Goal: Information Seeking & Learning: Learn about a topic

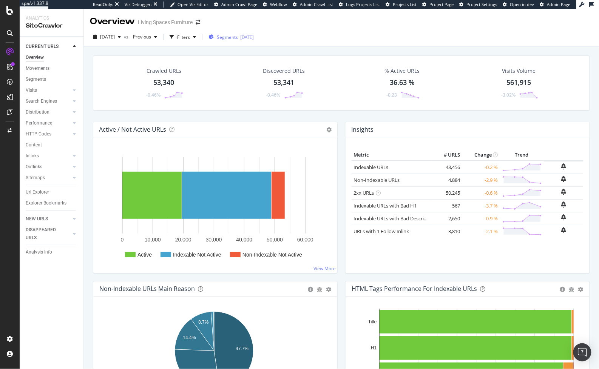
click at [238, 37] on span "Segments" at bounding box center [227, 37] width 21 height 6
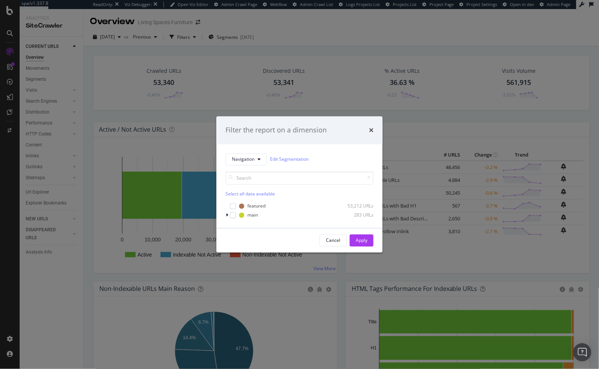
click at [324, 36] on div "Filter the report on a dimension Navigation Edit Segmentation Select all data a…" at bounding box center [299, 184] width 599 height 369
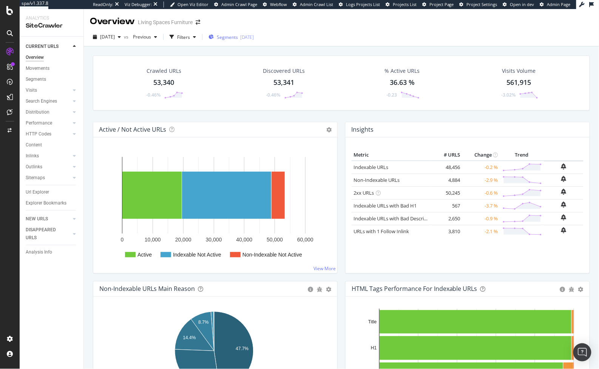
click at [238, 39] on span "Segments" at bounding box center [227, 37] width 21 height 6
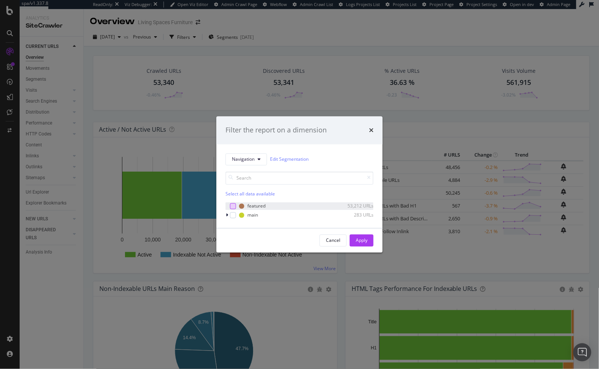
click at [231, 206] on div "modal" at bounding box center [233, 206] width 6 height 6
click at [231, 204] on div "modal" at bounding box center [233, 206] width 6 height 6
click at [233, 214] on div "modal" at bounding box center [233, 215] width 6 height 6
click at [226, 215] on icon "modal" at bounding box center [227, 215] width 2 height 5
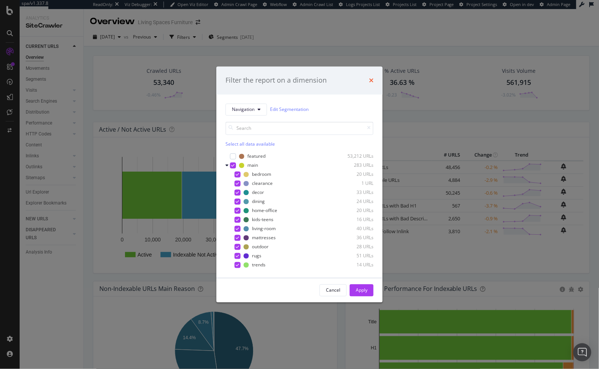
click at [373, 82] on icon "times" at bounding box center [371, 80] width 5 height 6
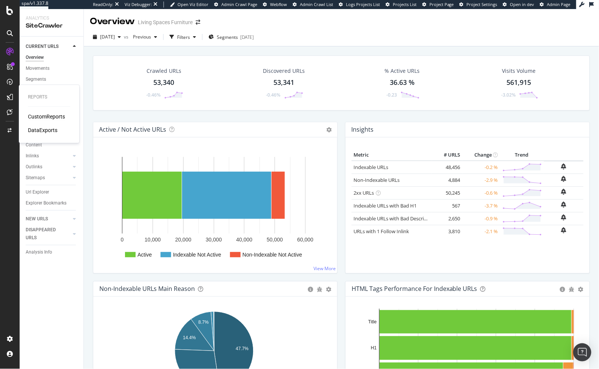
click at [36, 115] on div "CustomReports" at bounding box center [46, 117] width 37 height 8
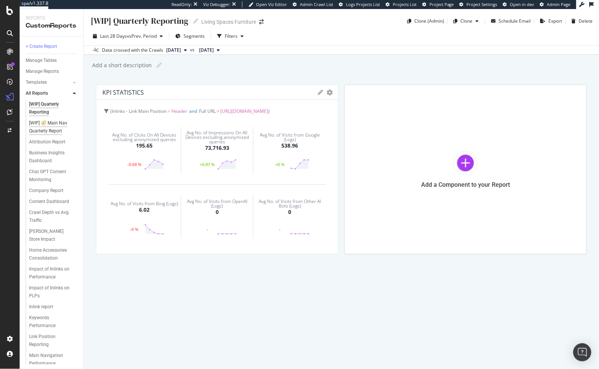
click at [59, 125] on div "[WIP] 🧭 Main Nav Quarterly Report" at bounding box center [51, 127] width 45 height 16
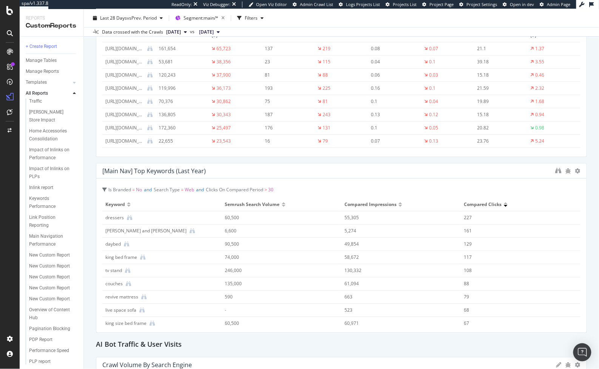
scroll to position [832, 0]
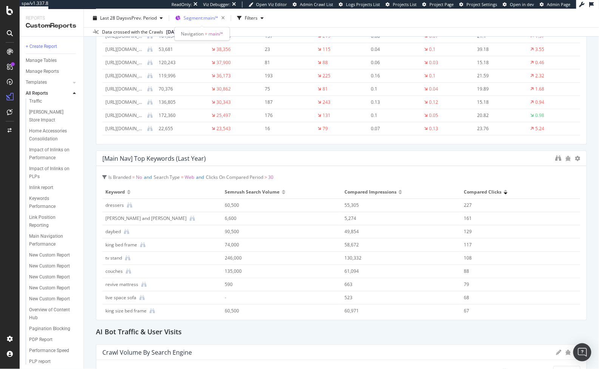
click at [218, 17] on span "Segment: main/*" at bounding box center [201, 18] width 35 height 6
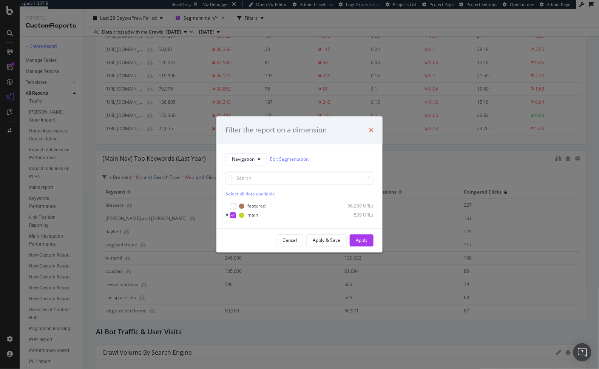
click at [369, 130] on icon "times" at bounding box center [371, 130] width 5 height 6
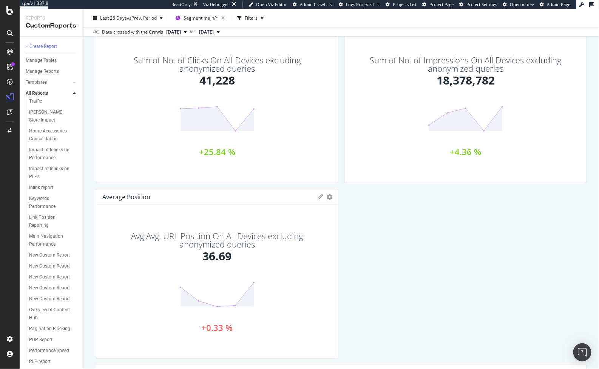
scroll to position [0, 0]
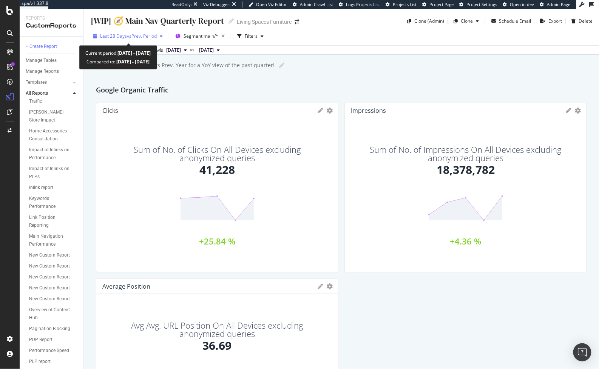
click at [114, 33] on span "Last 28 Days" at bounding box center [113, 36] width 27 height 6
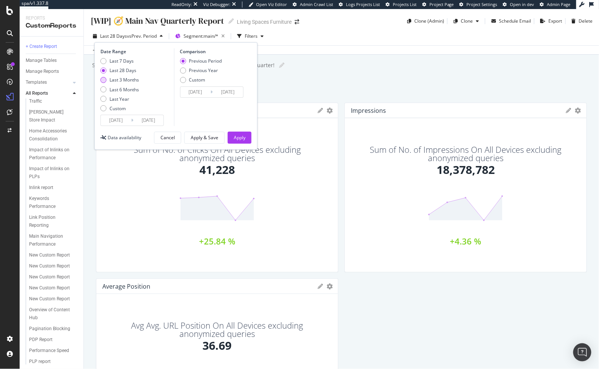
click at [127, 80] on div "Last 3 Months" at bounding box center [124, 80] width 29 height 6
type input "2025/06/03"
type input "2025/03/03"
type input "2025/06/02"
click at [242, 138] on div "Apply" at bounding box center [240, 137] width 12 height 6
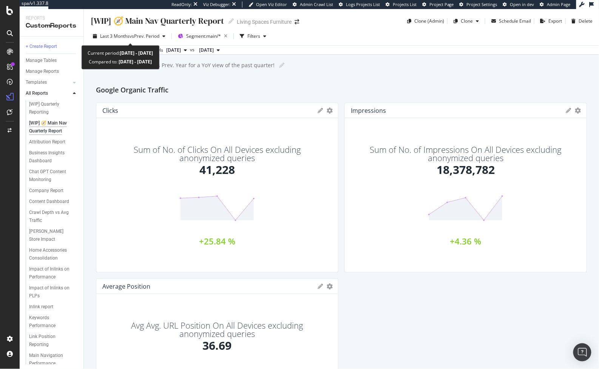
click at [152, 33] on span "vs Prev. Period" at bounding box center [145, 36] width 30 height 6
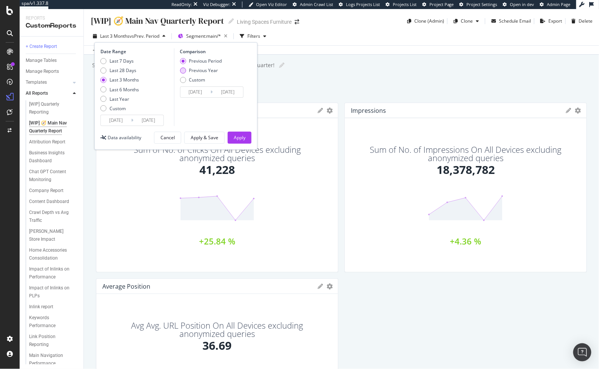
click at [187, 71] on div "Previous Year" at bounding box center [201, 70] width 42 height 6
type input "2024/06/04"
type input "2024/09/03"
click at [234, 136] on div "Apply" at bounding box center [240, 137] width 12 height 6
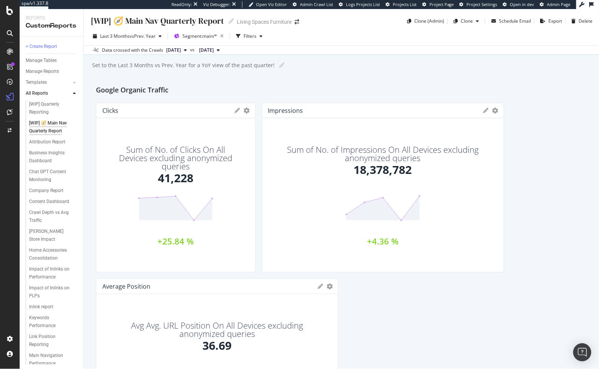
drag, startPoint x: 334, startPoint y: 162, endPoint x: 455, endPoint y: 178, distance: 121.9
click at [216, 165] on div "Clicks KPIs Table Edit KPIs Apply Filter Export as CSV Delete Add to Custom Rep…" at bounding box center [176, 188] width 160 height 170
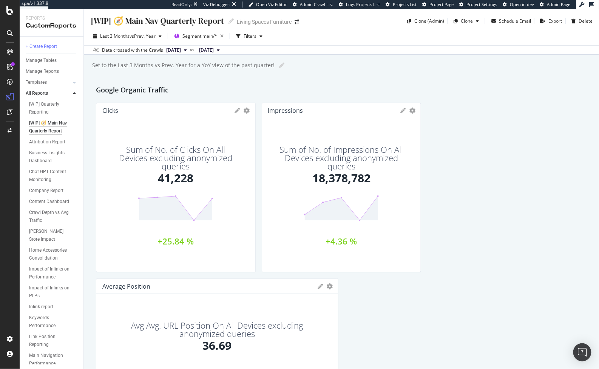
drag, startPoint x: 497, startPoint y: 184, endPoint x: 351, endPoint y: 185, distance: 146.2
click at [351, 185] on div "Impressions KPIs Table Edit KPIs Apply Filter Export as CSV Delete Add to Custo…" at bounding box center [342, 188] width 160 height 170
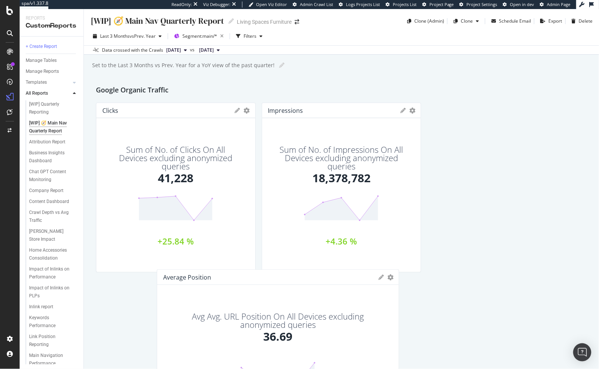
drag, startPoint x: 273, startPoint y: 285, endPoint x: 305, endPoint y: 283, distance: 32.5
click at [305, 283] on div "Average Position KPIs Table Edit KPIs Apply Filter Export as CSV Delete Add to …" at bounding box center [278, 277] width 242 height 15
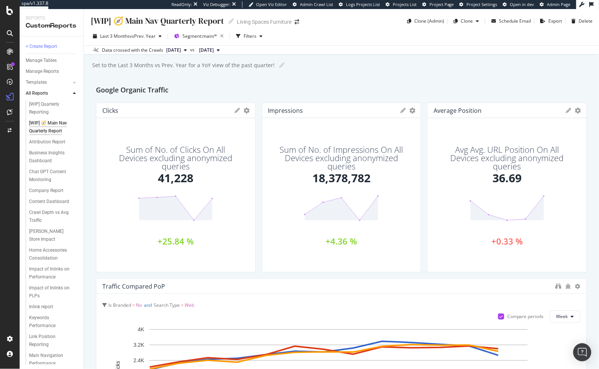
drag, startPoint x: 334, startPoint y: 314, endPoint x: 225, endPoint y: 313, distance: 109.6
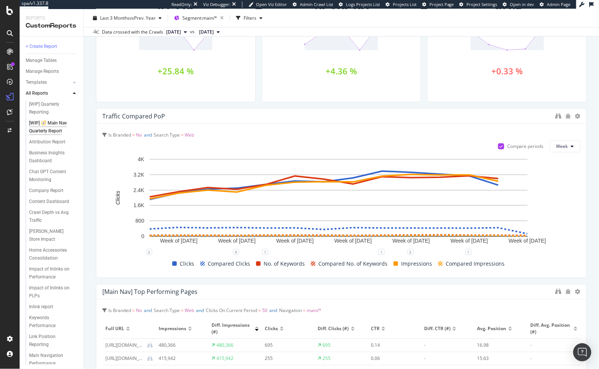
scroll to position [199, 0]
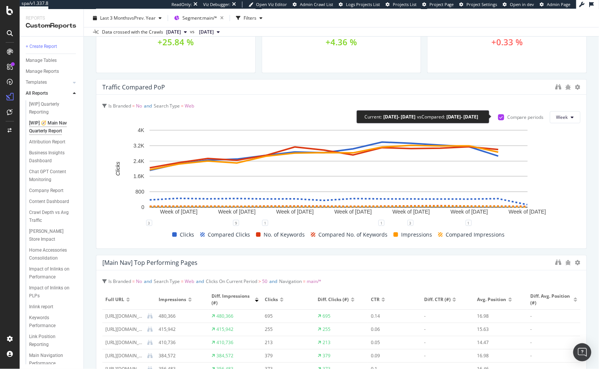
click at [507, 117] on div "Compare periods" at bounding box center [525, 117] width 37 height 6
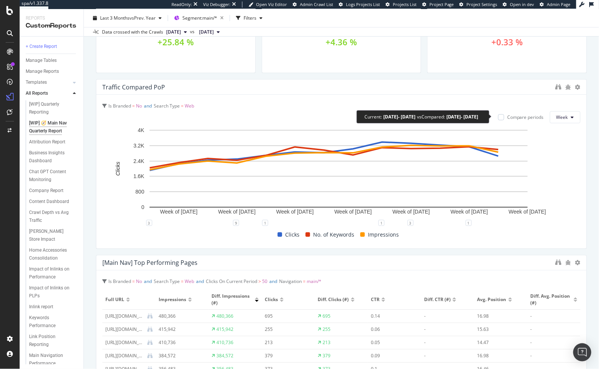
click at [507, 117] on div "Compare periods" at bounding box center [525, 117] width 37 height 6
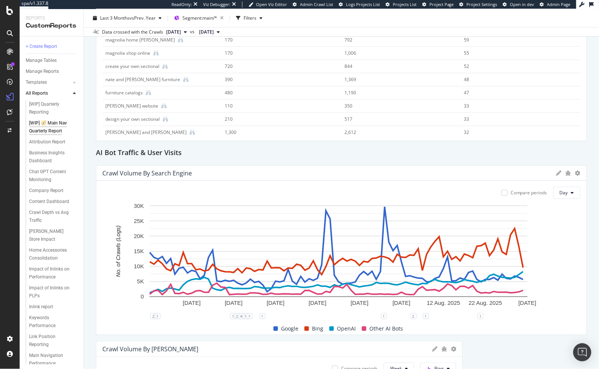
scroll to position [866, 0]
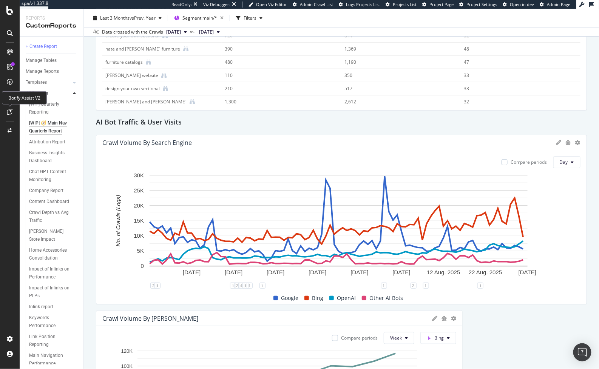
click at [7, 111] on icon at bounding box center [10, 112] width 6 height 6
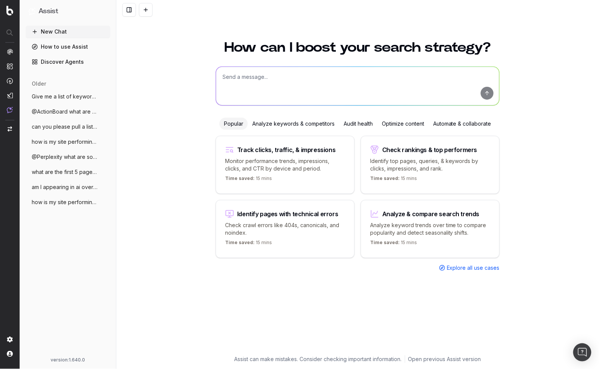
click at [74, 58] on link "Discover Agents" at bounding box center [68, 62] width 85 height 12
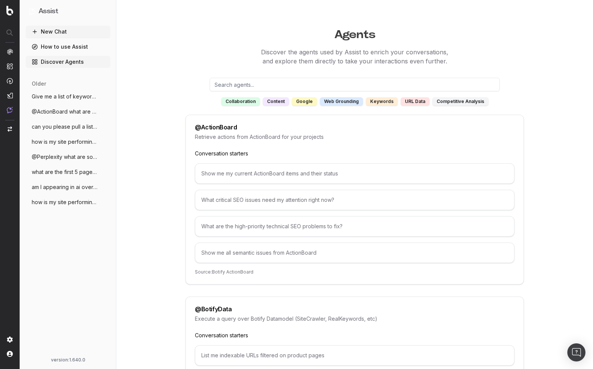
click at [379, 83] on input "text" at bounding box center [355, 85] width 290 height 14
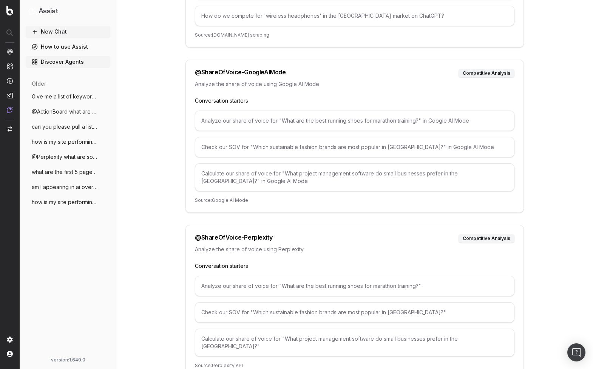
scroll to position [247, 0]
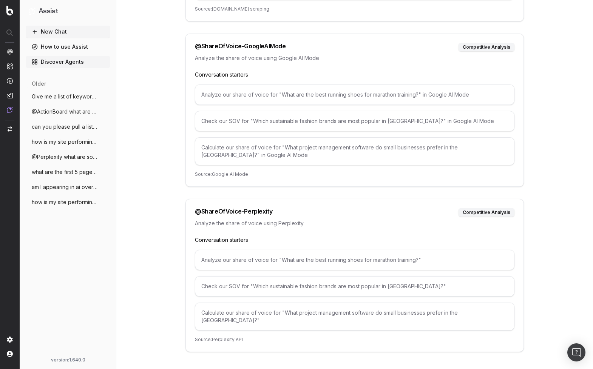
type input "share of"
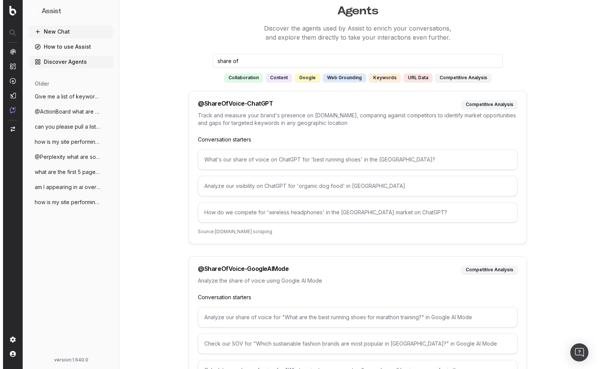
scroll to position [0, 0]
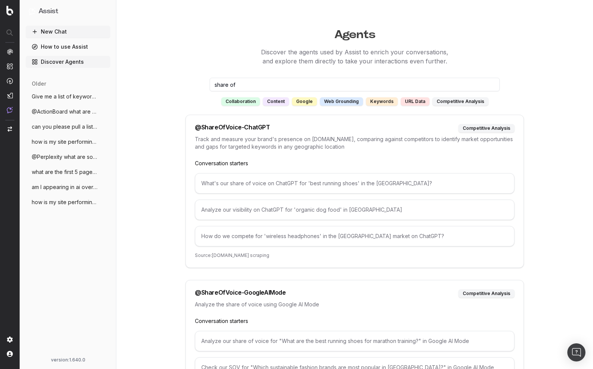
click at [58, 29] on button "New Chat" at bounding box center [68, 32] width 85 height 12
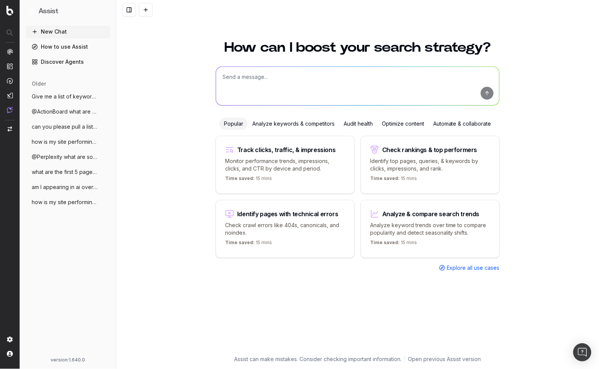
click at [65, 34] on button "New Chat" at bounding box center [68, 32] width 85 height 12
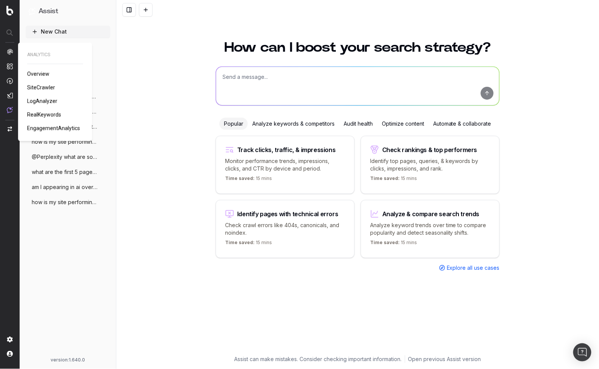
click at [8, 53] on img at bounding box center [10, 52] width 6 height 6
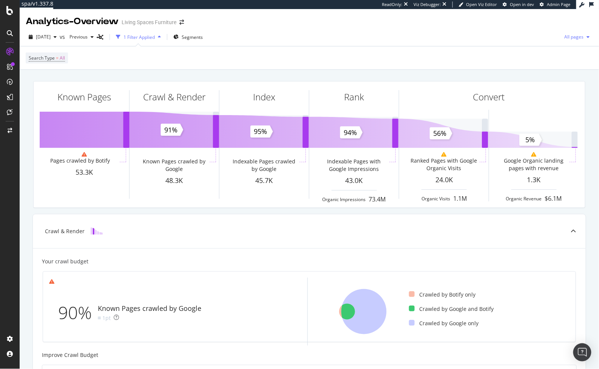
click at [567, 37] on span "All pages" at bounding box center [573, 37] width 22 height 6
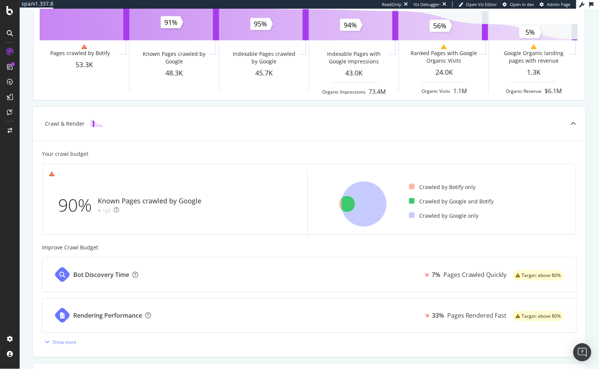
scroll to position [108, 0]
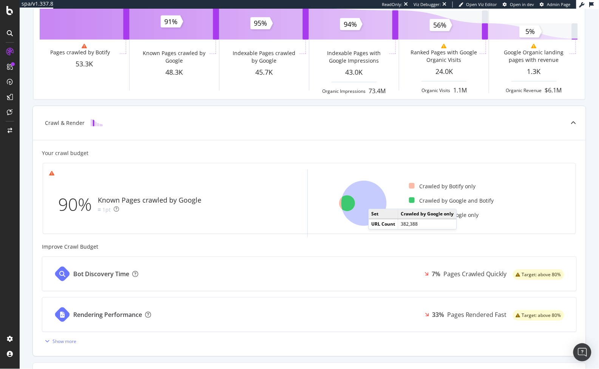
click at [374, 199] on icon at bounding box center [364, 203] width 45 height 45
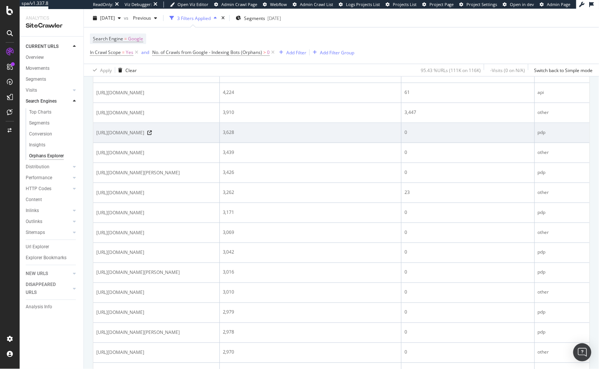
scroll to position [209, 0]
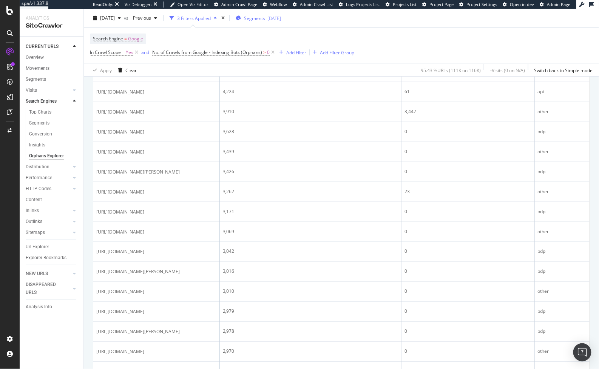
click at [265, 17] on span "Segments" at bounding box center [254, 18] width 21 height 6
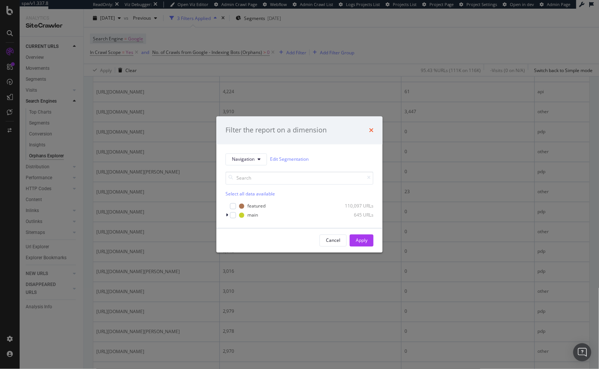
click at [372, 133] on icon "times" at bounding box center [371, 130] width 5 height 6
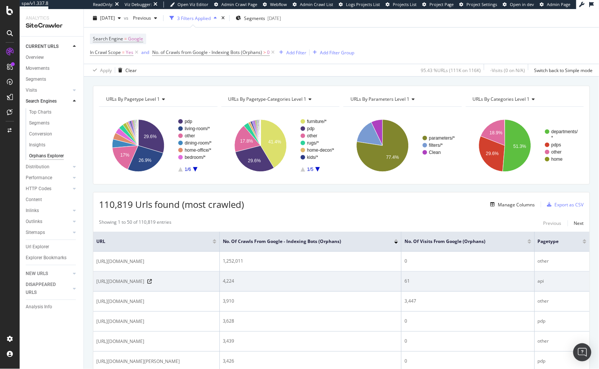
scroll to position [0, 0]
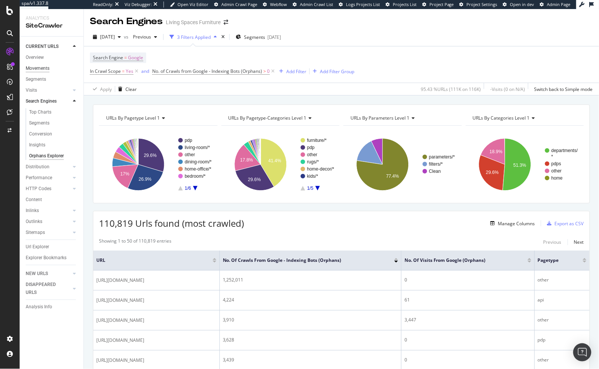
click at [40, 70] on div "Movements" at bounding box center [38, 69] width 24 height 8
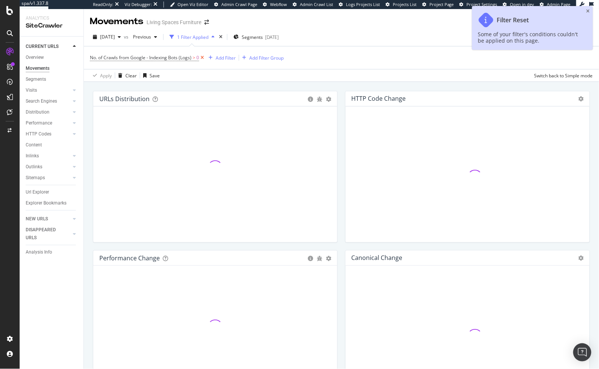
click at [202, 58] on icon at bounding box center [202, 58] width 6 height 8
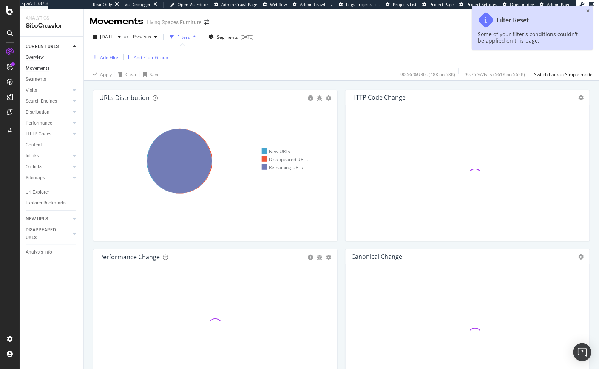
click at [29, 57] on div "Overview" at bounding box center [35, 58] width 18 height 8
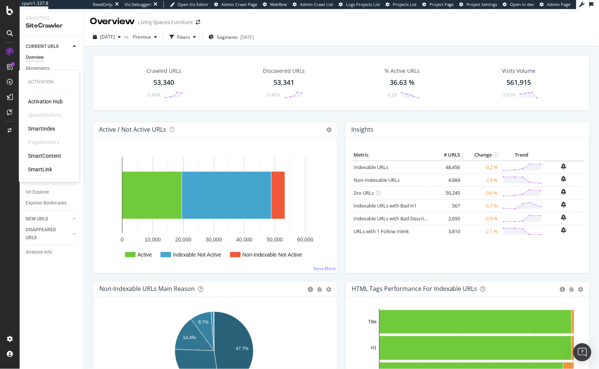
click at [36, 131] on div "SmartIndex" at bounding box center [41, 129] width 27 height 8
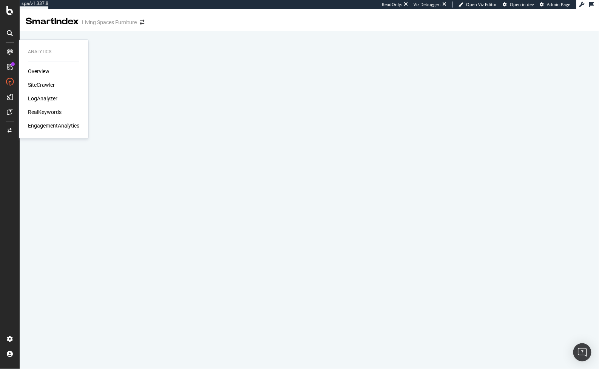
click at [39, 79] on div "Overview SiteCrawler LogAnalyzer RealKeywords EngagementAnalytics" at bounding box center [53, 99] width 51 height 62
click at [40, 85] on div "SiteCrawler" at bounding box center [41, 85] width 27 height 8
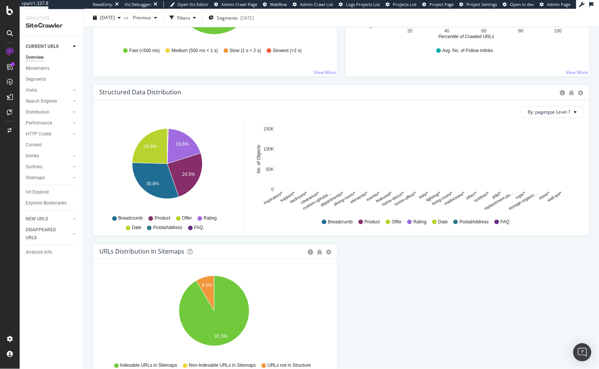
scroll to position [677, 0]
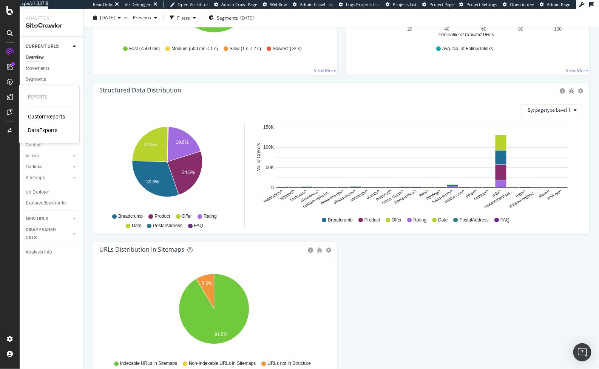
click at [32, 115] on div "CustomReports" at bounding box center [46, 117] width 37 height 8
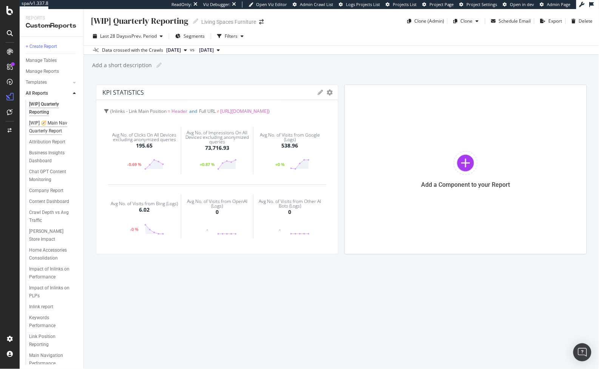
click at [51, 123] on div "[WIP] 🧭 Main Nav Quarterly Report" at bounding box center [51, 127] width 45 height 16
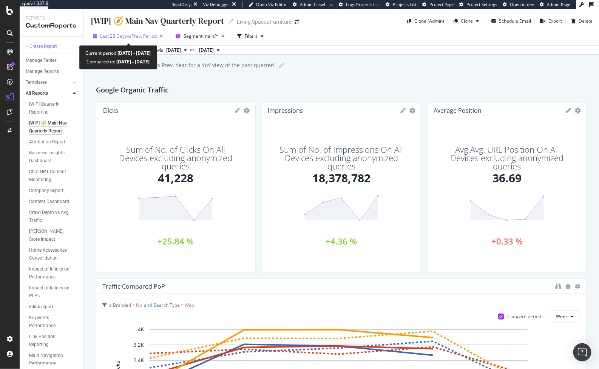
click at [156, 40] on div "Last 28 Days vs Prev. Period" at bounding box center [128, 36] width 76 height 11
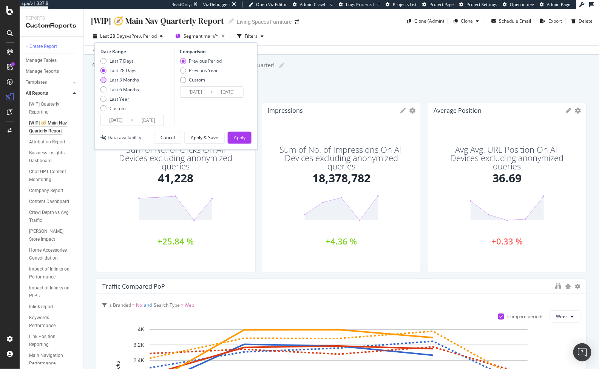
click at [133, 82] on div "Last 3 Months" at bounding box center [124, 80] width 29 height 6
type input "2025/06/03"
type input "2025/03/03"
type input "2025/06/02"
click at [186, 68] on div "Previous Year" at bounding box center [201, 70] width 42 height 6
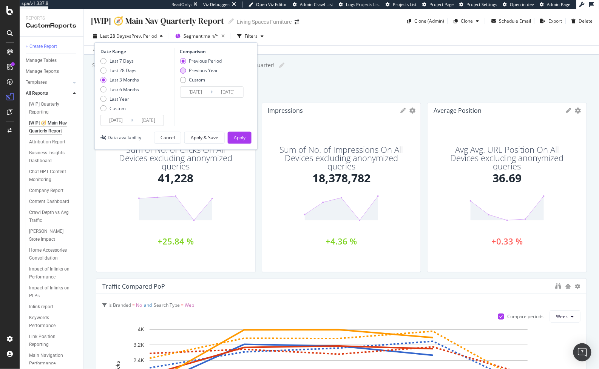
type input "2024/06/04"
type input "2024/09/03"
click at [184, 61] on div "Previous Period" at bounding box center [183, 61] width 6 height 6
type input "2025/03/03"
type input "2025/06/02"
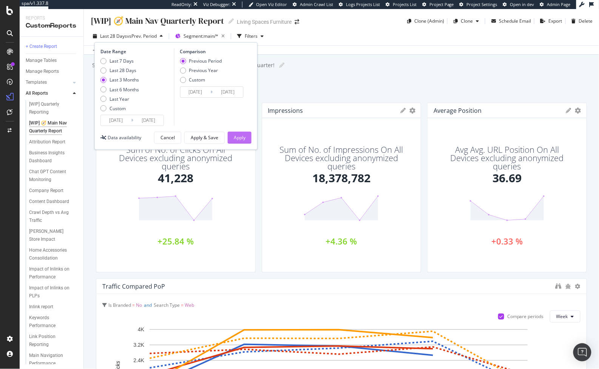
click at [240, 134] on div "Apply" at bounding box center [240, 137] width 12 height 6
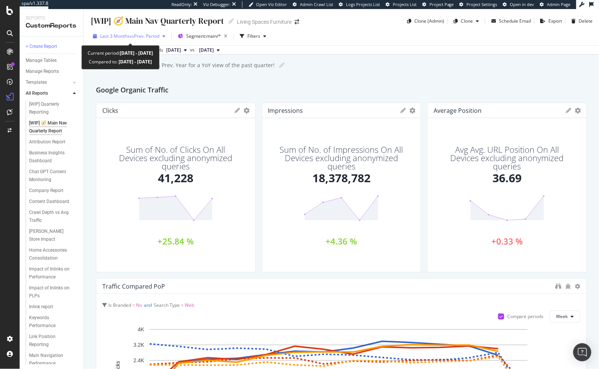
click at [153, 38] on span "vs Prev. Period" at bounding box center [145, 36] width 30 height 6
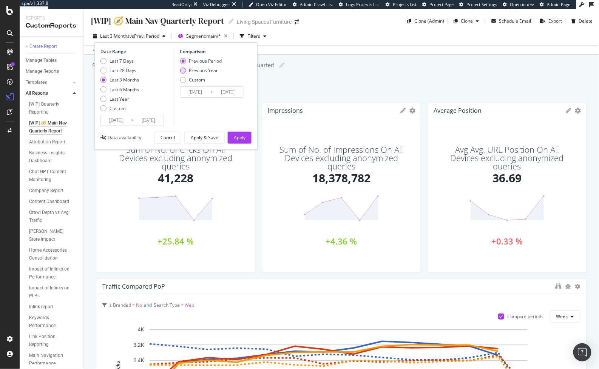
click at [183, 71] on div "Previous Year" at bounding box center [183, 71] width 6 height 6
type input "2024/06/04"
type input "2024/09/03"
click at [236, 140] on div "Apply" at bounding box center [240, 137] width 12 height 6
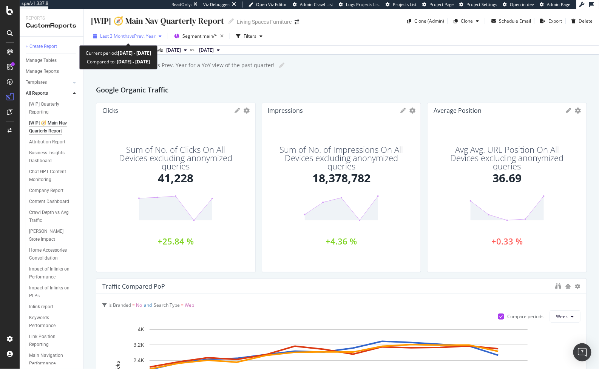
click at [121, 42] on div "Last 3 Months vs Prev. Year" at bounding box center [127, 36] width 75 height 11
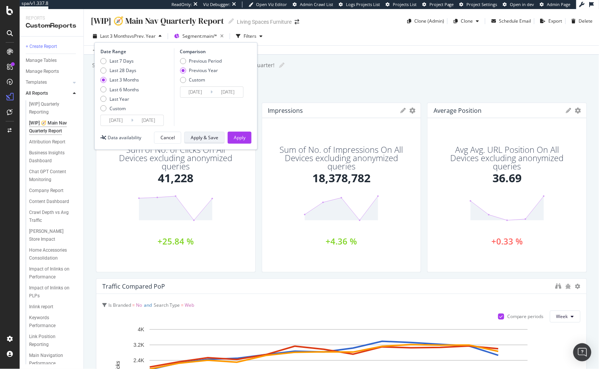
click at [208, 140] on div "Apply & Save" at bounding box center [205, 137] width 28 height 6
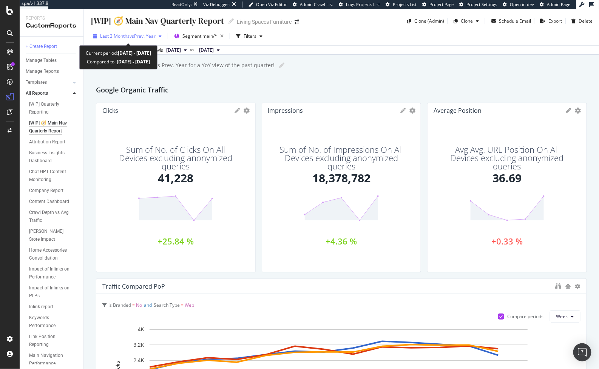
click at [130, 37] on span "vs Prev. Year" at bounding box center [143, 36] width 26 height 6
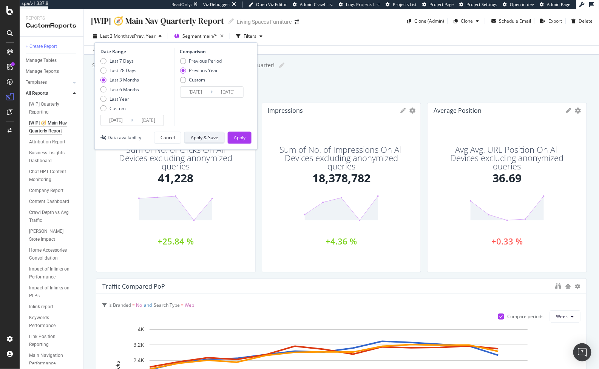
click at [199, 136] on div "Apply & Save" at bounding box center [205, 137] width 28 height 6
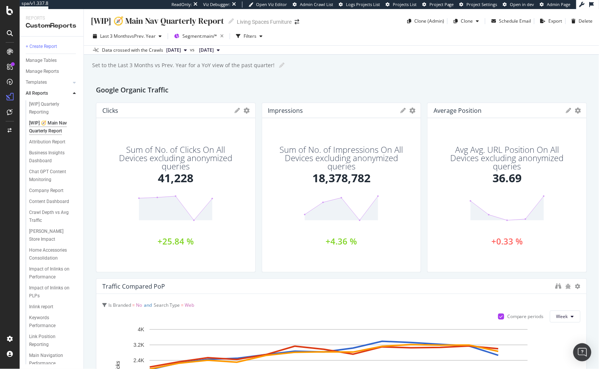
scroll to position [4, 0]
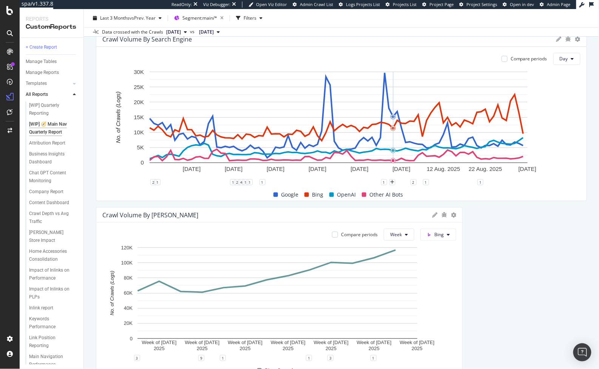
scroll to position [970, 0]
click at [458, 270] on div at bounding box center [459, 292] width 8 height 170
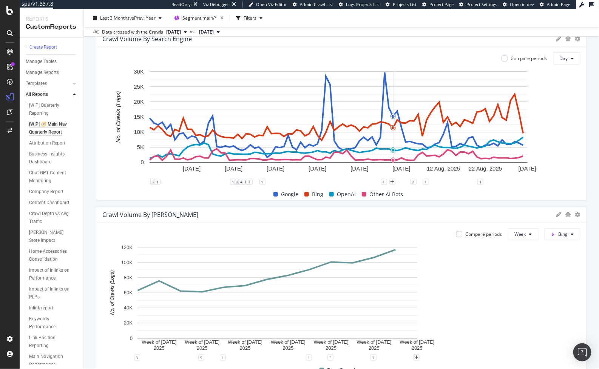
drag, startPoint x: 458, startPoint y: 270, endPoint x: 594, endPoint y: 273, distance: 136.0
click at [594, 273] on div "[WIP] 🧭 Main Nav Quarterly Report [WIP] 🧭 Main Nav Quarterly Report Living Spac…" at bounding box center [341, 189] width 515 height 360
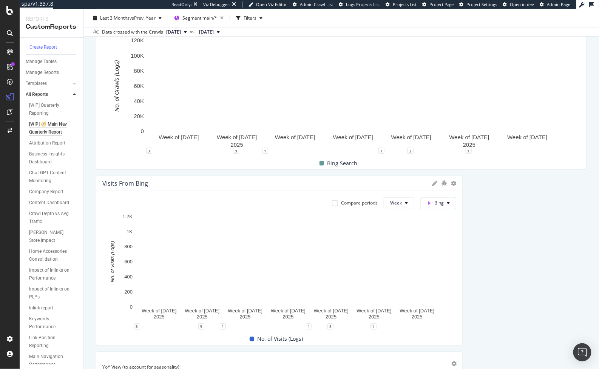
scroll to position [1177, 0]
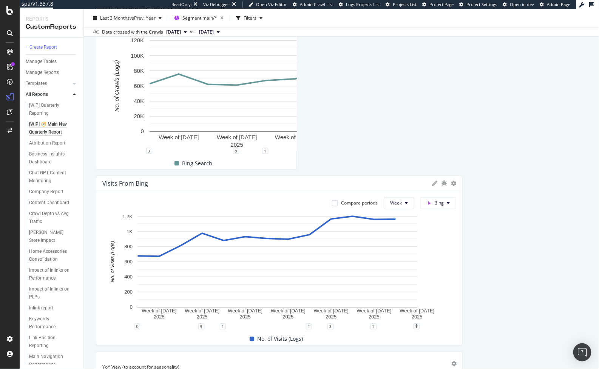
drag, startPoint x: 580, startPoint y: 107, endPoint x: 316, endPoint y: 102, distance: 263.7
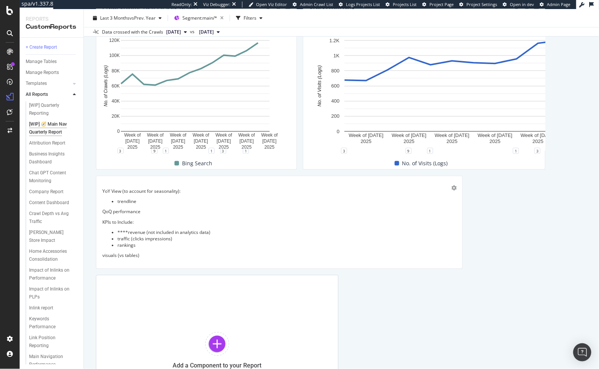
drag, startPoint x: 456, startPoint y: 283, endPoint x: 322, endPoint y: 266, distance: 135.9
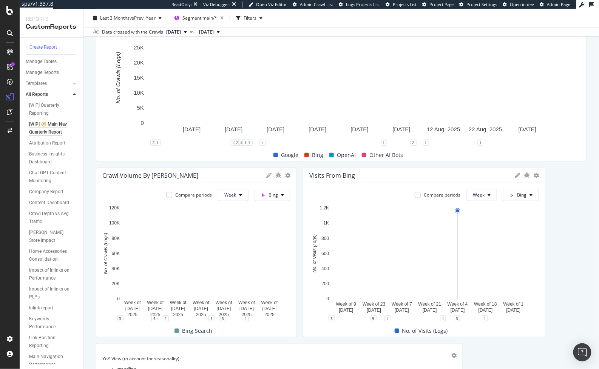
scroll to position [1010, 0]
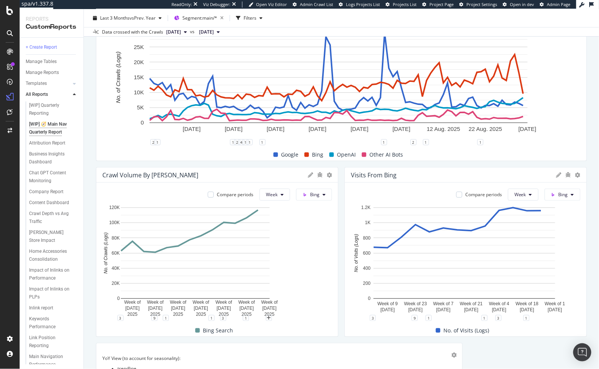
drag, startPoint x: 294, startPoint y: 249, endPoint x: 337, endPoint y: 250, distance: 43.8
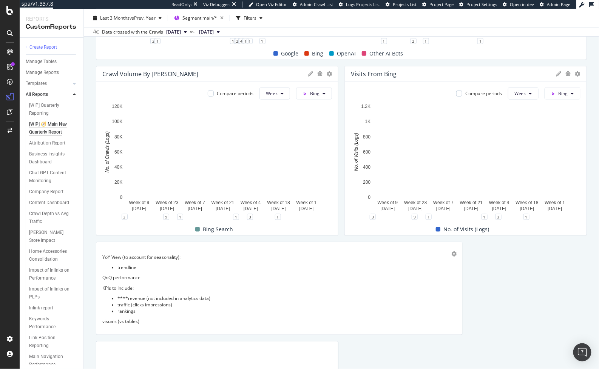
scroll to position [1096, 0]
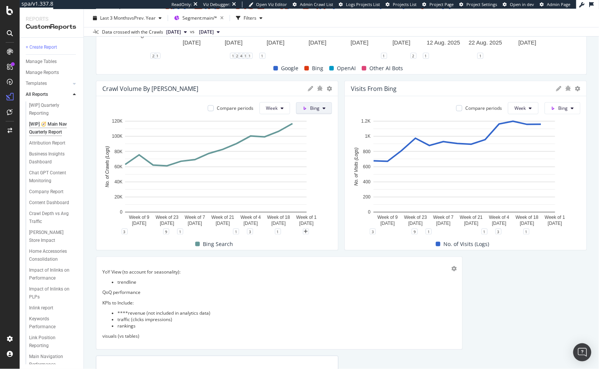
click at [315, 109] on span "Bing" at bounding box center [314, 108] width 9 height 6
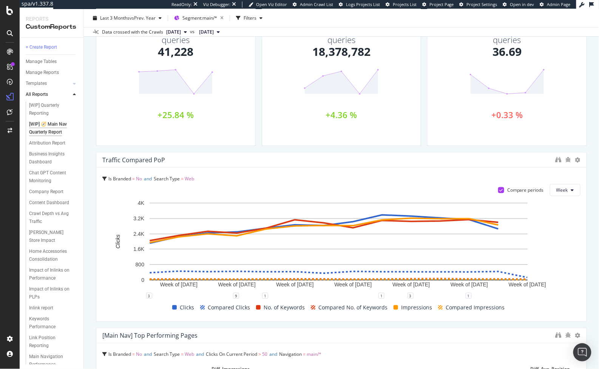
scroll to position [0, 0]
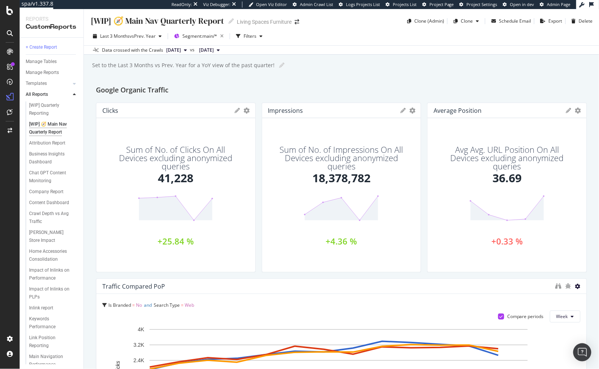
click at [575, 286] on icon at bounding box center [577, 286] width 5 height 5
click at [497, 285] on div "Traffic Compared PoP" at bounding box center [327, 287] width 450 height 8
click at [37, 85] on div "ActionBoard" at bounding box center [42, 87] width 29 height 8
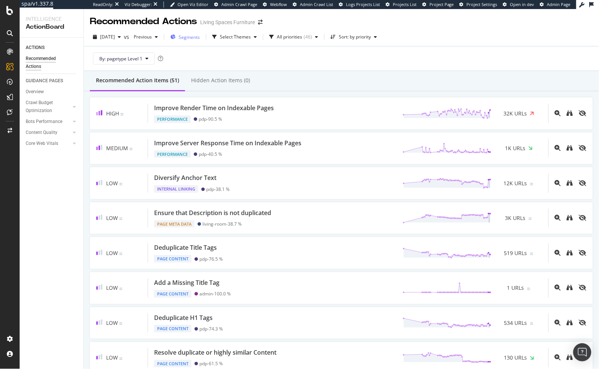
click at [199, 38] on span "Segments" at bounding box center [189, 37] width 21 height 6
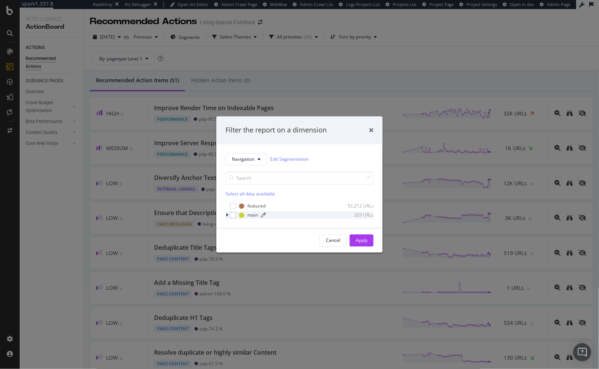
click at [281, 218] on div "main 283 URLs" at bounding box center [306, 215] width 134 height 6
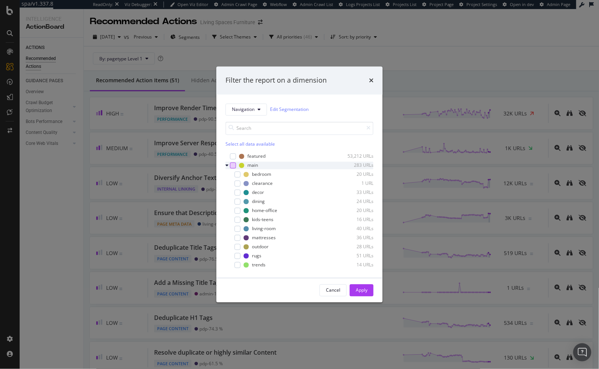
click at [235, 166] on div "modal" at bounding box center [233, 165] width 6 height 6
click at [355, 292] on button "Apply" at bounding box center [362, 290] width 24 height 12
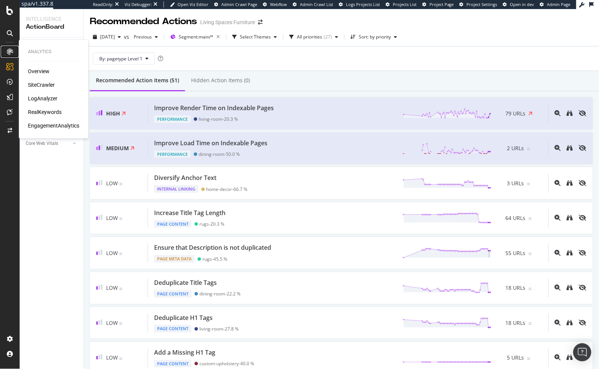
click at [10, 54] on icon at bounding box center [10, 52] width 6 height 6
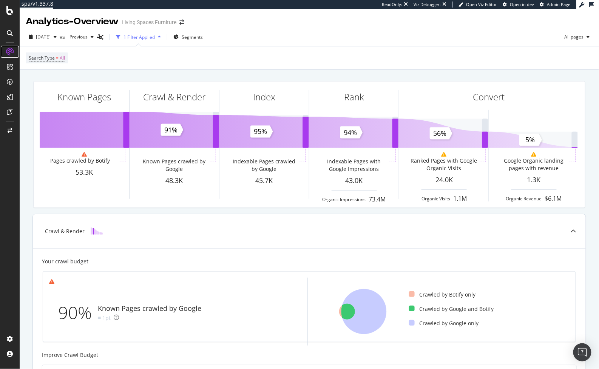
scroll to position [14, 0]
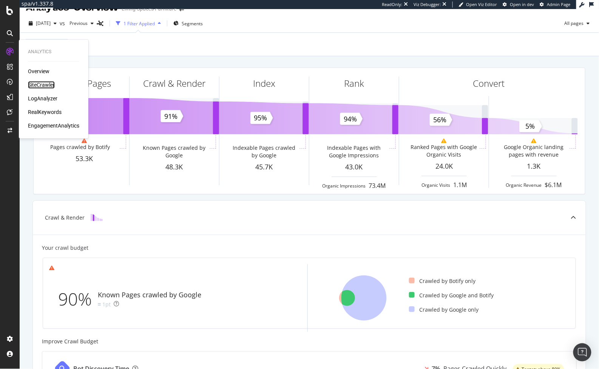
click at [41, 85] on div "SiteCrawler" at bounding box center [41, 85] width 27 height 8
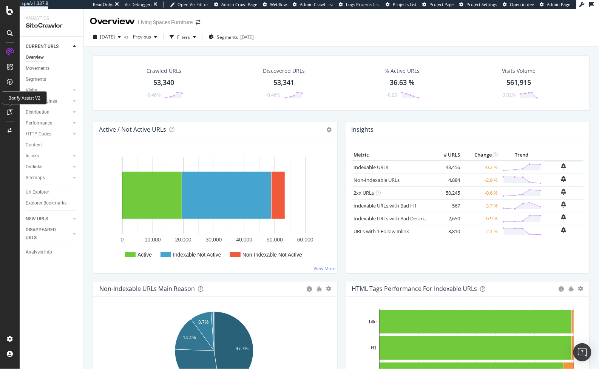
click at [8, 112] on icon at bounding box center [10, 112] width 6 height 6
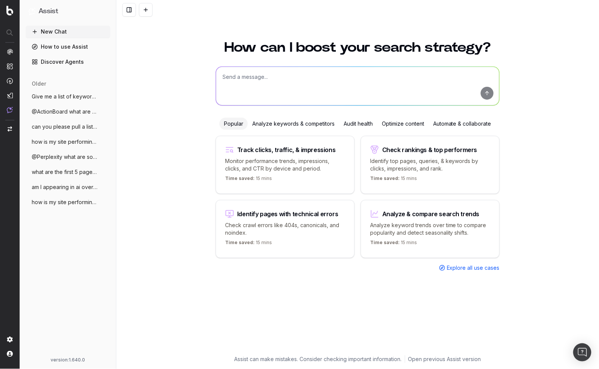
click at [272, 88] on textarea at bounding box center [357, 86] width 283 height 39
type textarea "can you please give me a list of keywords that we aren't currently ranking for …"
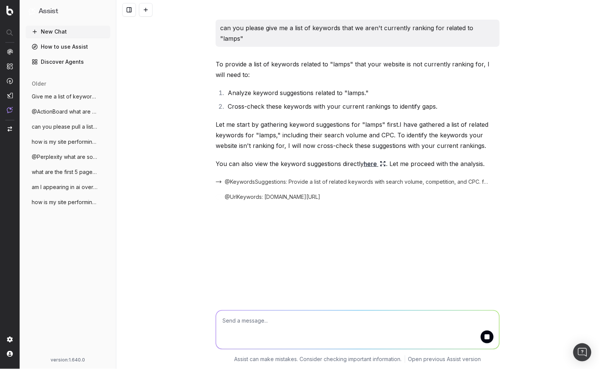
click at [373, 159] on link "here" at bounding box center [375, 164] width 22 height 11
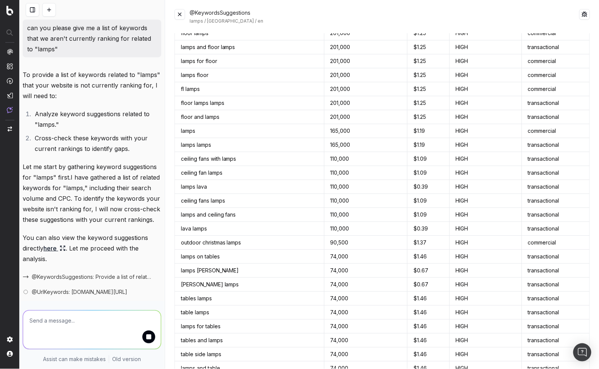
scroll to position [108, 0]
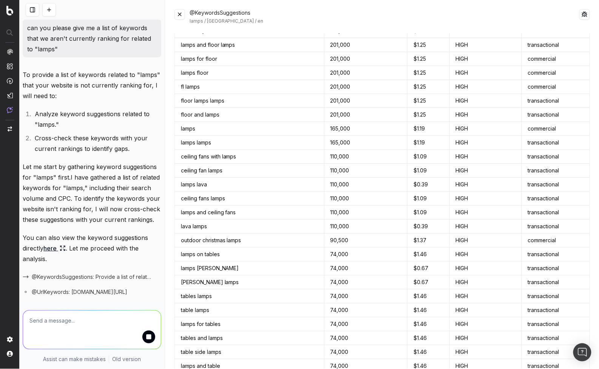
click at [178, 17] on button at bounding box center [180, 14] width 11 height 11
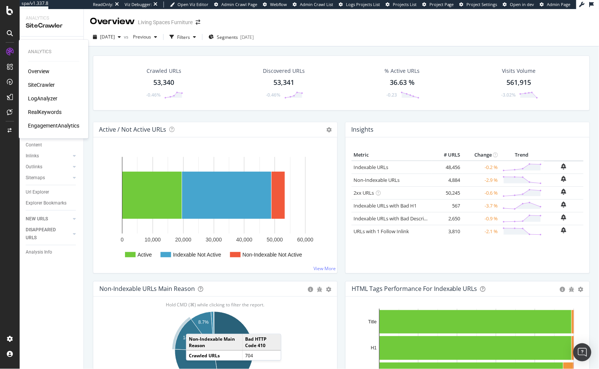
click at [50, 115] on div "RealKeywords" at bounding box center [45, 112] width 34 height 8
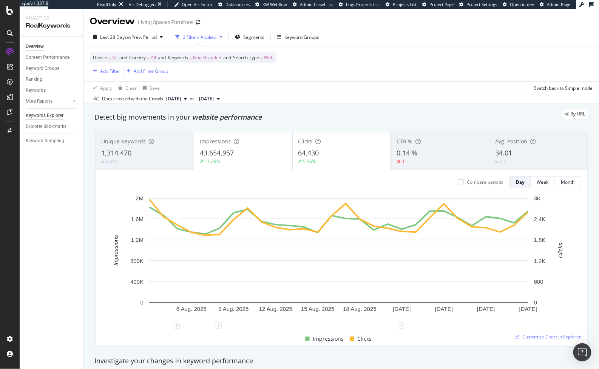
click at [60, 118] on div "Keywords Explorer" at bounding box center [45, 116] width 38 height 8
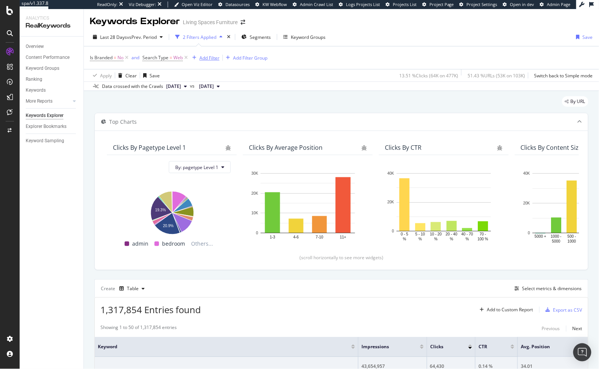
click at [212, 57] on div "Add Filter" at bounding box center [209, 58] width 20 height 6
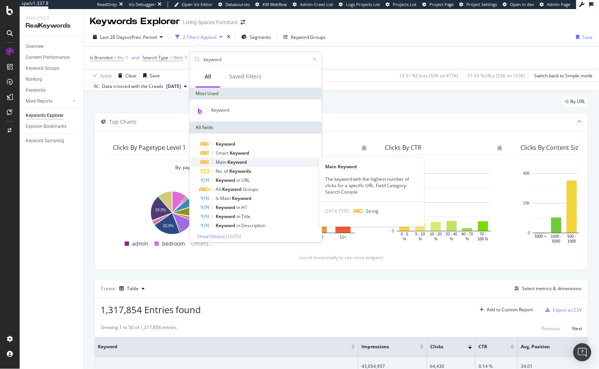
scroll to position [3, 0]
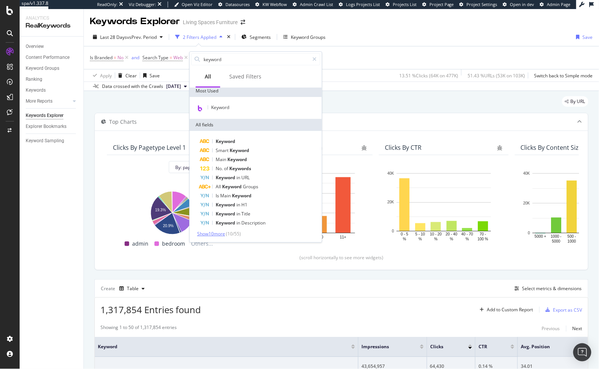
type input "keyword"
click at [207, 231] on span "Show 10 more" at bounding box center [211, 234] width 28 height 6
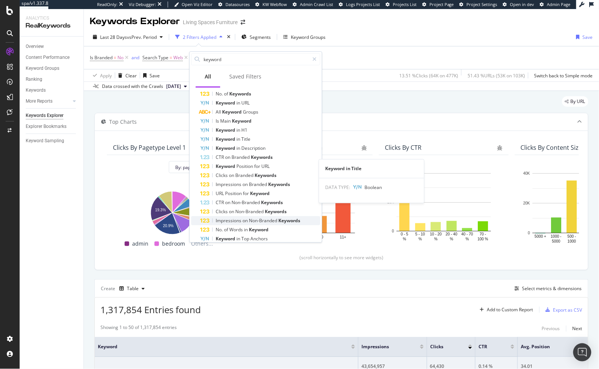
scroll to position [93, 0]
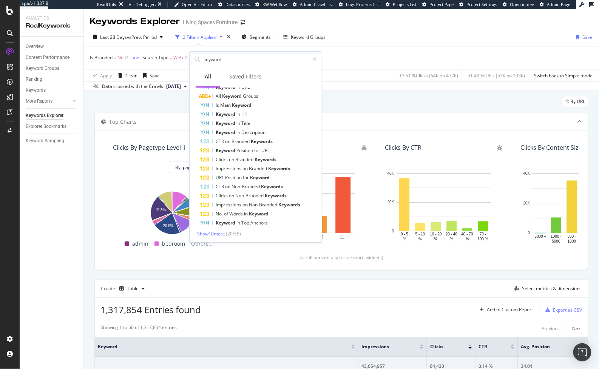
click at [213, 233] on span "Show 10 more" at bounding box center [211, 234] width 28 height 6
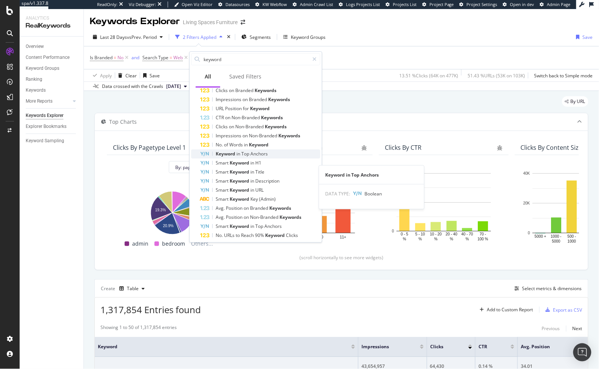
scroll to position [184, 0]
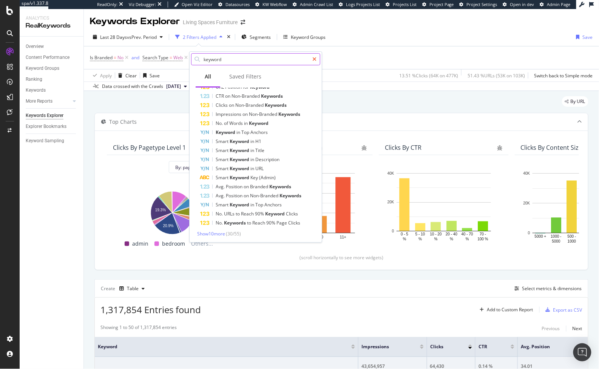
click at [315, 58] on icon at bounding box center [314, 59] width 4 height 5
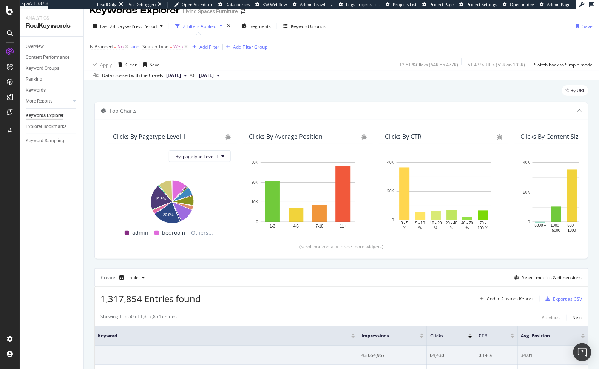
scroll to position [14, 0]
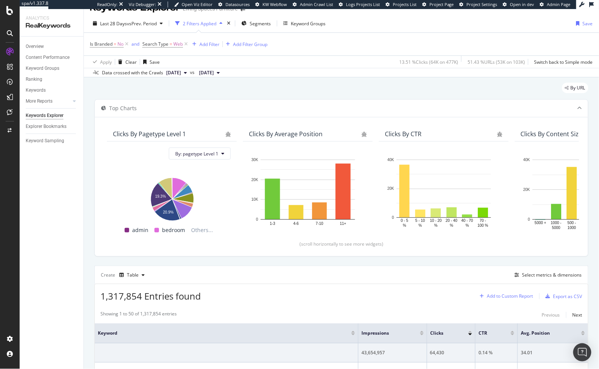
click at [493, 294] on div "Add to Custom Report" at bounding box center [510, 296] width 46 height 5
click at [392, 291] on div "1,317,854 Entries found Add to Custom Report Export as CSV" at bounding box center [341, 293] width 493 height 19
click at [530, 273] on div "Select metrics & dimensions" at bounding box center [552, 275] width 60 height 6
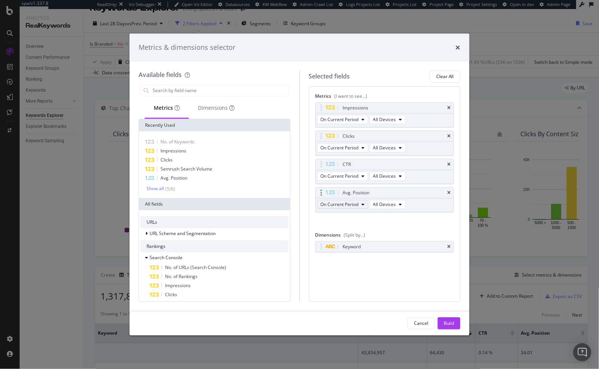
click at [356, 204] on span "On Current Period" at bounding box center [340, 204] width 38 height 6
click at [458, 46] on icon "times" at bounding box center [458, 48] width 5 height 6
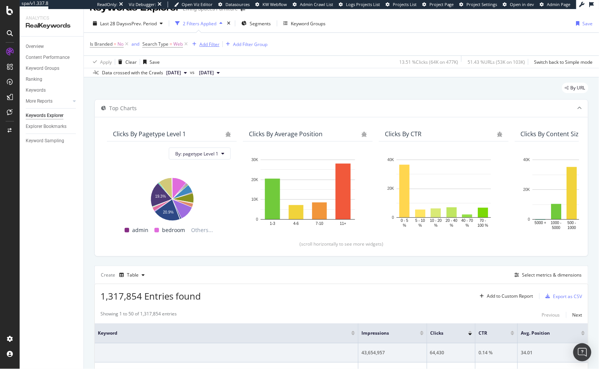
click at [212, 45] on div "Add Filter" at bounding box center [209, 44] width 20 height 6
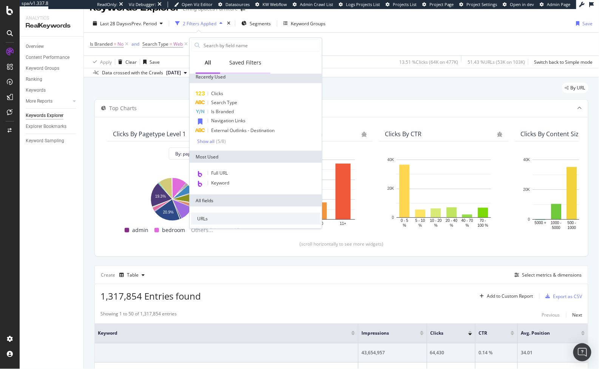
scroll to position [0, 0]
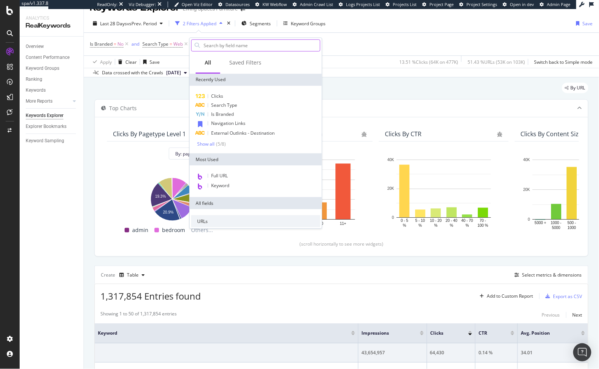
click at [248, 43] on input "text" at bounding box center [261, 45] width 117 height 11
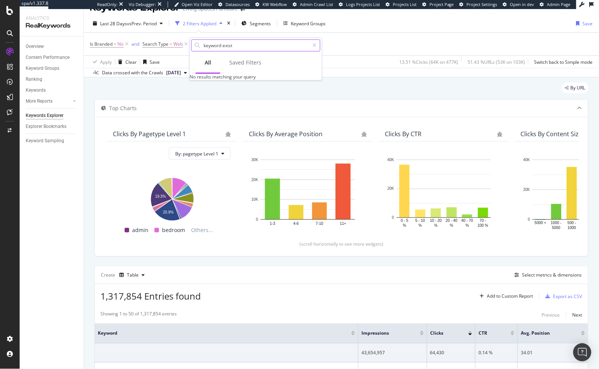
type input "keyword exists"
click at [231, 46] on input "keyword exists" at bounding box center [256, 45] width 106 height 11
click at [383, 282] on div "Create Table Select metrics & dimensions" at bounding box center [341, 275] width 494 height 18
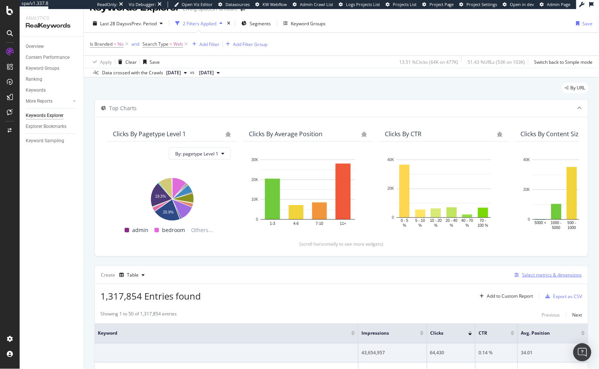
click at [525, 275] on div "Select metrics & dimensions" at bounding box center [552, 275] width 60 height 6
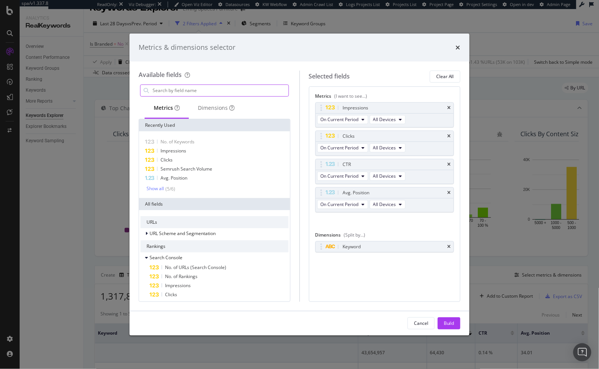
click at [201, 93] on input "modal" at bounding box center [220, 90] width 137 height 11
type input "visits"
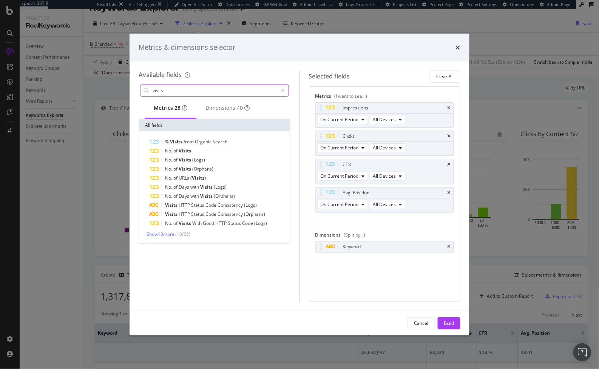
click at [183, 89] on input "visits" at bounding box center [215, 90] width 126 height 11
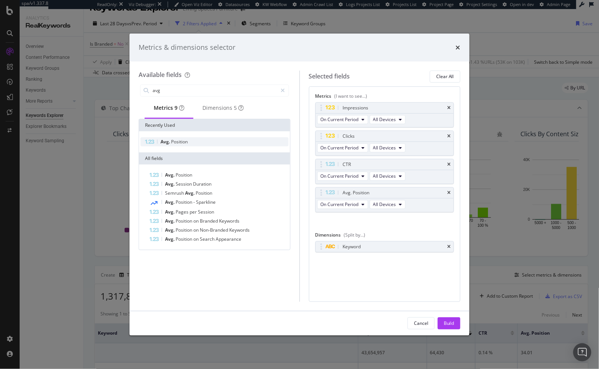
click at [195, 143] on div "Avg. Position" at bounding box center [215, 142] width 148 height 9
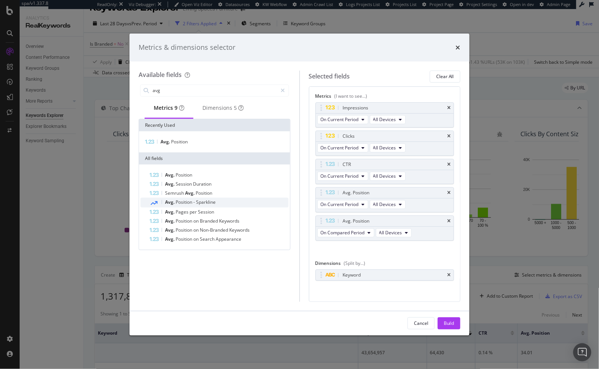
click at [203, 206] on span "Sparkline" at bounding box center [206, 202] width 20 height 6
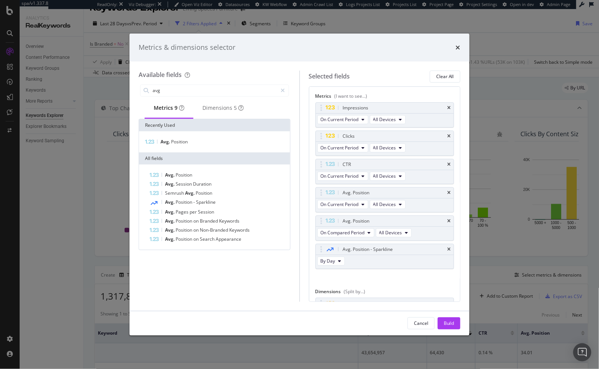
scroll to position [29, 0]
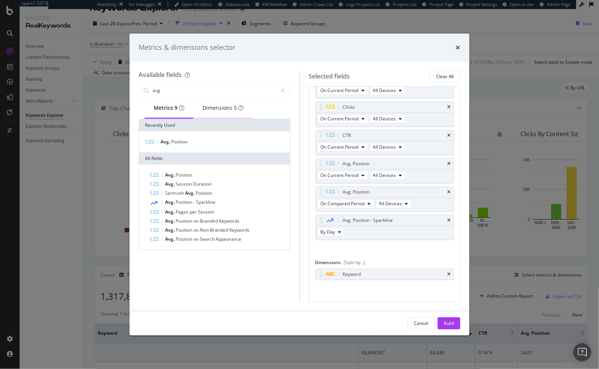
click at [219, 112] on div "Dimensions 5" at bounding box center [222, 108] width 41 height 8
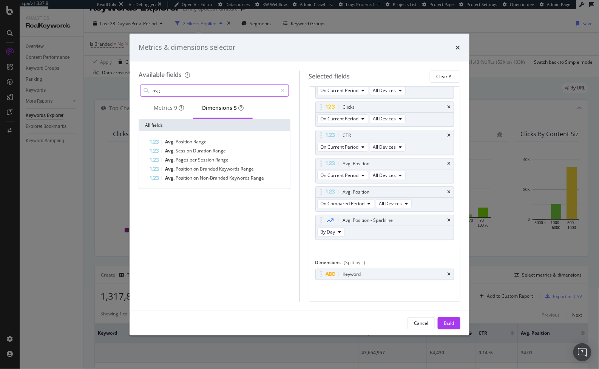
click at [193, 90] on input "avg" at bounding box center [215, 90] width 126 height 11
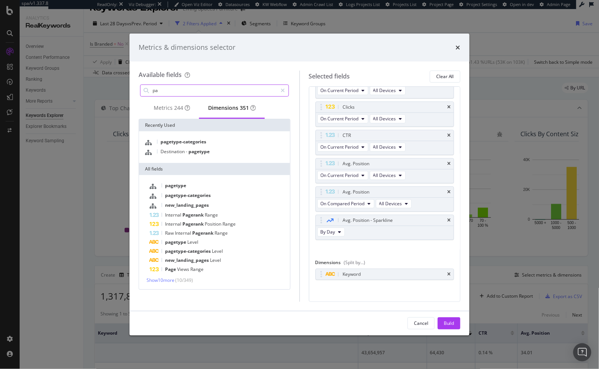
type input "p"
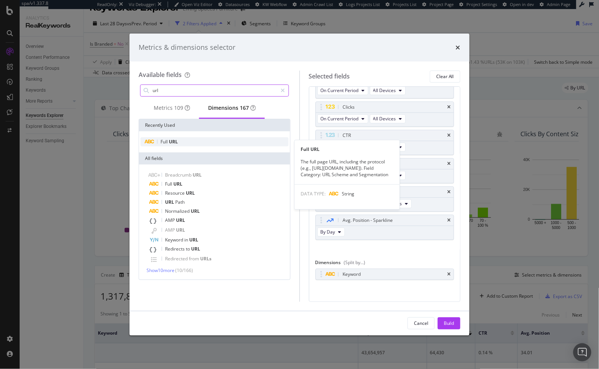
type input "url"
click at [179, 147] on div "Full URL" at bounding box center [215, 142] width 148 height 9
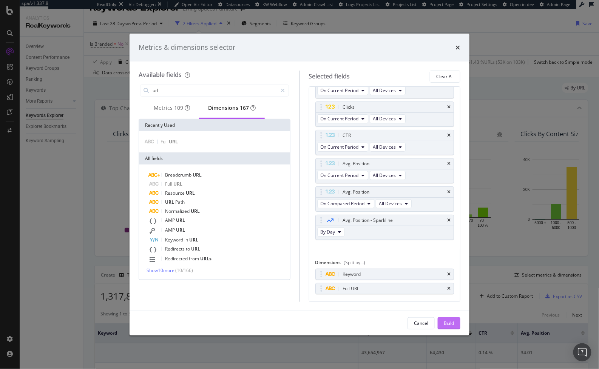
click at [445, 324] on div "Build" at bounding box center [449, 323] width 11 height 6
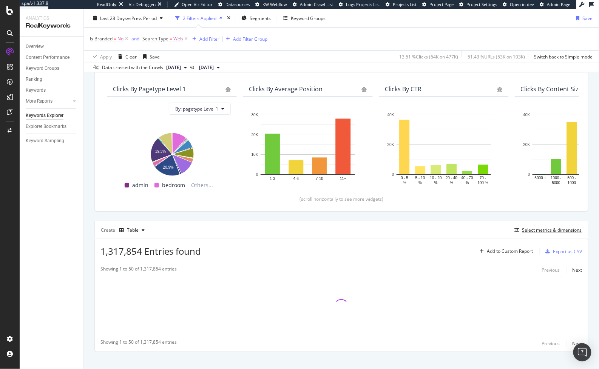
scroll to position [67, 0]
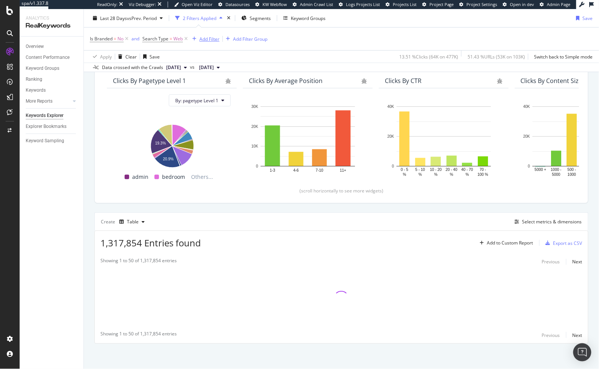
click at [206, 38] on div "Add Filter" at bounding box center [209, 39] width 20 height 6
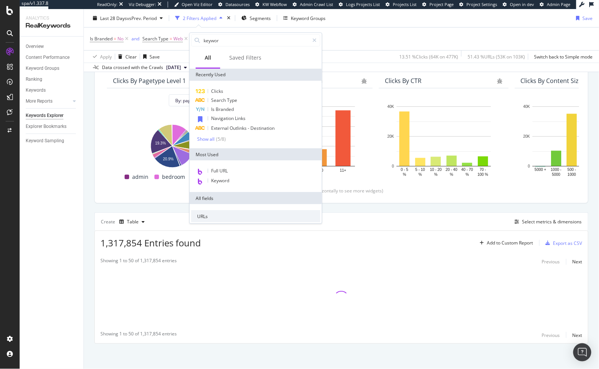
type input "keyword"
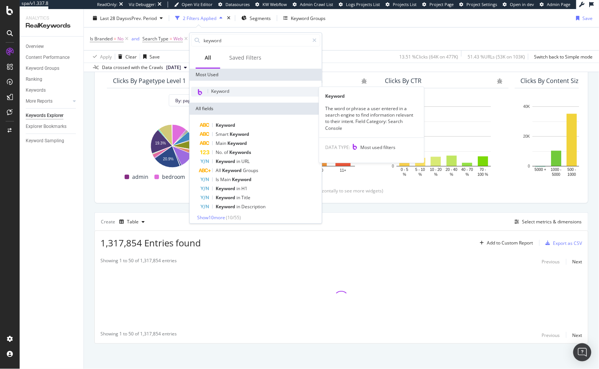
click at [225, 87] on div "Keyword" at bounding box center [255, 92] width 129 height 10
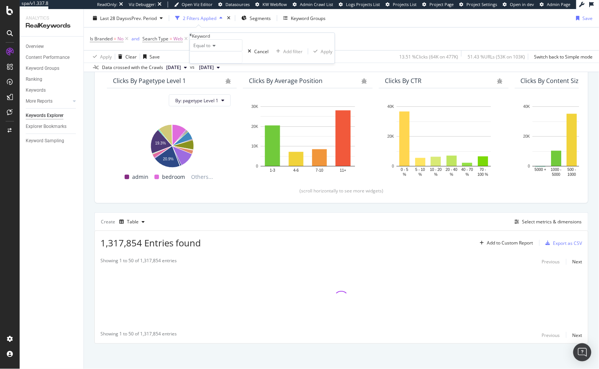
click at [210, 49] on span "Equal to" at bounding box center [201, 45] width 17 height 6
click at [198, 47] on div "Equal to Equal to Not equal to Starts with Doesn't start with Ends with Doesn't…" at bounding box center [262, 51] width 145 height 24
click at [192, 37] on icon at bounding box center [191, 35] width 2 height 5
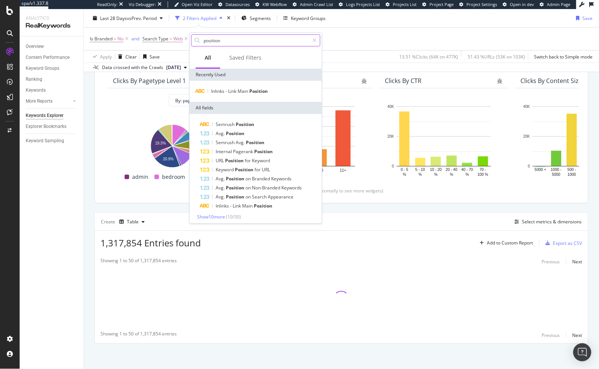
click at [241, 45] on input "position" at bounding box center [256, 40] width 106 height 11
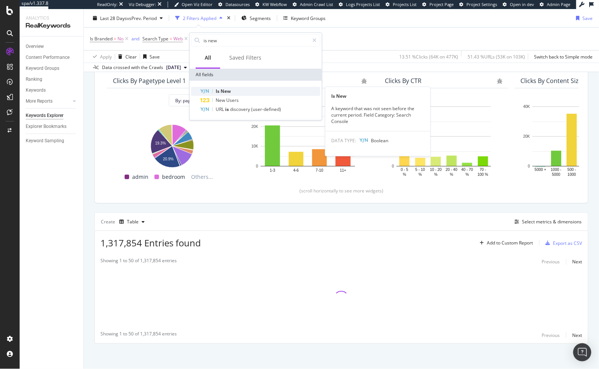
type input "is new"
click at [242, 89] on div "Is New" at bounding box center [260, 91] width 120 height 9
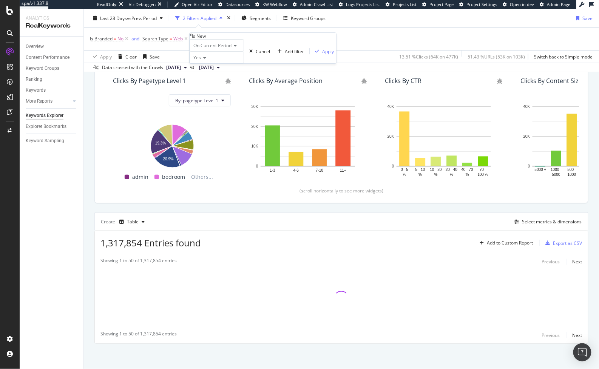
click at [197, 61] on span "Yes" at bounding box center [197, 57] width 8 height 6
click at [192, 37] on icon at bounding box center [191, 35] width 2 height 5
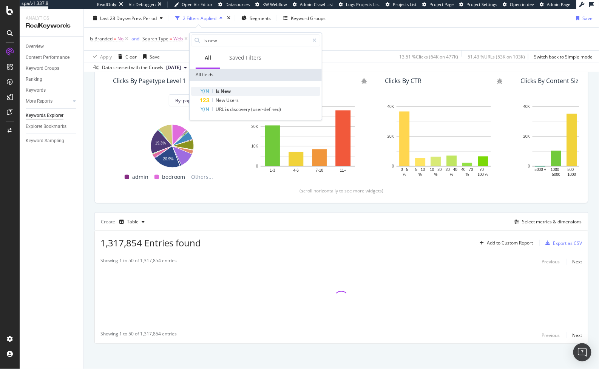
click at [232, 90] on div "Is New" at bounding box center [260, 91] width 120 height 9
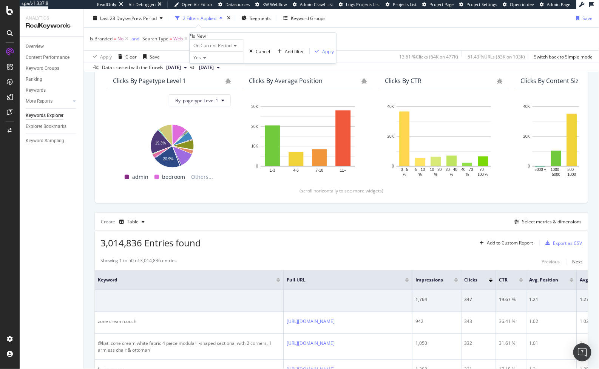
click at [199, 61] on span "Yes" at bounding box center [197, 57] width 8 height 6
click at [322, 55] on div "Apply" at bounding box center [328, 51] width 12 height 6
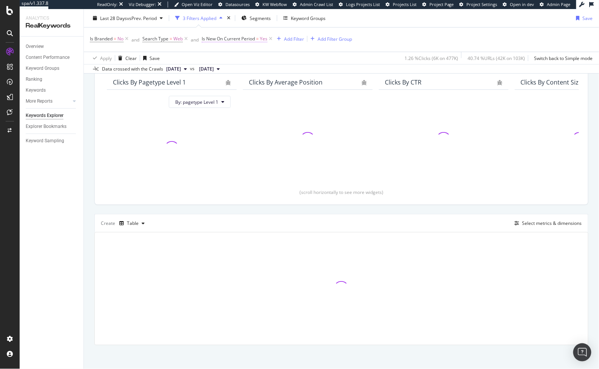
click at [233, 39] on span "Is New On Current Period" at bounding box center [228, 39] width 53 height 6
click at [204, 36] on icon at bounding box center [203, 33] width 2 height 5
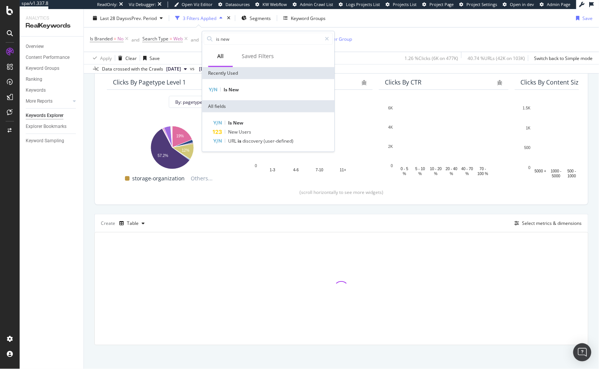
click at [340, 209] on div "Top Charts Clicks By pagetype Level 1 By: pagetype Level 1 Hold CMD (⌘) while c…" at bounding box center [341, 197] width 494 height 298
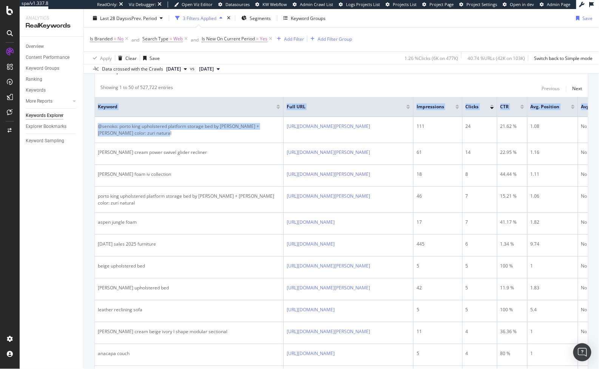
drag, startPoint x: 163, startPoint y: 130, endPoint x: 90, endPoint y: 124, distance: 72.8
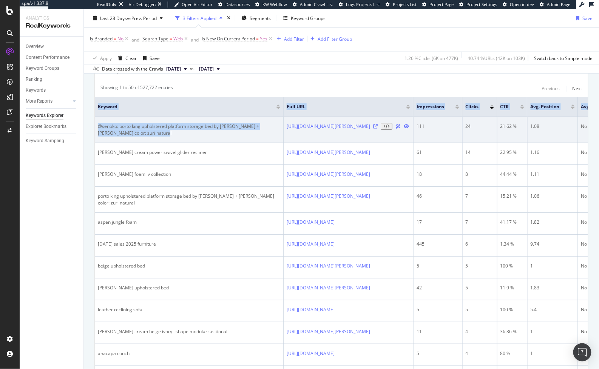
click at [167, 132] on div "@senoko: porto king upholstered platform storage bed by nate berkus + jeremiah …" at bounding box center [189, 130] width 182 height 14
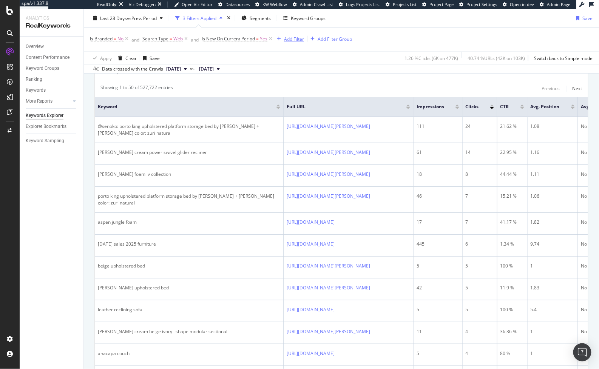
click at [288, 40] on div "Add Filter" at bounding box center [294, 39] width 20 height 6
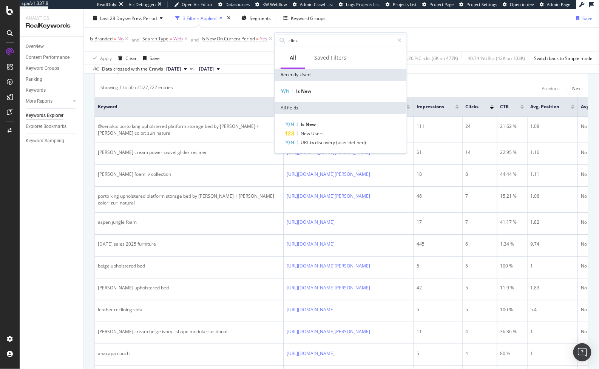
type input "clicks"
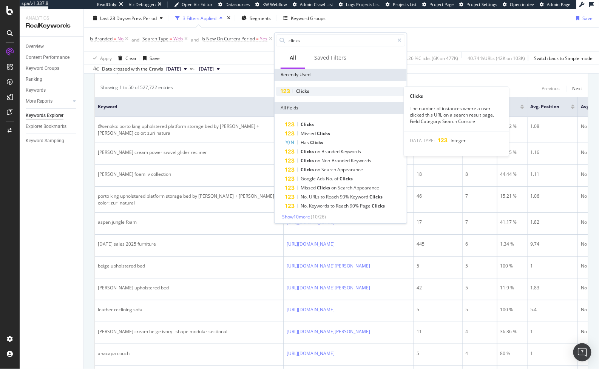
click at [300, 90] on span "Clicks" at bounding box center [302, 91] width 13 height 6
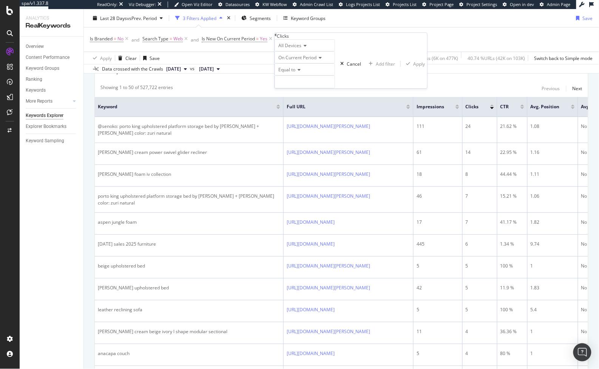
click at [291, 73] on span "Equal to" at bounding box center [286, 69] width 17 height 6
click at [295, 115] on span "Greater than" at bounding box center [290, 111] width 27 height 6
click at [295, 88] on input "number" at bounding box center [305, 82] width 60 height 13
type input "0"
click at [413, 67] on div "Apply" at bounding box center [419, 64] width 12 height 6
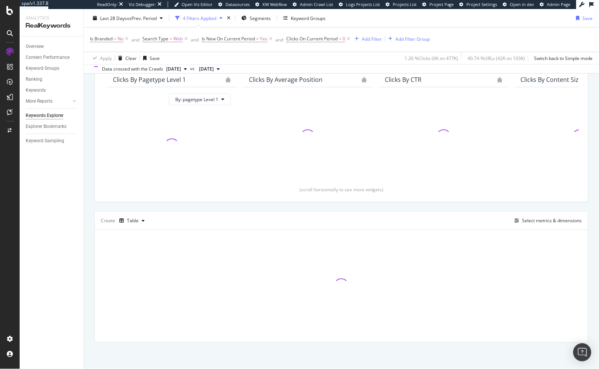
scroll to position [67, 0]
click at [373, 37] on div "Add Filter" at bounding box center [372, 39] width 20 height 6
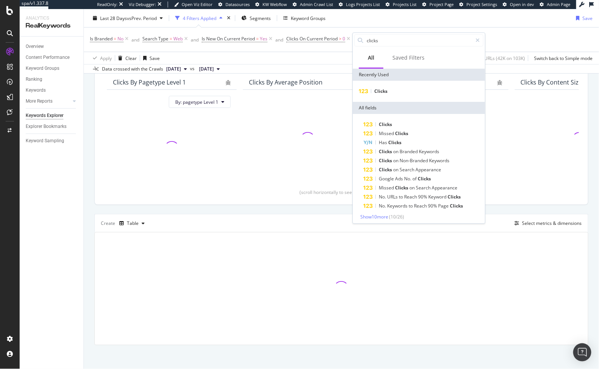
click at [328, 57] on div "Apply Clear Save 1.26 % Clicks ( 6K on 477K ) 40.74 % URLs ( 42K on 103K ) Swit…" at bounding box center [341, 58] width 515 height 12
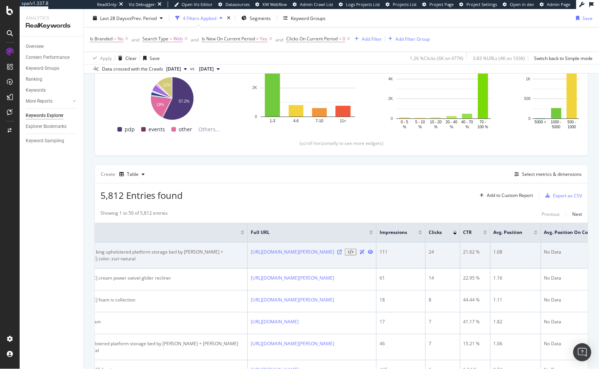
scroll to position [0, 46]
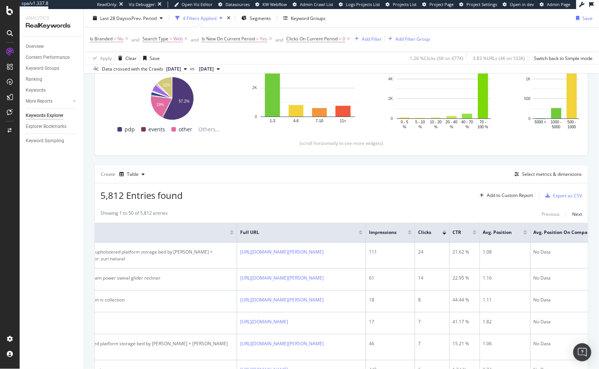
click at [412, 232] on div "Impressions" at bounding box center [390, 233] width 43 height 8
click at [412, 233] on div at bounding box center [410, 234] width 4 height 2
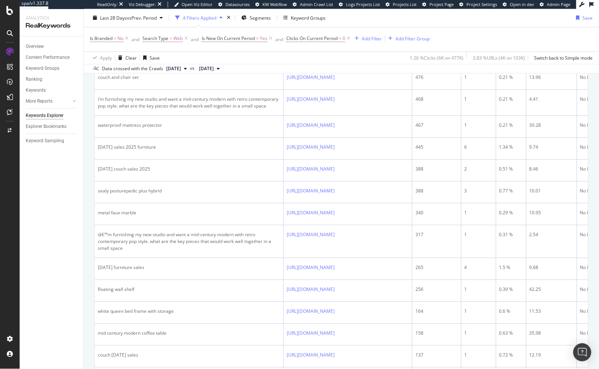
scroll to position [458, 0]
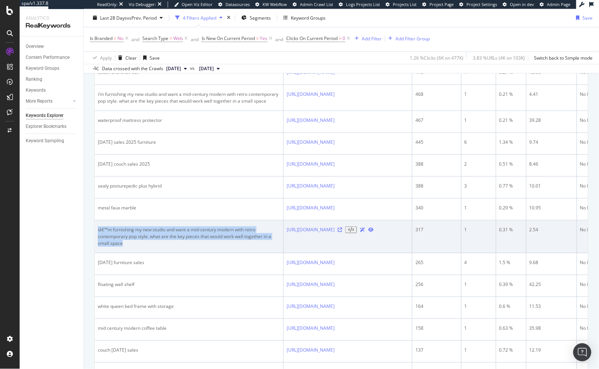
drag, startPoint x: 190, startPoint y: 291, endPoint x: 97, endPoint y: 272, distance: 95.4
click at [97, 253] on td "iâ€™m furnishing my new studio and want a mid-century modern with retro contemp…" at bounding box center [189, 237] width 189 height 33
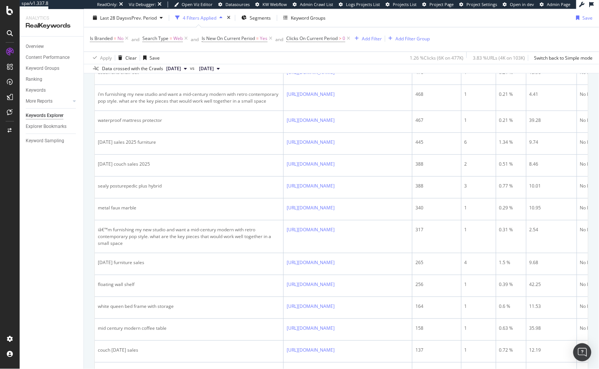
click at [89, 262] on div "By URL Top Charts Clicks By pagetype Level 1 By: pagetype Level 1 Hold CMD (⌘) …" at bounding box center [341, 364] width 515 height 1459
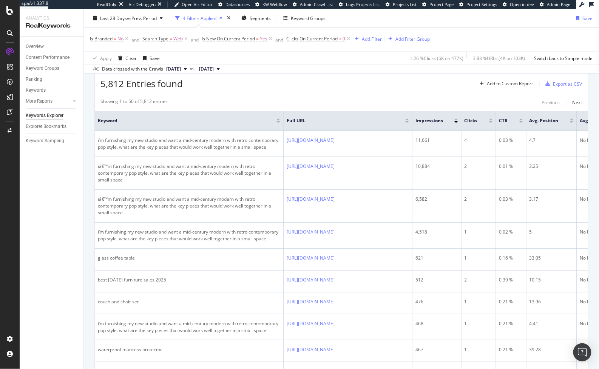
scroll to position [227, 0]
click at [371, 34] on div "Is Branded = No and Search Type = Web and Is New On Current Period = Yes and Cl…" at bounding box center [260, 40] width 340 height 12
click at [370, 37] on div "Add Filter" at bounding box center [372, 39] width 20 height 6
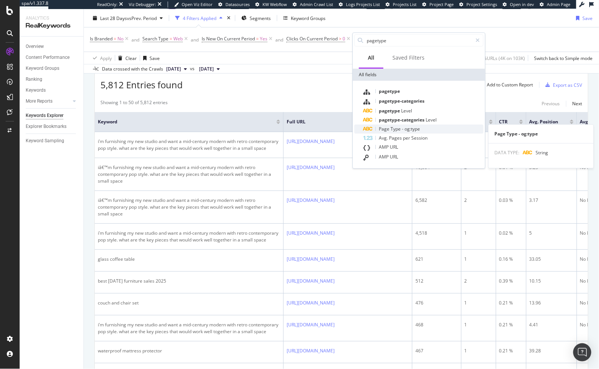
type input "pagetype"
click at [400, 129] on span "Type" at bounding box center [396, 129] width 11 height 6
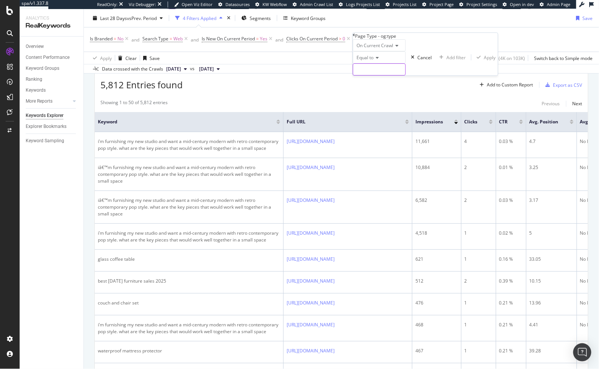
click at [373, 75] on input "text" at bounding box center [379, 69] width 52 height 11
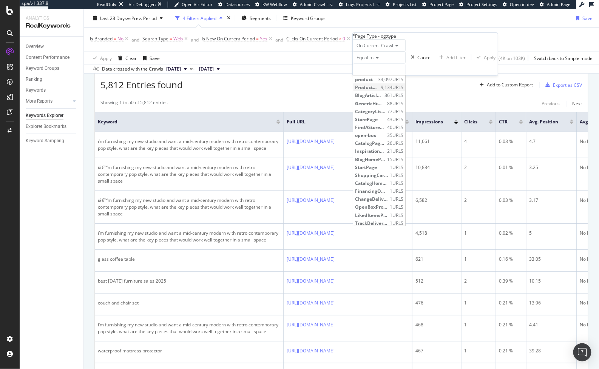
click at [379, 91] on span "ProductListingPage" at bounding box center [367, 87] width 24 height 6
type input "ProductListingPage"
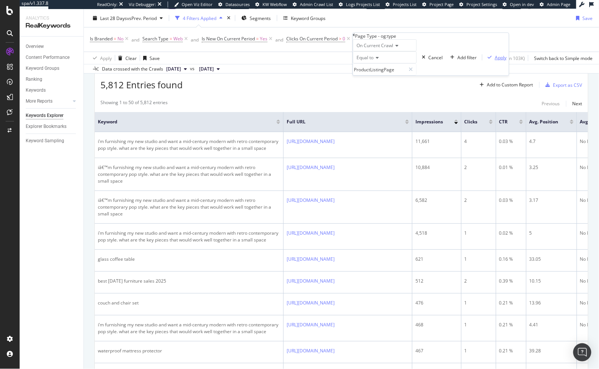
click at [495, 61] on div "Apply" at bounding box center [501, 57] width 12 height 6
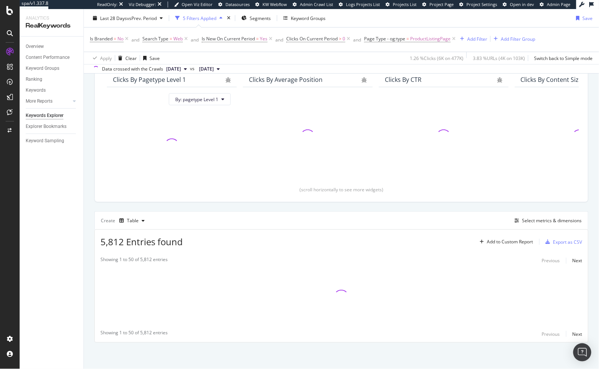
scroll to position [67, 0]
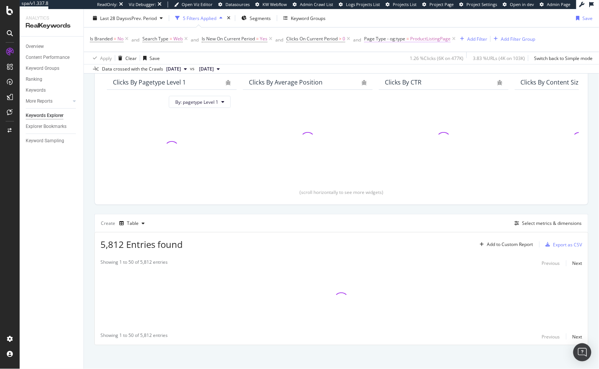
click at [396, 37] on span "Page Type - og:type" at bounding box center [384, 39] width 41 height 6
click at [391, 59] on icon at bounding box center [388, 56] width 5 height 5
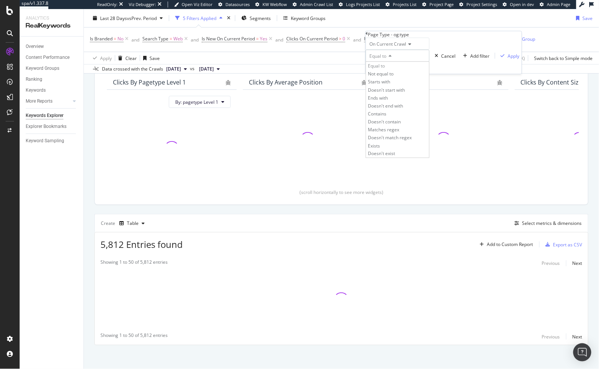
click at [406, 62] on div "Equal to" at bounding box center [398, 56] width 64 height 12
click at [508, 59] on div "Apply" at bounding box center [514, 56] width 12 height 6
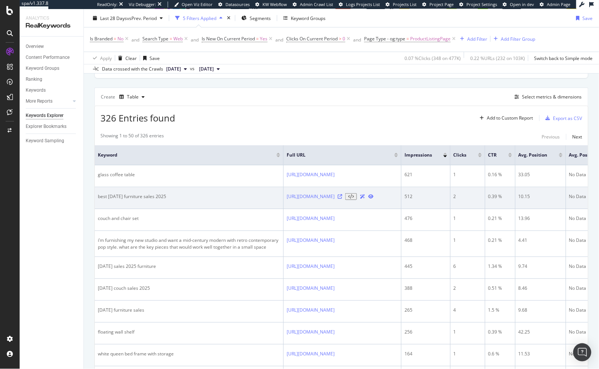
scroll to position [187, 0]
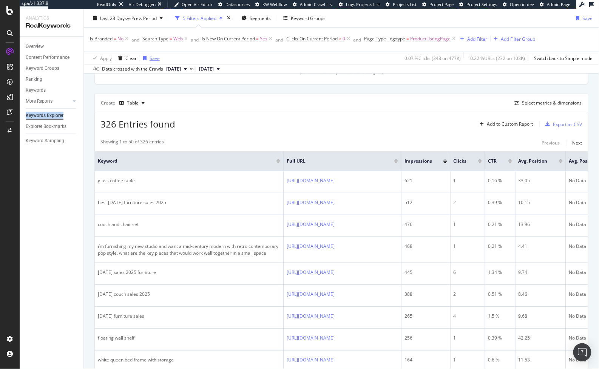
click at [152, 57] on div "Save" at bounding box center [155, 58] width 10 height 6
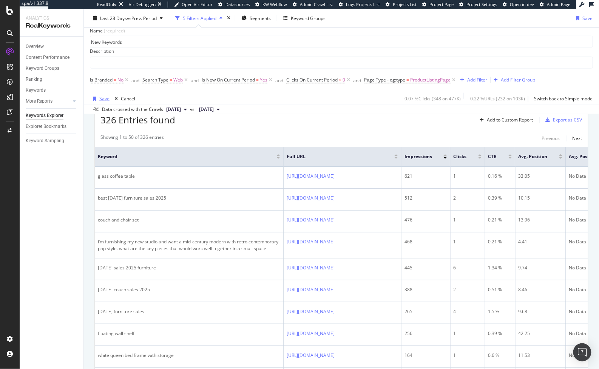
type input "New Keywords"
click at [98, 100] on div "button" at bounding box center [94, 98] width 9 height 5
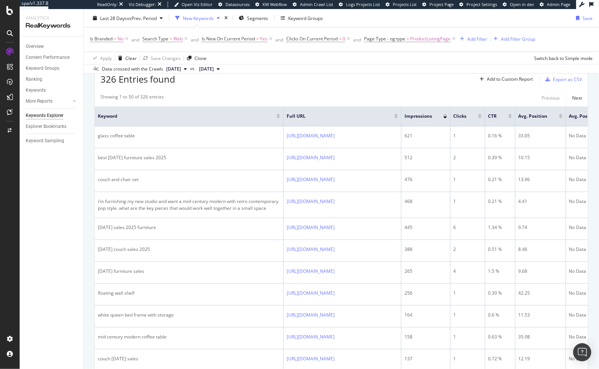
scroll to position [187, 0]
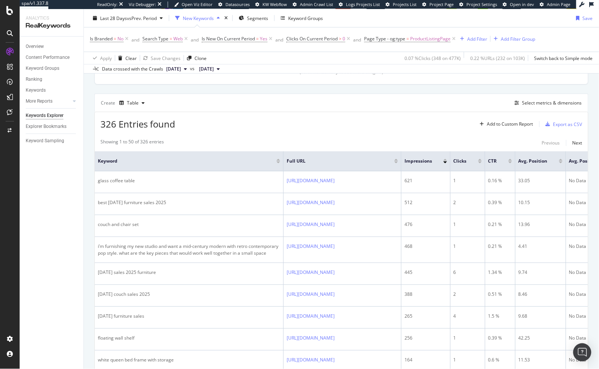
click at [211, 48] on div "Is Branded = No and Search Type = Web and Is New On Current Period = Yes and Cl…" at bounding box center [341, 40] width 503 height 24
click at [539, 19] on div "Save" at bounding box center [588, 18] width 10 height 6
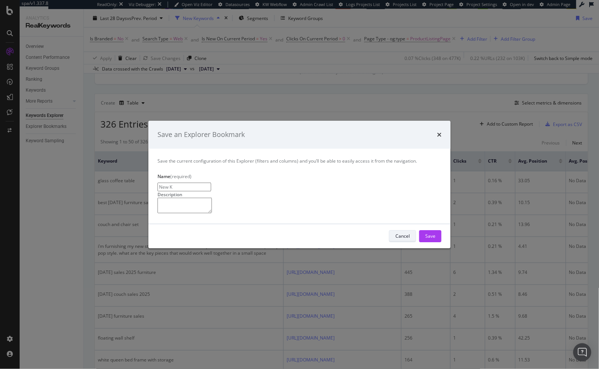
type input "New K"
click at [398, 240] on div "Cancel" at bounding box center [403, 236] width 14 height 6
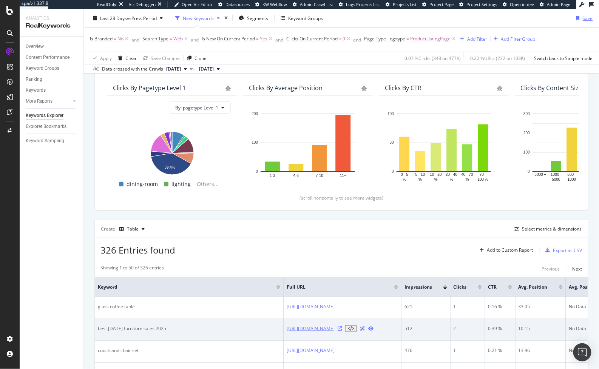
scroll to position [59, 0]
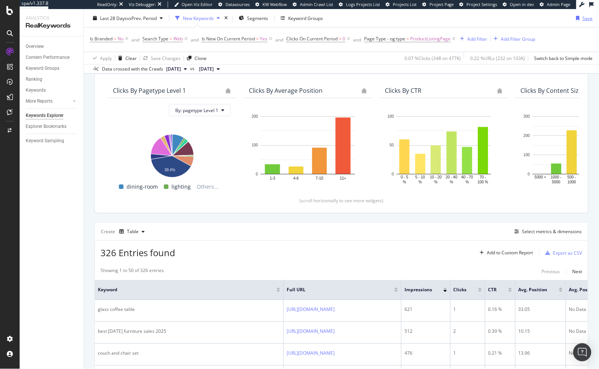
click at [539, 17] on div "button" at bounding box center [577, 18] width 9 height 5
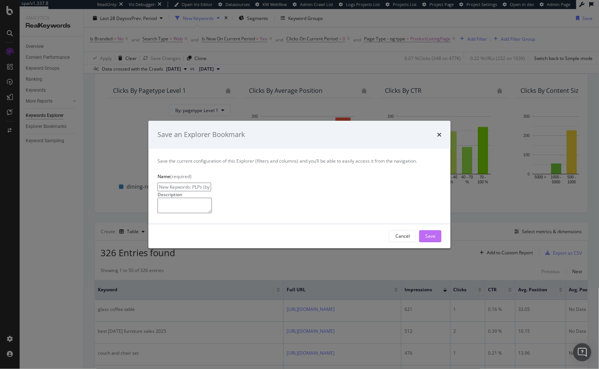
type input "New Keywords: PLPs (by Keyword)"
click at [435, 240] on div "Save" at bounding box center [430, 236] width 10 height 6
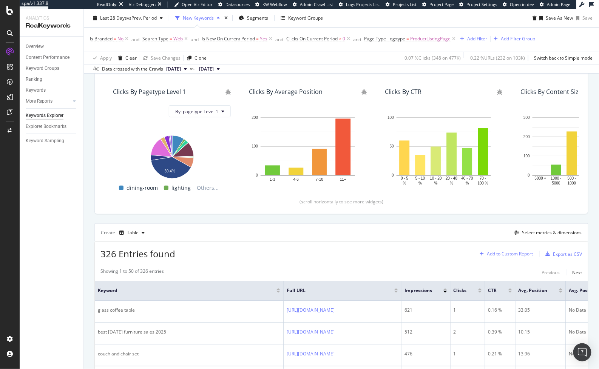
click at [512, 257] on div "Add to Custom Report" at bounding box center [510, 254] width 46 height 5
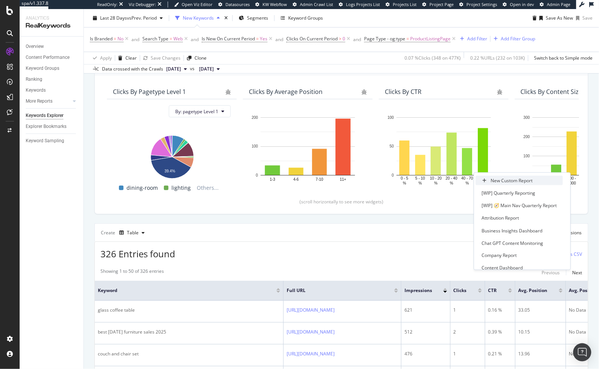
click at [515, 184] on div "New Custom Report" at bounding box center [519, 180] width 87 height 9
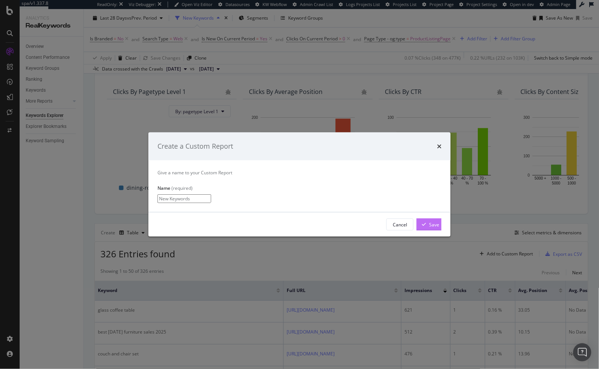
type input "New Keywords"
click at [429, 227] on div "Save" at bounding box center [434, 224] width 10 height 6
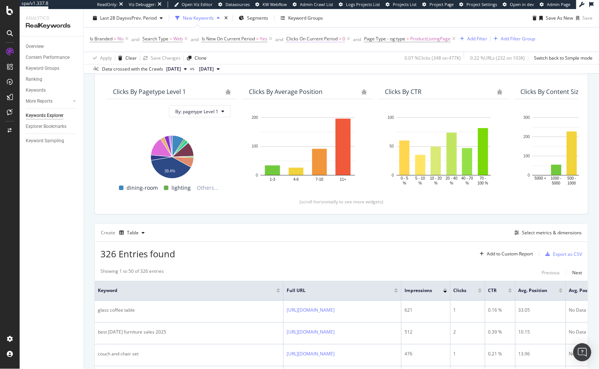
click at [294, 40] on span "Clicks On Current Period" at bounding box center [311, 39] width 51 height 6
click at [243, 40] on span "Is New On Current Period" at bounding box center [228, 39] width 53 height 6
click at [268, 53] on div "Cancel" at bounding box center [275, 49] width 14 height 6
click at [270, 37] on icon at bounding box center [270, 39] width 6 height 8
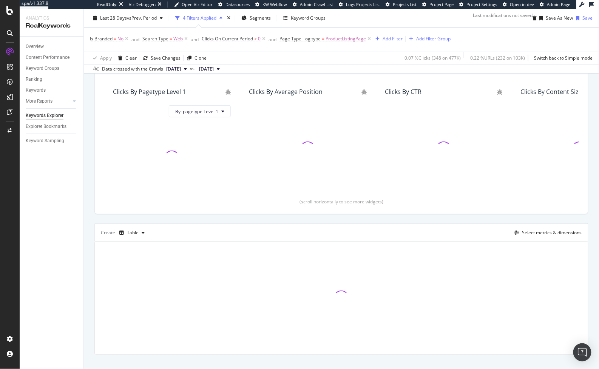
click at [236, 40] on span "Clicks On Current Period" at bounding box center [227, 39] width 51 height 6
click at [223, 59] on span "On Current Period" at bounding box center [225, 56] width 38 height 6
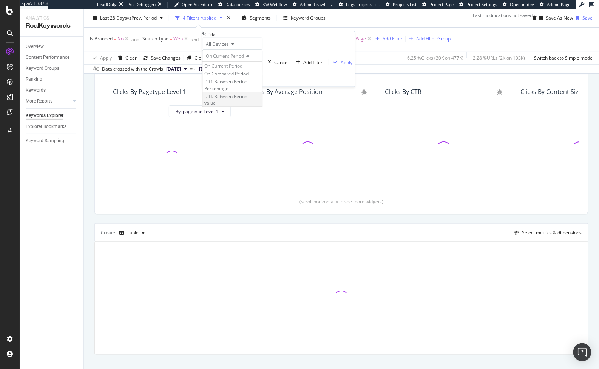
click at [238, 106] on span "Diff. Between Period - value" at bounding box center [227, 99] width 46 height 13
click at [232, 87] on input "0" at bounding box center [239, 80] width 74 height 13
type input "0"
click at [355, 65] on div "Apply" at bounding box center [361, 62] width 12 height 6
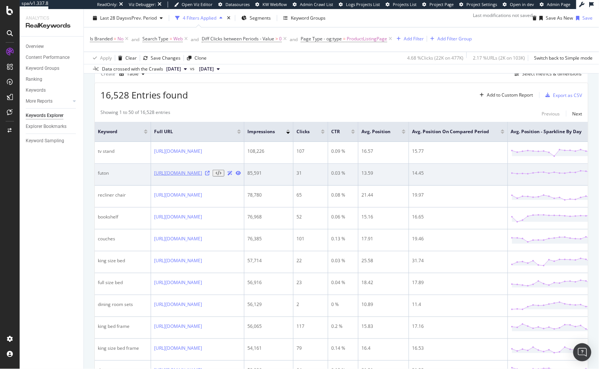
scroll to position [224, 0]
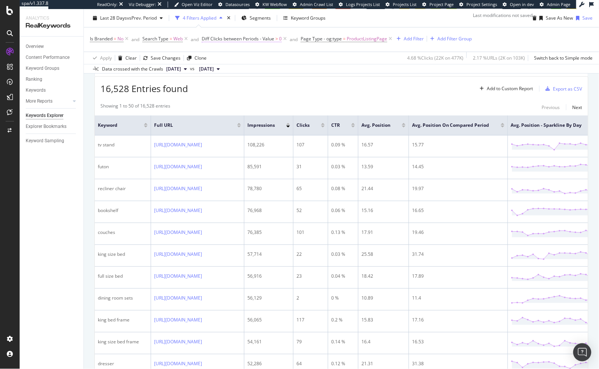
click at [263, 39] on span "Diff Clicks between Periods - Value" at bounding box center [238, 39] width 73 height 6
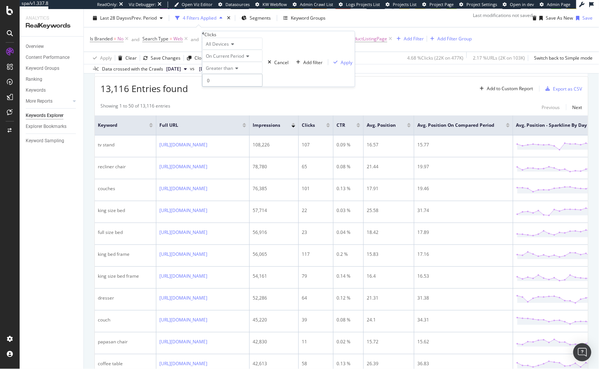
click at [263, 87] on input "0" at bounding box center [232, 80] width 60 height 13
click at [326, 95] on div "13,116 Entries found Add to Custom Report Export as CSV" at bounding box center [341, 86] width 493 height 19
click at [539, 19] on div "Save As New" at bounding box center [559, 18] width 27 height 6
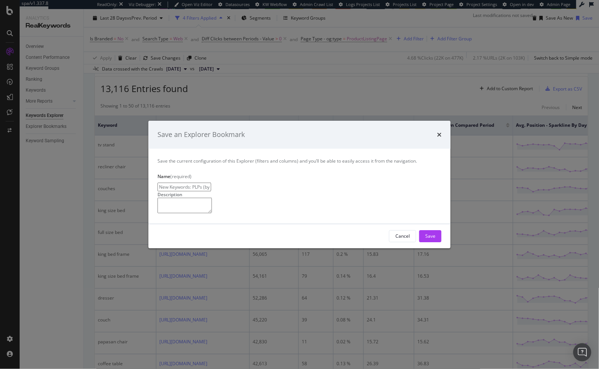
click at [211, 183] on input "New Keywords: PLPs (by Keyword) Clone" at bounding box center [185, 187] width 54 height 9
click at [161, 183] on input "New Keywords: PLPs (by Keywor" at bounding box center [185, 187] width 54 height 9
click at [211, 183] on input "Improved Keywords: PLPs (by Keywor" at bounding box center [185, 187] width 54 height 9
type input "Improved Keywords: PLPs"
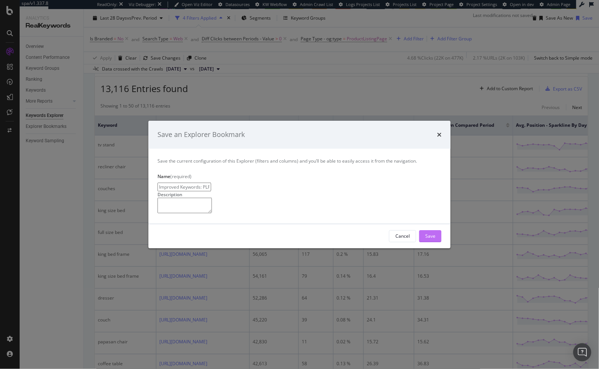
click at [434, 240] on div "Save" at bounding box center [430, 236] width 10 height 6
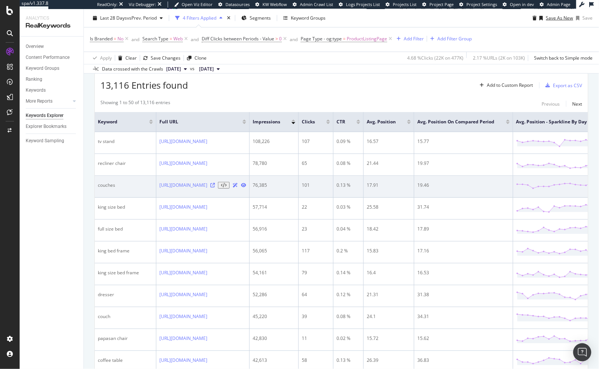
scroll to position [254, 0]
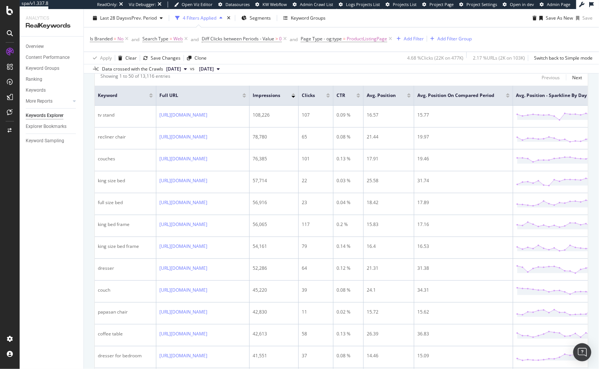
click at [497, 61] on div "Add to Custom Report" at bounding box center [510, 59] width 46 height 5
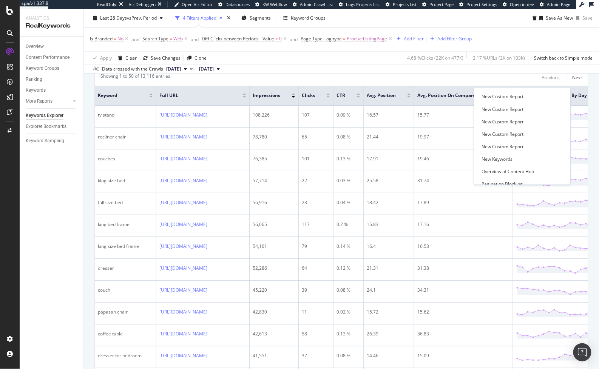
scroll to position [224, 0]
click at [499, 148] on div "New Keywords" at bounding box center [497, 147] width 31 height 6
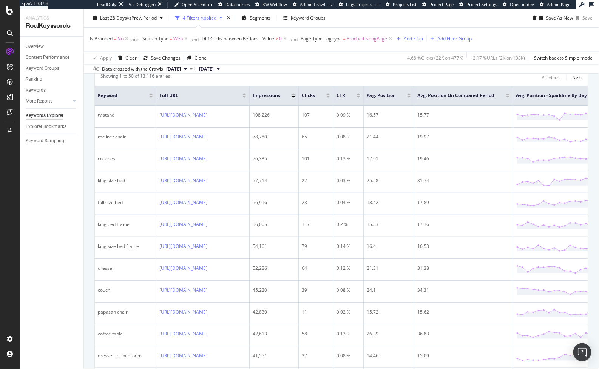
click at [149, 332] on span "New Keywords" at bounding box center [133, 372] width 31 height 6
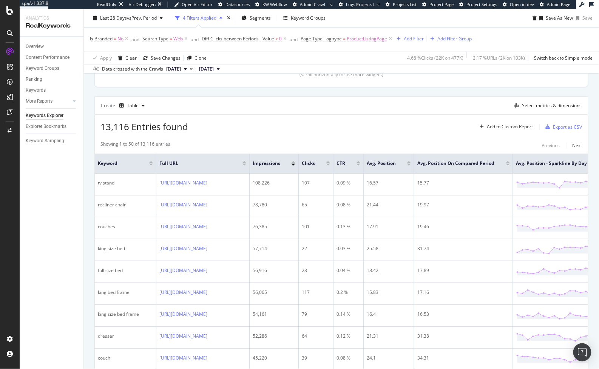
scroll to position [164, 0]
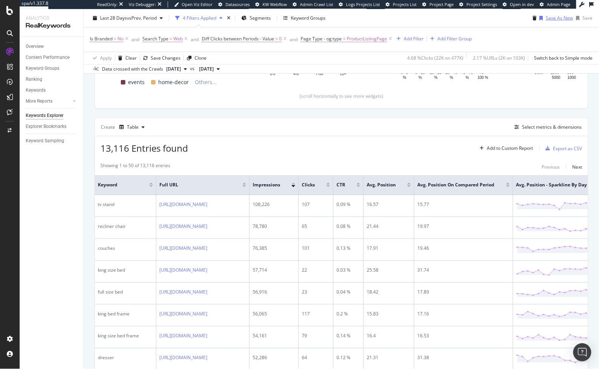
click at [539, 17] on div "Save As New" at bounding box center [559, 18] width 27 height 6
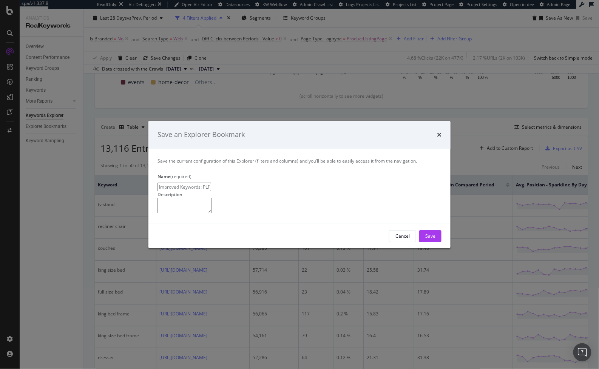
click at [211, 183] on input "Improved Keywords: PLPs Clone" at bounding box center [185, 187] width 54 height 9
click at [428, 240] on div "Save" at bounding box center [430, 236] width 10 height 6
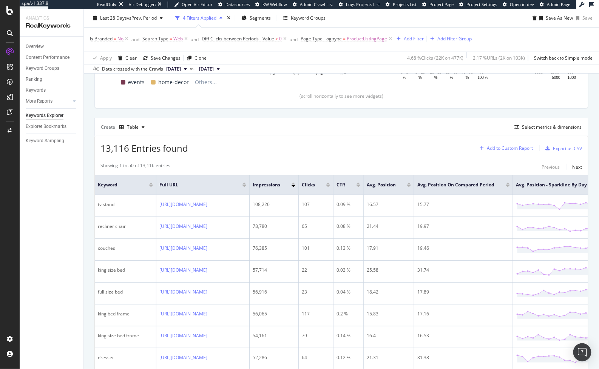
click at [501, 151] on div "Add to Custom Report" at bounding box center [510, 148] width 46 height 5
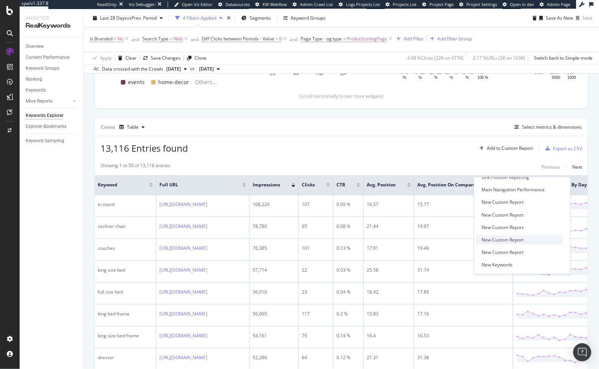
scroll to position [206, 0]
click at [506, 253] on div "New Keywords" at bounding box center [497, 254] width 31 height 6
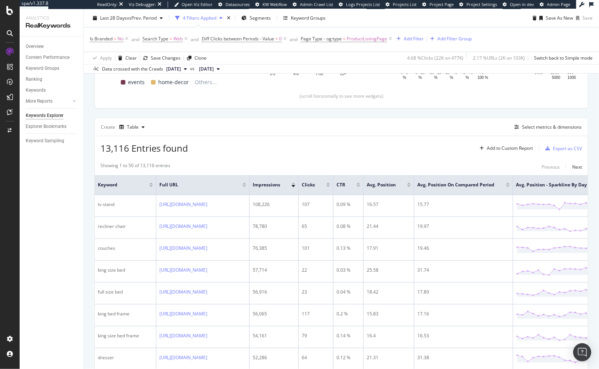
click at [149, 332] on span "New Keywords" at bounding box center [133, 372] width 31 height 6
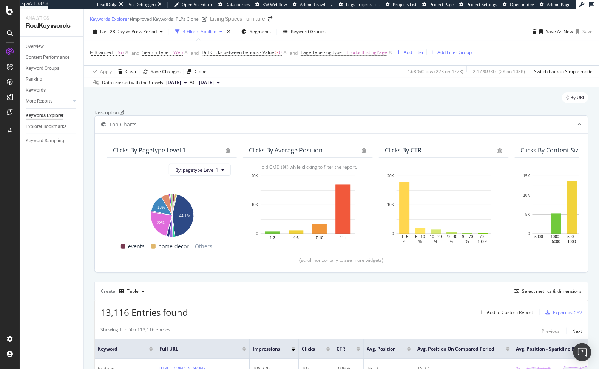
scroll to position [74, 0]
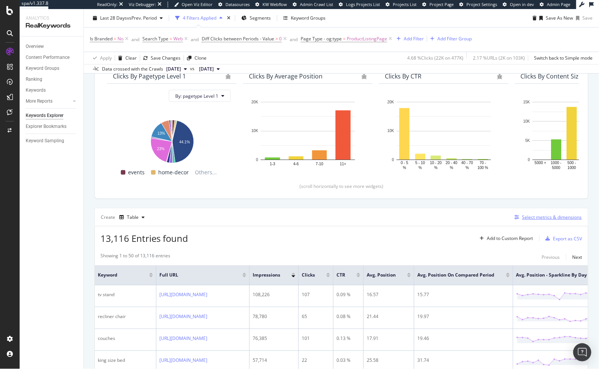
click at [539, 221] on div "Select metrics & dimensions" at bounding box center [552, 217] width 60 height 6
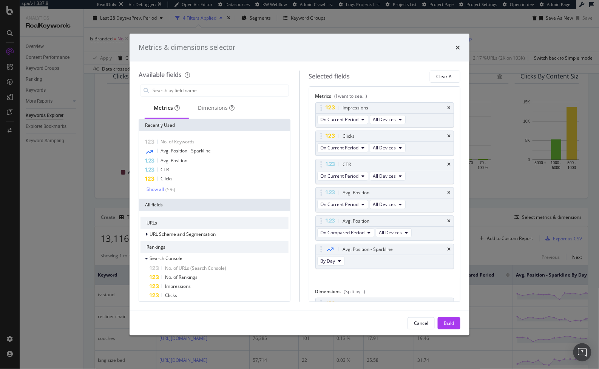
scroll to position [43, 0]
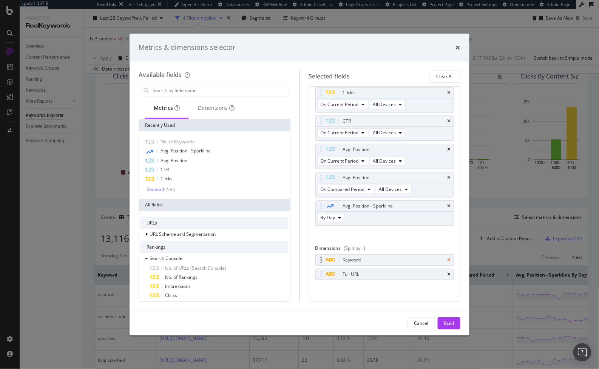
click at [447, 258] on icon "times" at bounding box center [448, 260] width 3 height 5
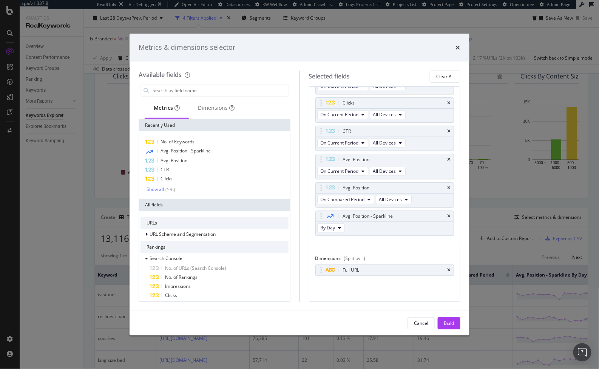
scroll to position [29, 0]
click at [447, 272] on icon "times" at bounding box center [448, 274] width 3 height 5
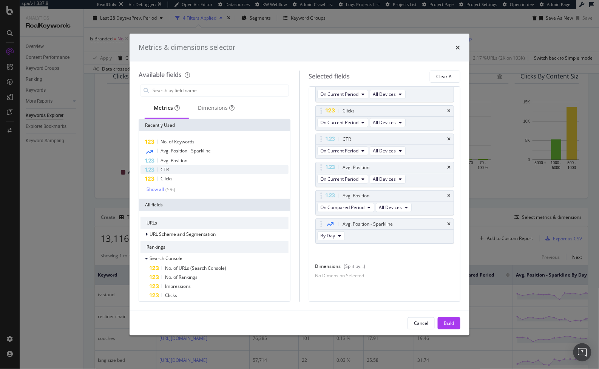
scroll to position [28, 0]
click at [219, 92] on input "modal" at bounding box center [220, 90] width 137 height 11
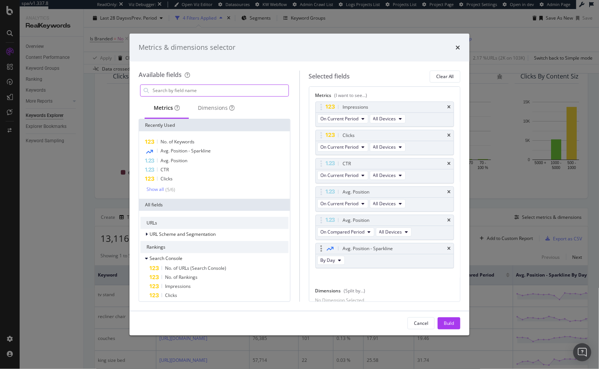
scroll to position [0, 0]
click at [446, 105] on div "Impressions" at bounding box center [385, 108] width 138 height 11
click at [447, 106] on icon "times" at bounding box center [448, 108] width 3 height 5
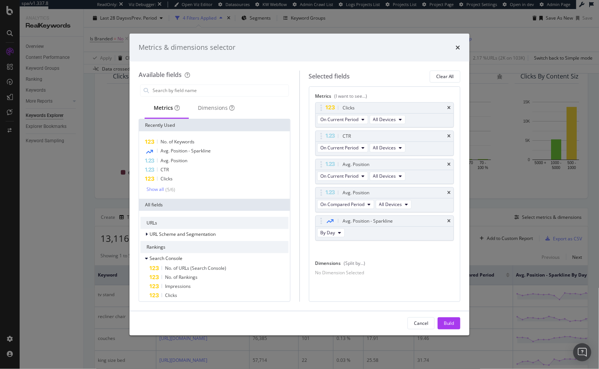
click at [444, 106] on div "Clicks" at bounding box center [394, 108] width 105 height 8
click at [449, 106] on icon "times" at bounding box center [448, 108] width 3 height 5
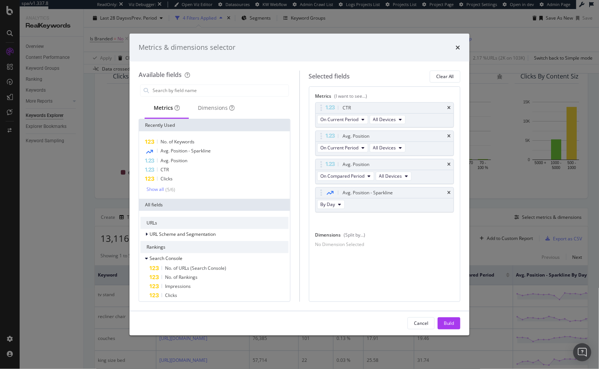
click at [449, 106] on icon "times" at bounding box center [448, 108] width 3 height 5
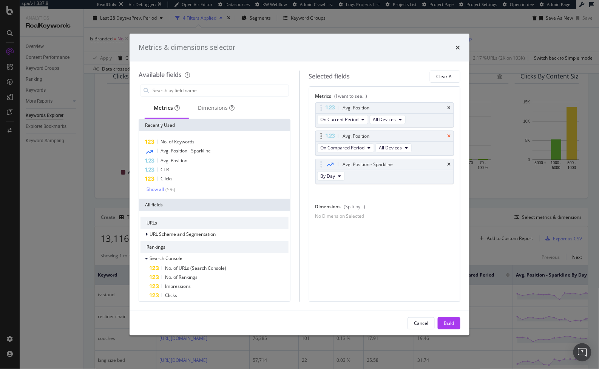
click at [448, 135] on icon "times" at bounding box center [448, 136] width 3 height 5
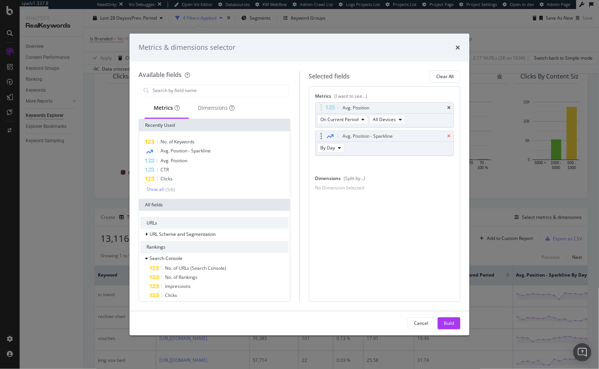
click at [450, 136] on icon "times" at bounding box center [448, 136] width 3 height 5
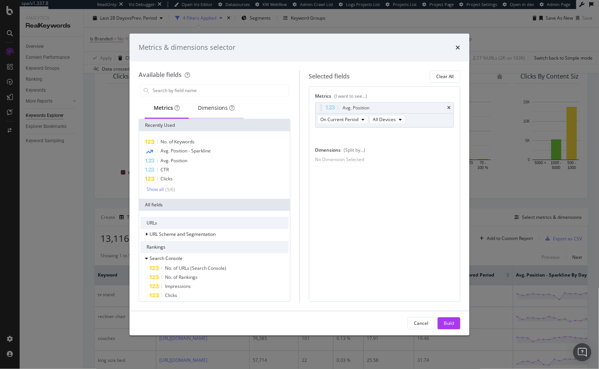
click at [212, 107] on div "Dimensions" at bounding box center [216, 108] width 37 height 8
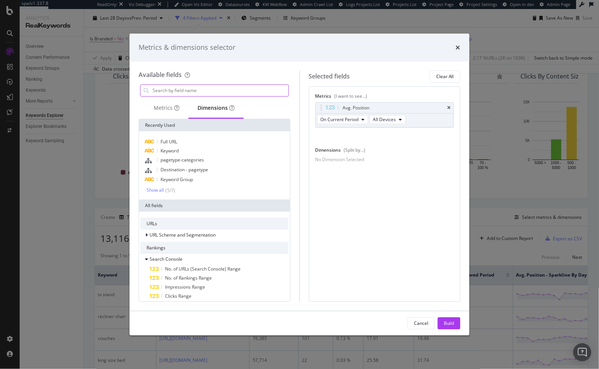
click at [212, 89] on input "modal" at bounding box center [220, 90] width 137 height 11
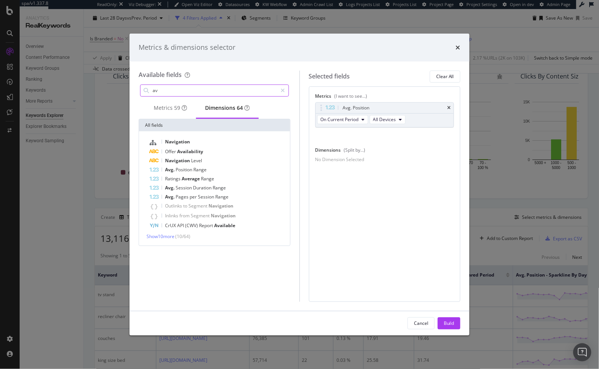
type input "a"
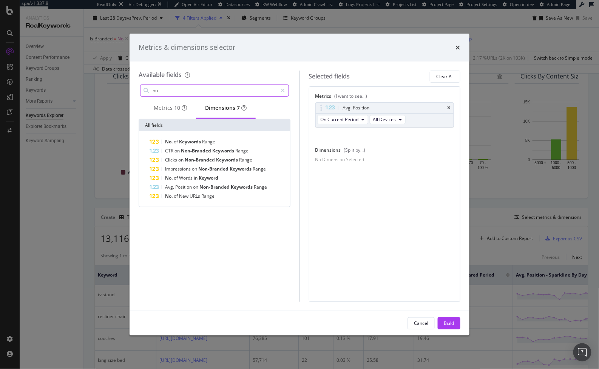
type input "n"
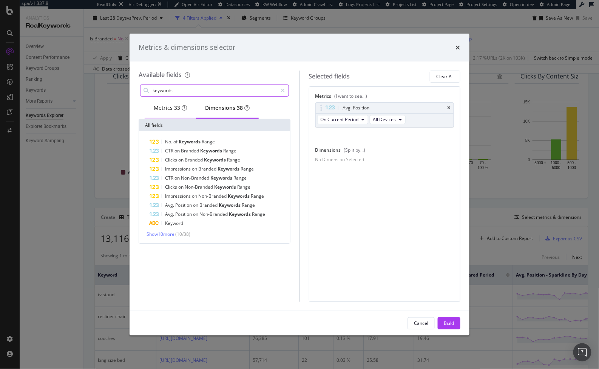
type input "keywords"
click at [156, 103] on div "Metrics 33" at bounding box center [170, 108] width 51 height 21
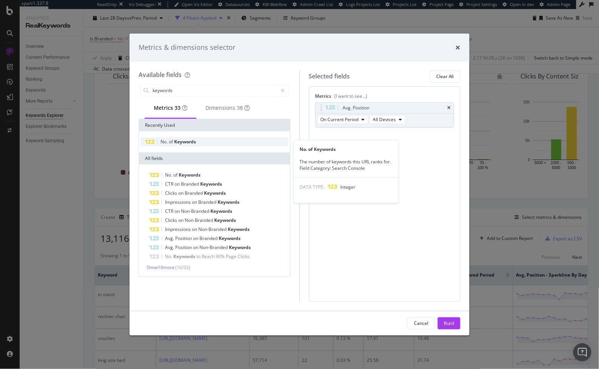
click at [185, 145] on span "Keywords" at bounding box center [185, 142] width 22 height 6
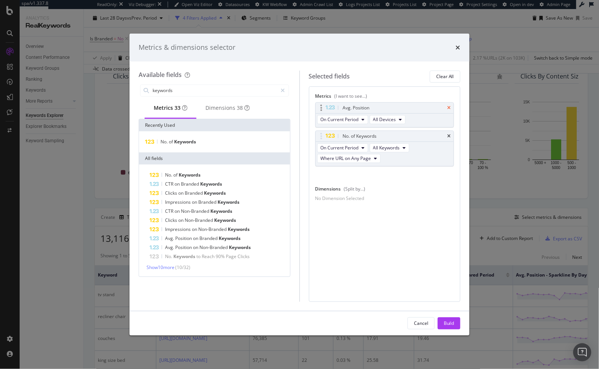
click at [451, 107] on icon "times" at bounding box center [448, 108] width 3 height 5
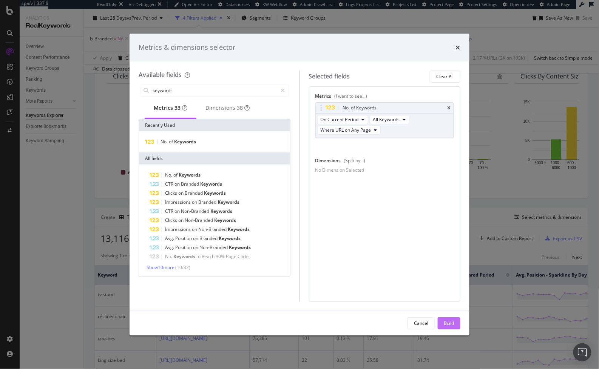
click at [445, 320] on div "Build" at bounding box center [449, 323] width 11 height 6
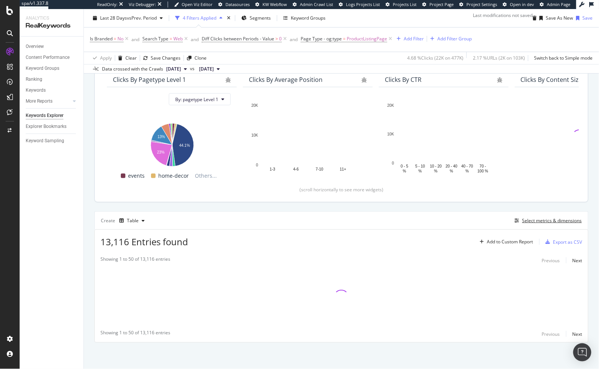
scroll to position [93, 0]
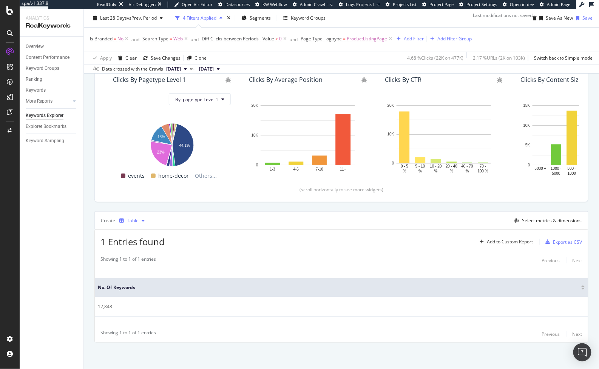
click at [127, 219] on div "Table" at bounding box center [133, 221] width 12 height 5
click at [134, 245] on div "Trend" at bounding box center [140, 246] width 12 height 6
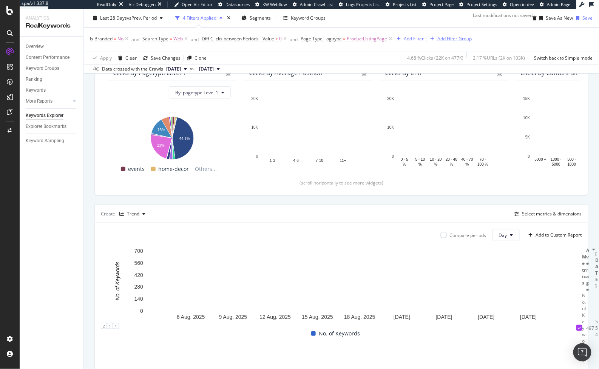
scroll to position [31, 0]
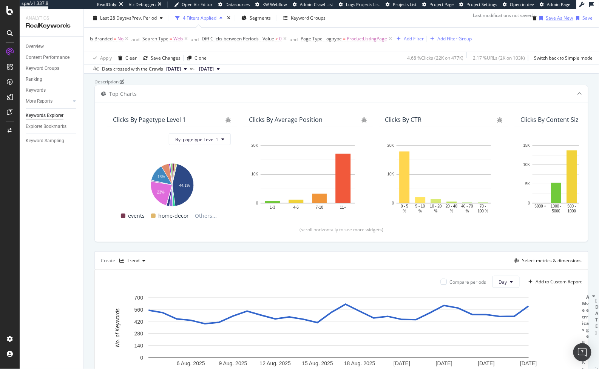
click at [537, 21] on div "Save As New" at bounding box center [555, 17] width 37 height 11
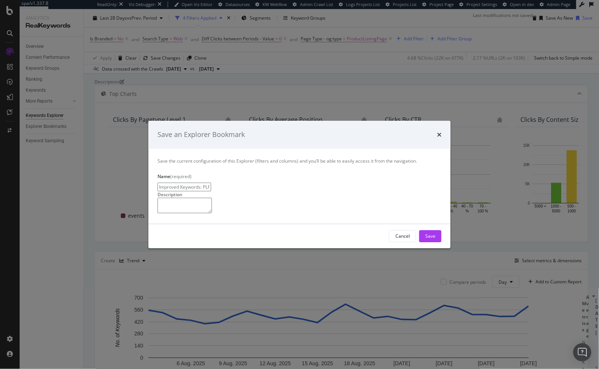
click at [211, 183] on input "Improved Keywords: PLPs Clone Clone" at bounding box center [185, 187] width 54 height 9
drag, startPoint x: 249, startPoint y: 155, endPoint x: 220, endPoint y: 155, distance: 28.7
click at [211, 183] on input "Improved Keywords: PLPs Clone Clone" at bounding box center [185, 187] width 54 height 9
type input "Improved Keywords: PLPs Trended"
click at [433, 240] on div "Save" at bounding box center [430, 236] width 10 height 6
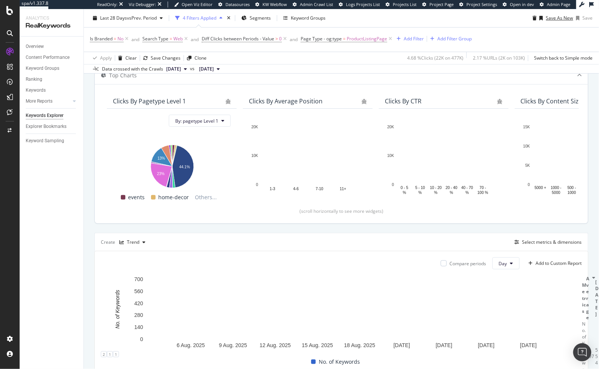
scroll to position [170, 0]
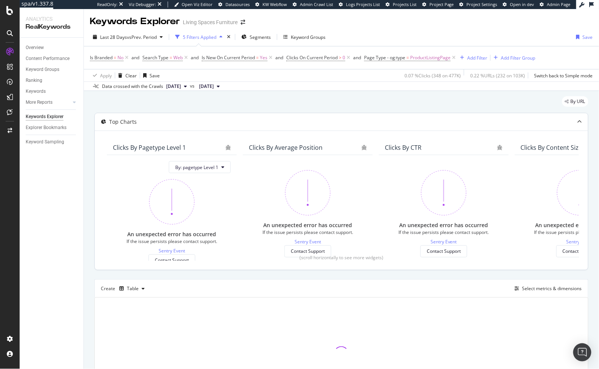
scroll to position [52, 0]
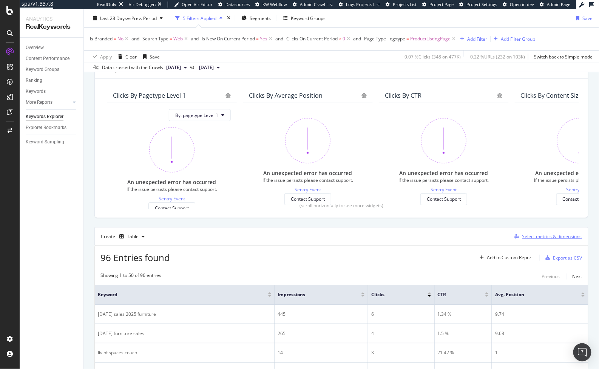
click at [549, 238] on div "Select metrics & dimensions" at bounding box center [552, 236] width 60 height 6
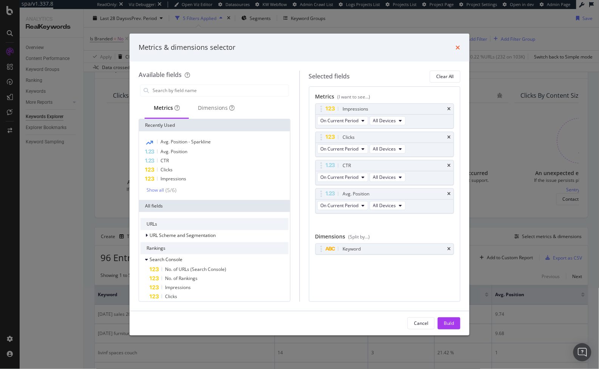
click at [459, 48] on icon "times" at bounding box center [458, 48] width 5 height 6
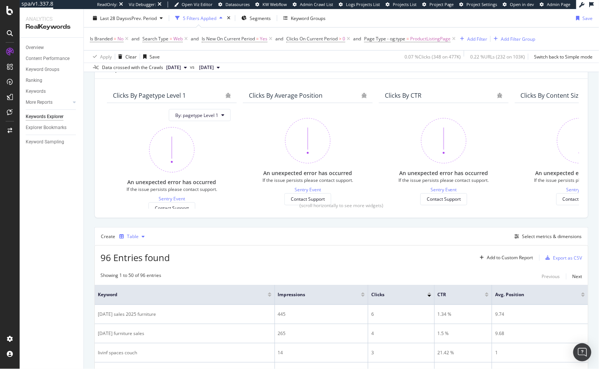
click at [125, 235] on div "button" at bounding box center [121, 237] width 11 height 5
click at [138, 264] on div "Trend" at bounding box center [140, 261] width 12 height 6
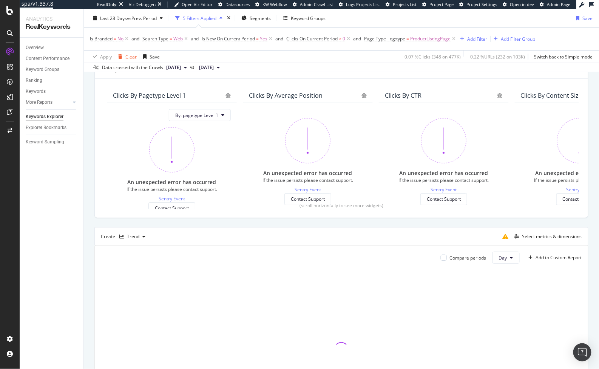
click at [128, 59] on div "Clear" at bounding box center [130, 56] width 11 height 6
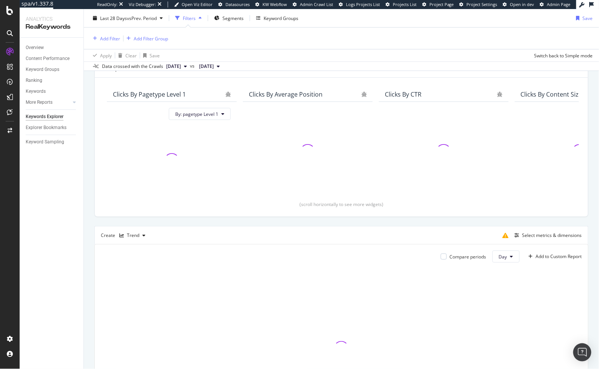
scroll to position [51, 0]
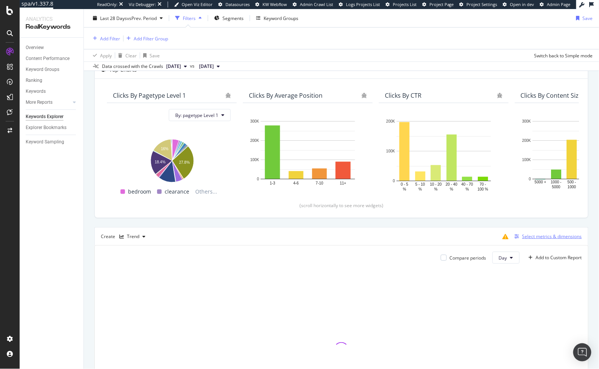
click at [535, 237] on div "Select metrics & dimensions" at bounding box center [552, 236] width 60 height 6
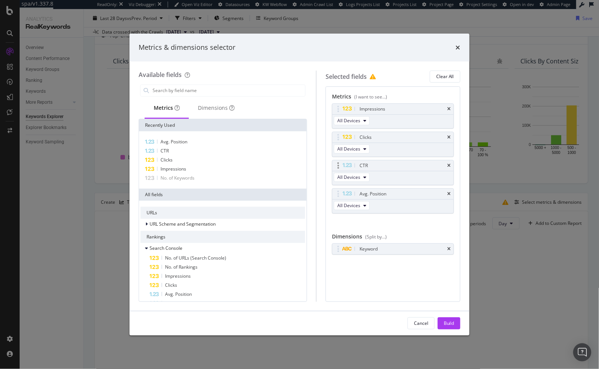
scroll to position [17, 0]
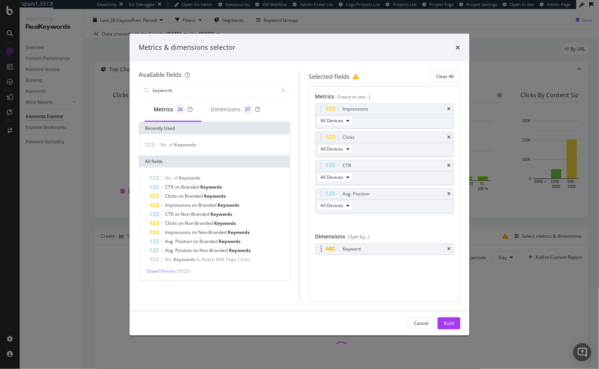
type input "keywords"
click at [452, 247] on div "Keyword" at bounding box center [385, 249] width 138 height 11
click at [450, 247] on icon "times" at bounding box center [448, 249] width 3 height 5
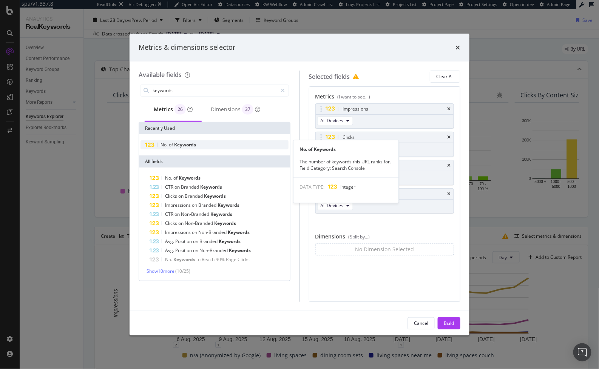
click at [182, 143] on span "Keywords" at bounding box center [185, 145] width 22 height 6
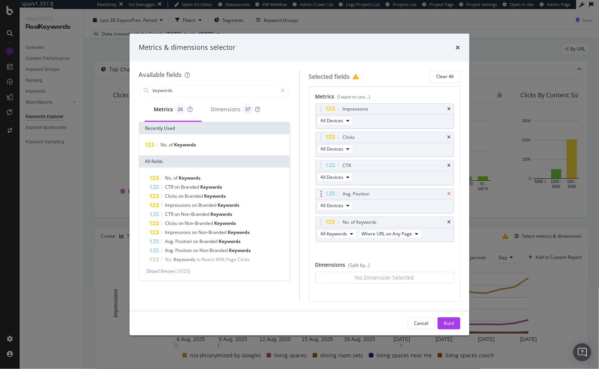
click at [447, 192] on icon "times" at bounding box center [448, 194] width 3 height 5
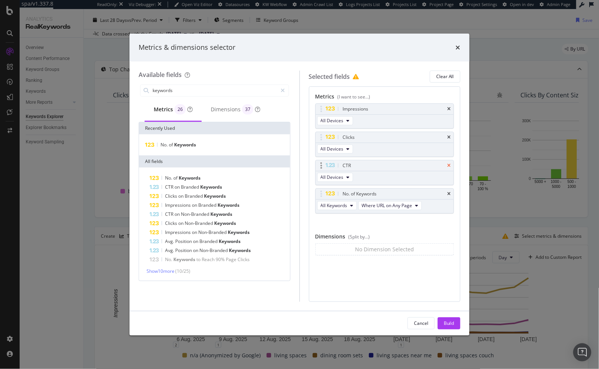
click at [450, 164] on icon "times" at bounding box center [448, 166] width 3 height 5
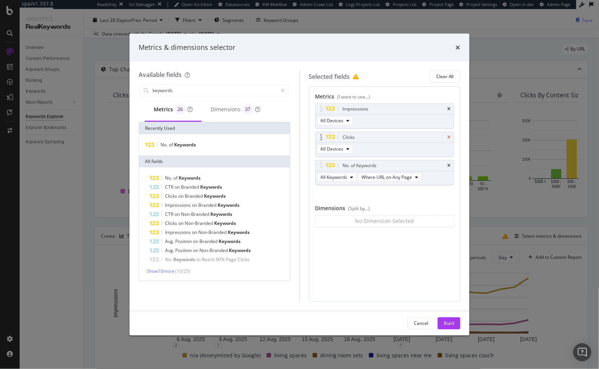
click at [450, 135] on icon "times" at bounding box center [448, 137] width 3 height 5
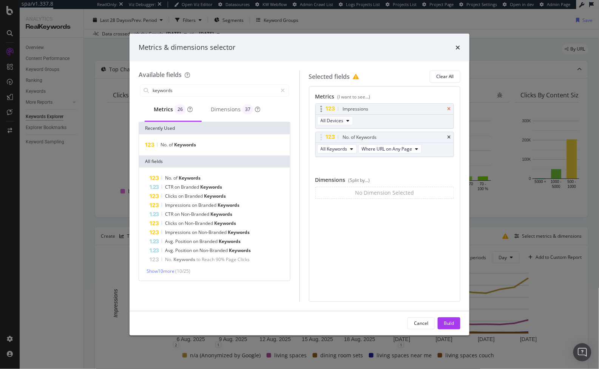
click at [450, 108] on icon "times" at bounding box center [448, 109] width 3 height 5
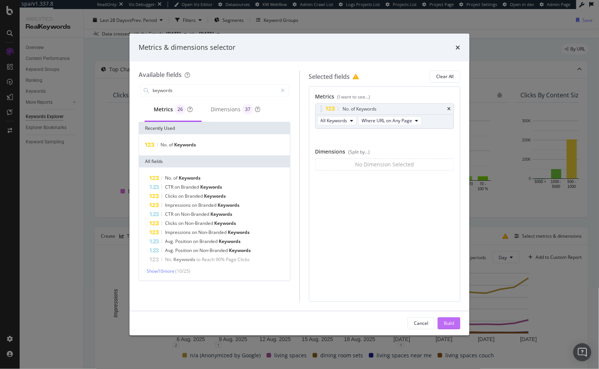
click at [444, 326] on button "Build" at bounding box center [449, 324] width 23 height 12
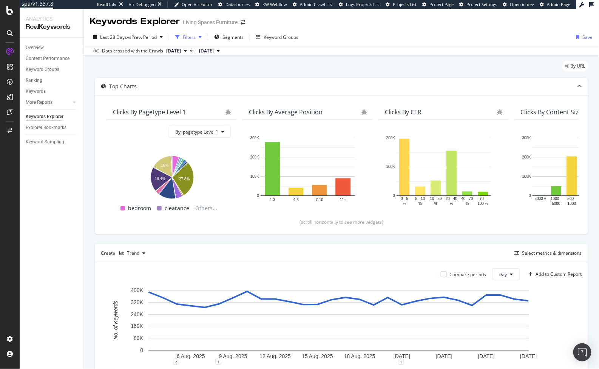
click at [192, 39] on div "Filters" at bounding box center [189, 37] width 13 height 6
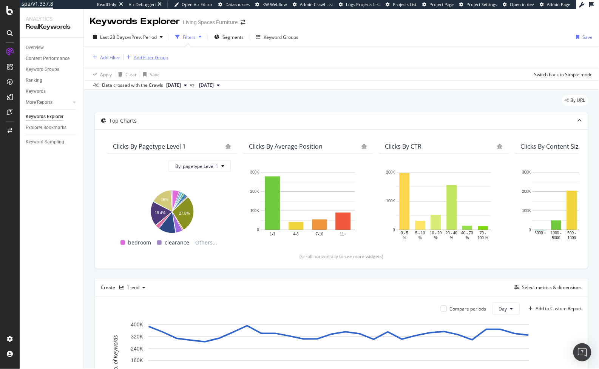
click at [148, 58] on div "Add Filter Group" at bounding box center [151, 57] width 34 height 6
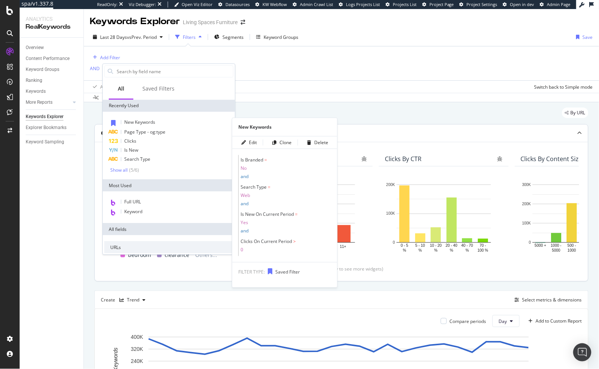
click at [150, 122] on span "New Keywords" at bounding box center [139, 122] width 31 height 6
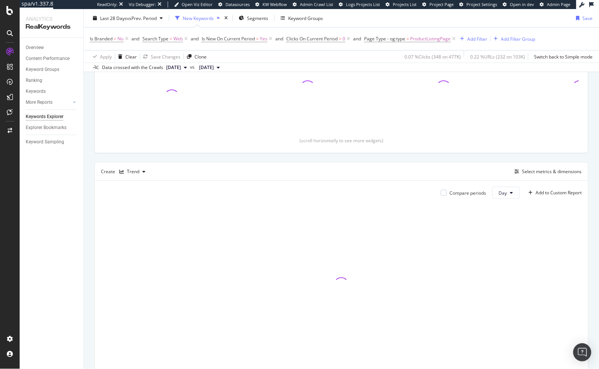
scroll to position [144, 0]
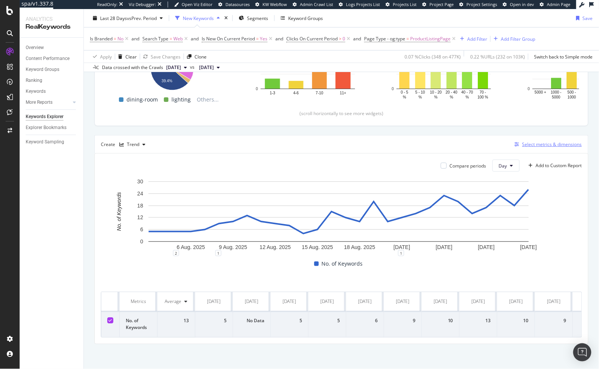
click at [554, 143] on div "Select metrics & dimensions" at bounding box center [552, 144] width 60 height 6
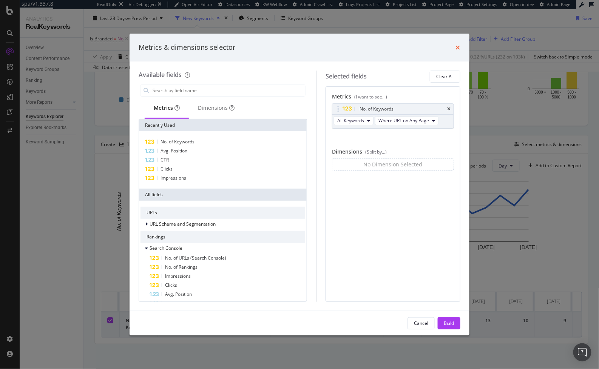
click at [458, 48] on icon "times" at bounding box center [458, 48] width 5 height 6
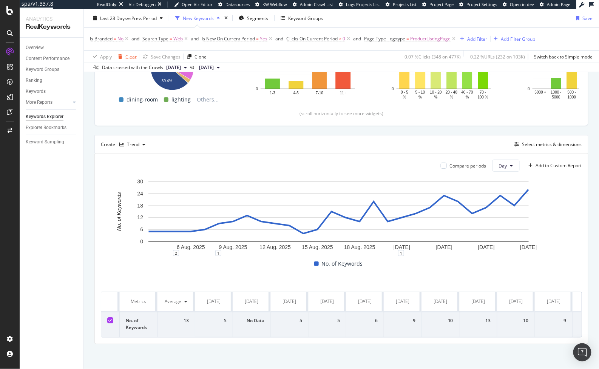
click at [132, 59] on div "Clear" at bounding box center [130, 56] width 11 height 6
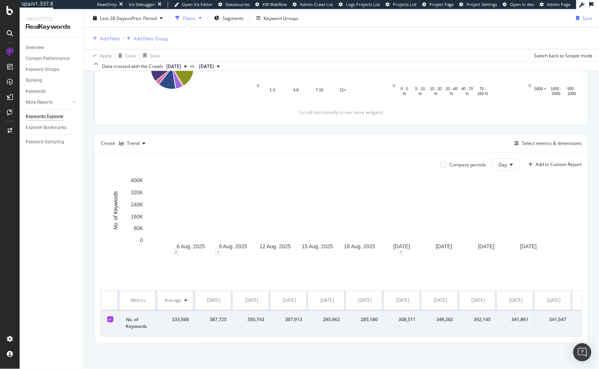
scroll to position [144, 0]
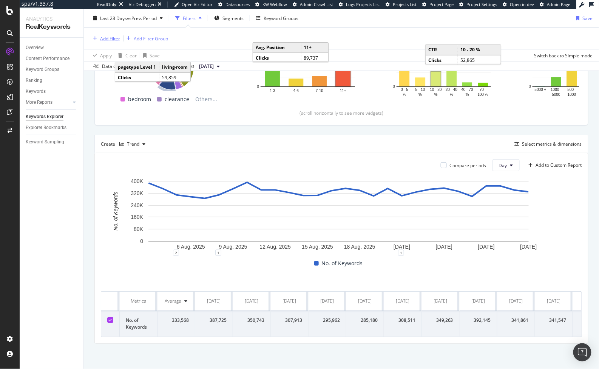
click at [107, 37] on div "Add Filter" at bounding box center [110, 38] width 20 height 6
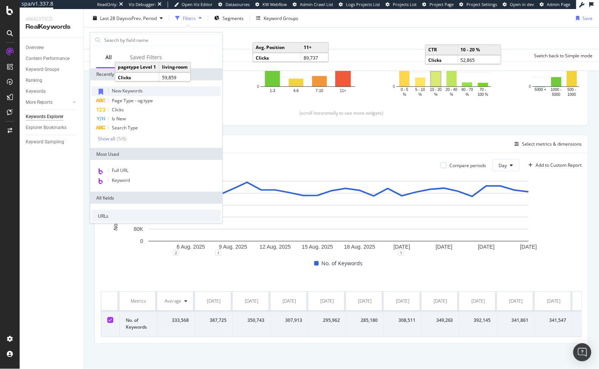
click at [143, 95] on div "New Keywords" at bounding box center [156, 92] width 129 height 10
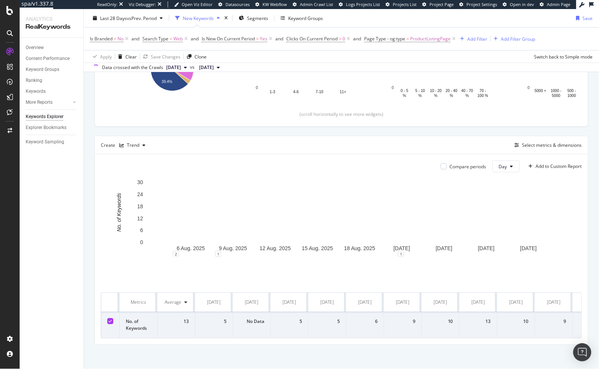
scroll to position [144, 0]
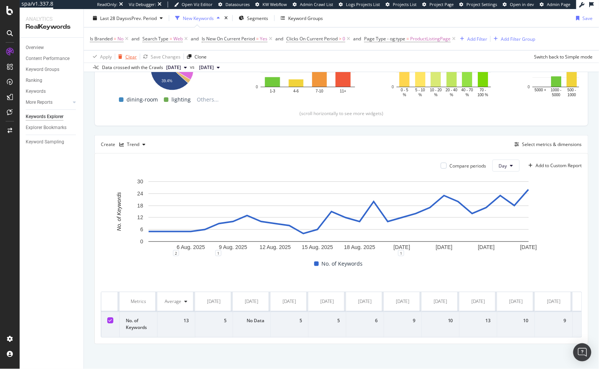
click at [126, 55] on div "Clear" at bounding box center [130, 56] width 11 height 6
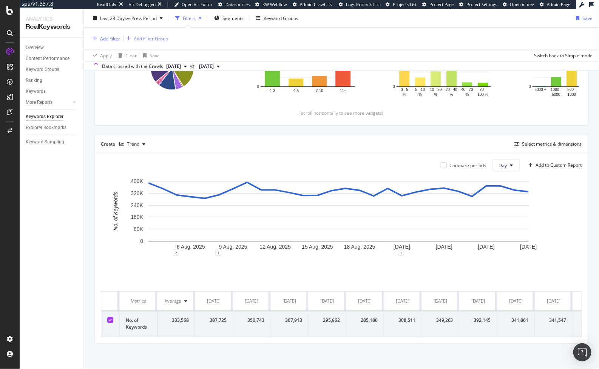
click at [100, 38] on div "Add Filter" at bounding box center [110, 38] width 20 height 6
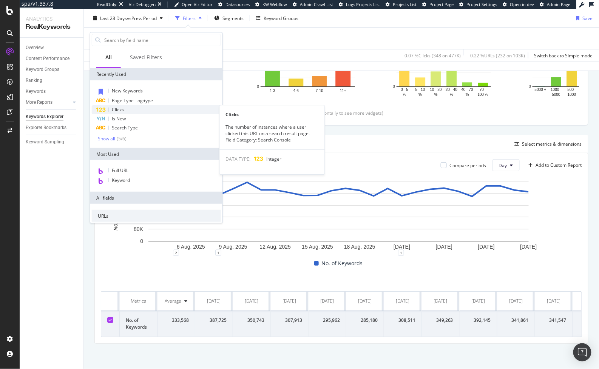
click at [119, 112] on span "Clicks" at bounding box center [118, 110] width 12 height 6
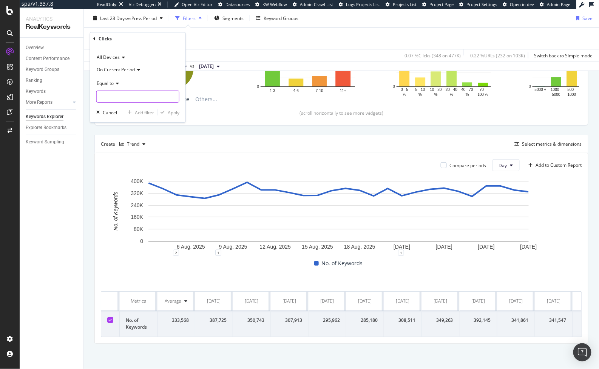
click at [121, 96] on input "number" at bounding box center [137, 97] width 83 height 12
type input "10"
click at [172, 113] on div "Apply" at bounding box center [174, 113] width 12 height 6
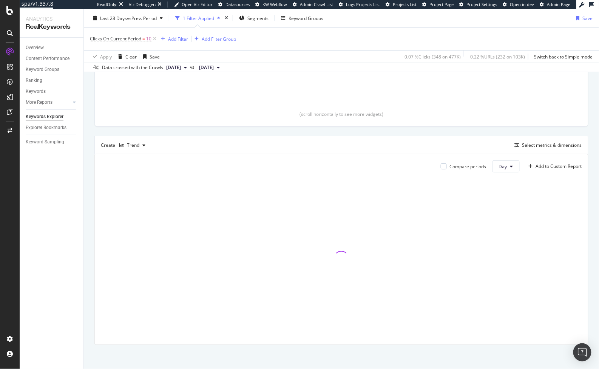
scroll to position [144, 0]
click at [178, 42] on div "Add Filter" at bounding box center [173, 39] width 30 height 8
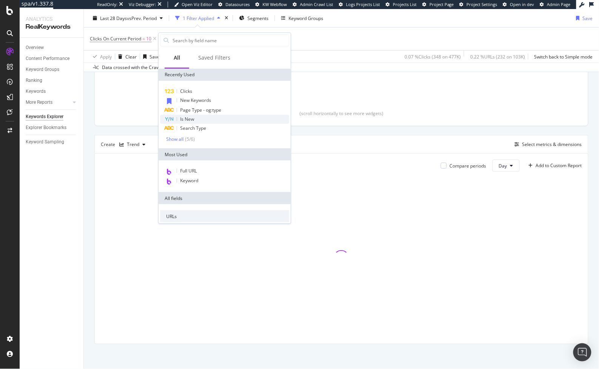
click at [188, 120] on span "Is New" at bounding box center [187, 119] width 14 height 6
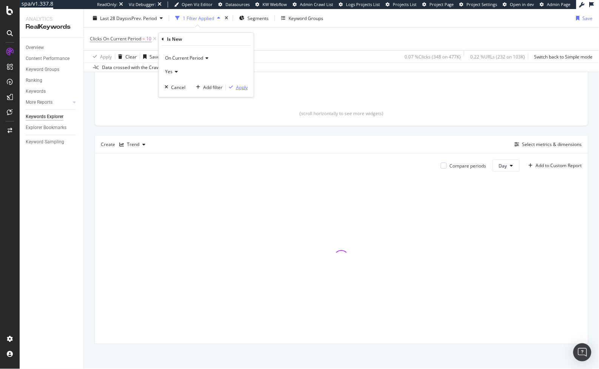
click at [234, 85] on div "button" at bounding box center [231, 87] width 10 height 5
click at [152, 56] on div "Save" at bounding box center [155, 56] width 10 height 6
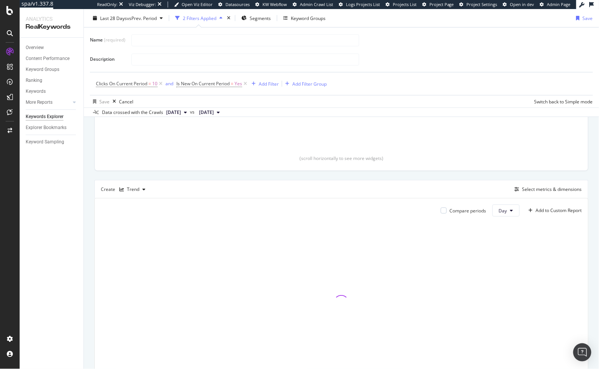
scroll to position [189, 0]
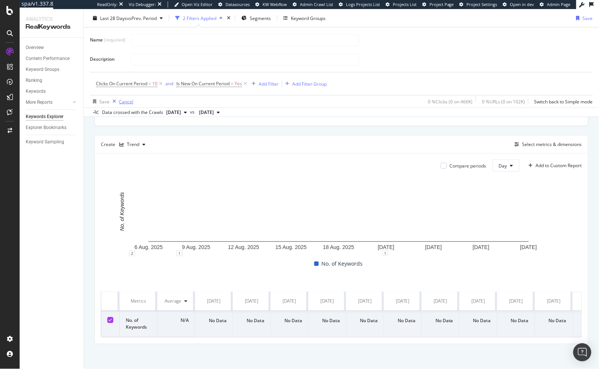
click at [119, 102] on div "Cancel" at bounding box center [126, 101] width 14 height 6
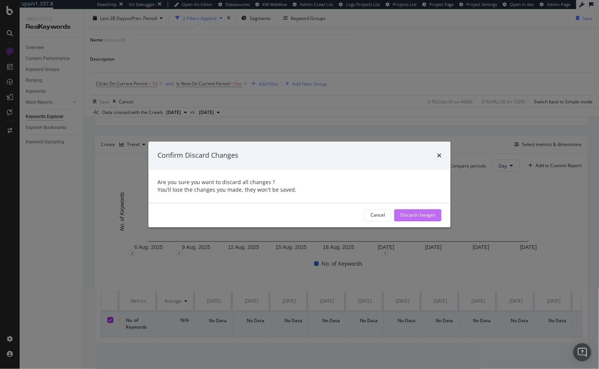
click at [406, 213] on div "Discard changes" at bounding box center [417, 215] width 35 height 6
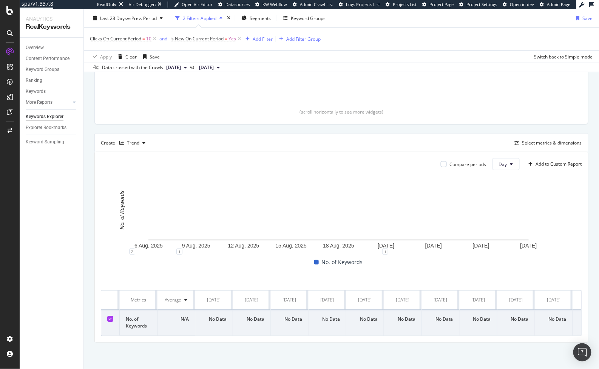
scroll to position [144, 0]
click at [129, 56] on div "Clear" at bounding box center [130, 56] width 11 height 6
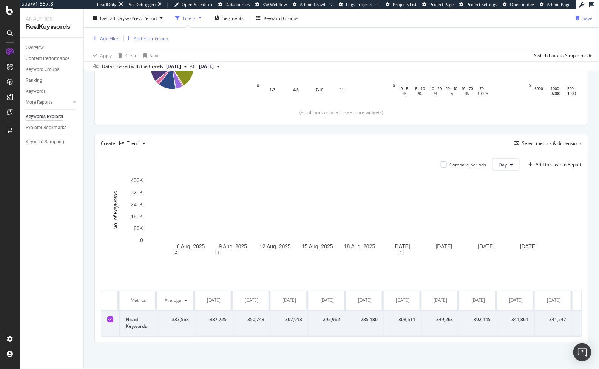
scroll to position [144, 0]
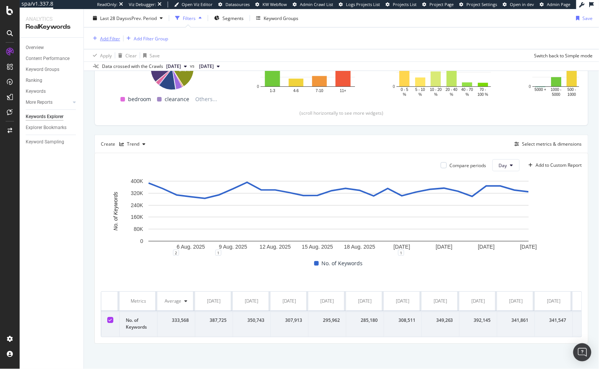
click at [98, 39] on div "button" at bounding box center [95, 38] width 10 height 5
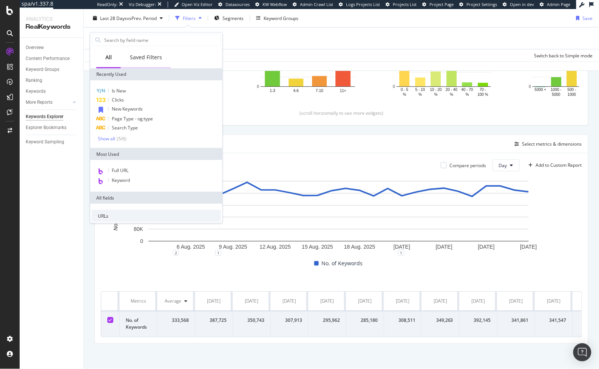
click at [150, 60] on div "Saved Filters" at bounding box center [146, 58] width 32 height 8
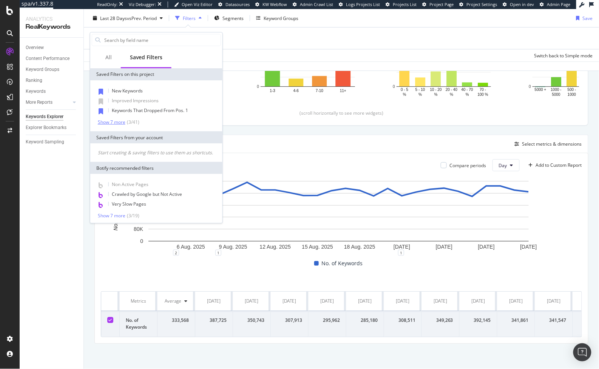
click at [117, 123] on div "Show 7 more" at bounding box center [112, 122] width 28 height 5
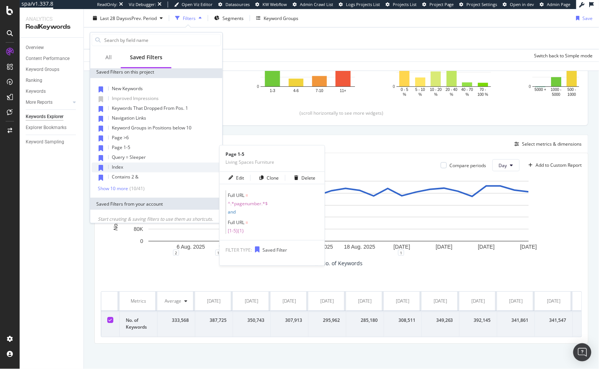
scroll to position [0, 0]
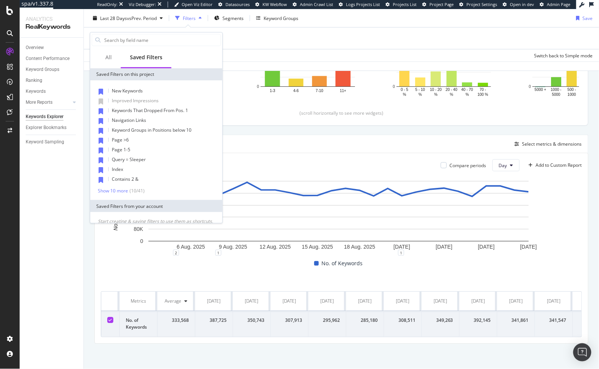
click at [121, 194] on div "New Keywords Improved Impressions Keywords That Dropped From Pos. 1 Navigation …" at bounding box center [156, 140] width 132 height 120
click at [122, 190] on div "Show 10 more" at bounding box center [113, 191] width 30 height 5
click at [250, 43] on div "Add Filter Add Filter Group" at bounding box center [341, 39] width 503 height 22
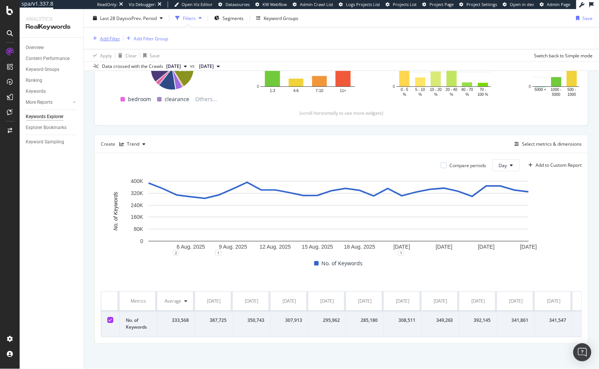
click at [105, 37] on div "Add Filter" at bounding box center [110, 38] width 20 height 6
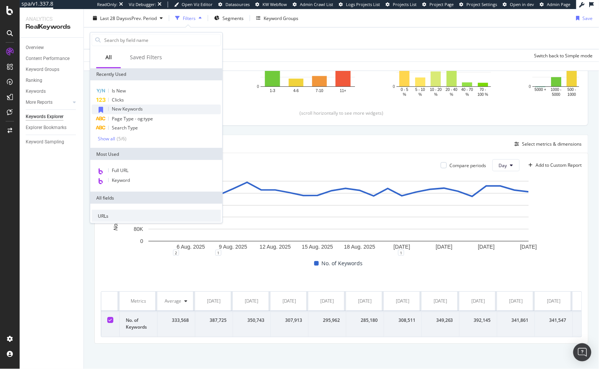
click at [117, 107] on span "New Keywords" at bounding box center [127, 109] width 31 height 6
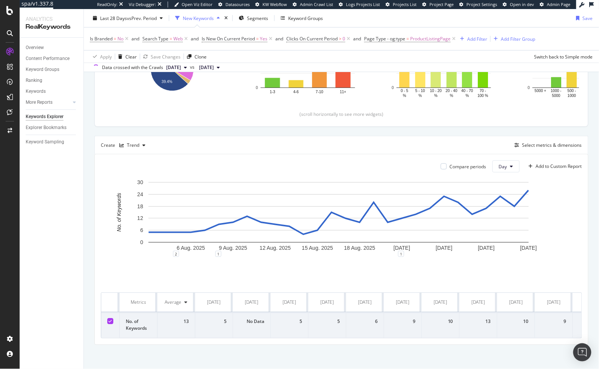
scroll to position [144, 0]
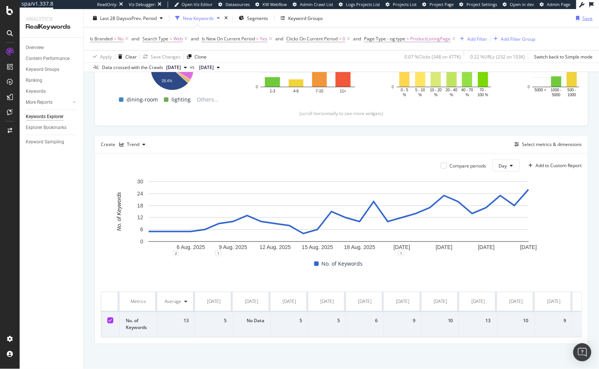
click at [577, 17] on div "button" at bounding box center [577, 18] width 9 height 5
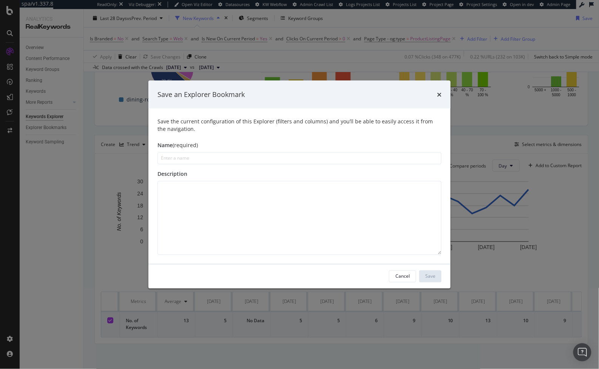
click at [327, 159] on input "modal" at bounding box center [300, 158] width 284 height 12
type input "New Keywords: PLPs"
click at [427, 276] on div "Save" at bounding box center [430, 277] width 10 height 6
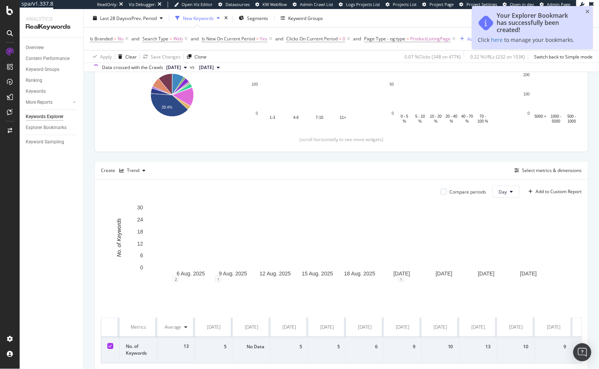
scroll to position [170, 0]
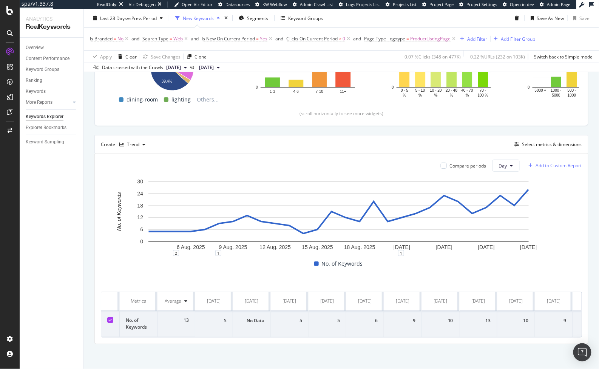
click at [536, 164] on div "Add to Custom Report" at bounding box center [559, 166] width 46 height 5
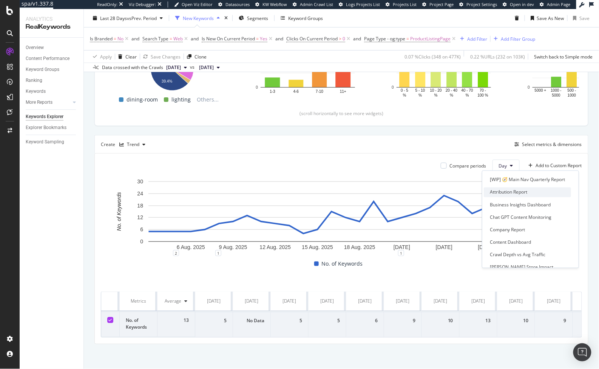
scroll to position [28, 0]
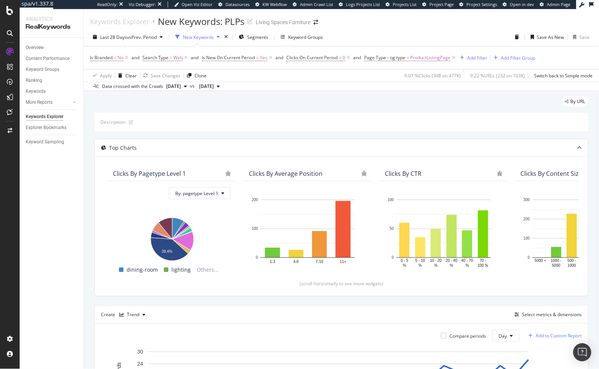
click at [536, 336] on div "Add to Custom Report" at bounding box center [559, 336] width 46 height 5
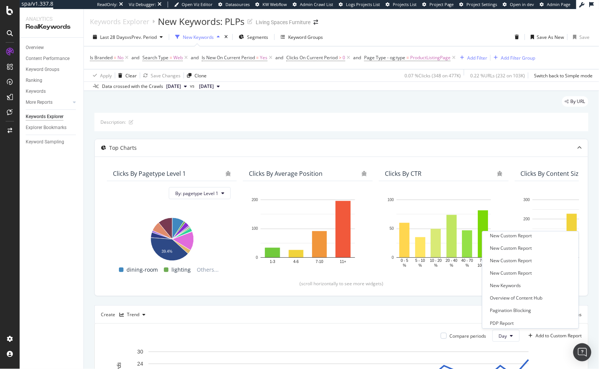
scroll to position [232, 0]
click at [521, 283] on div "New Keywords" at bounding box center [527, 282] width 87 height 9
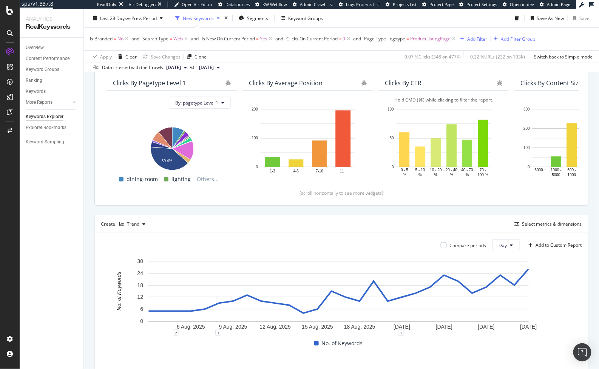
scroll to position [95, 0]
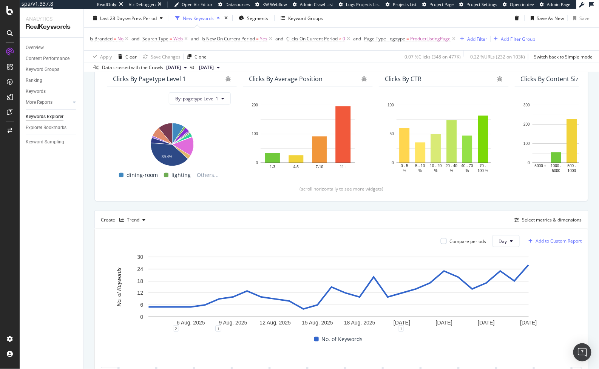
click at [548, 241] on div "Add to Custom Report" at bounding box center [559, 241] width 46 height 5
click at [519, 316] on div "New Keywords" at bounding box center [527, 316] width 87 height 9
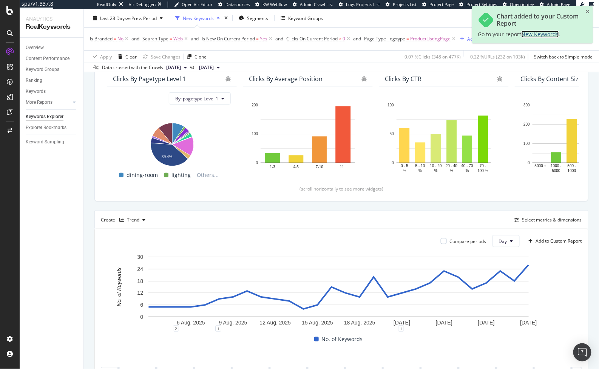
click at [540, 35] on span "New Keywords" at bounding box center [540, 34] width 37 height 7
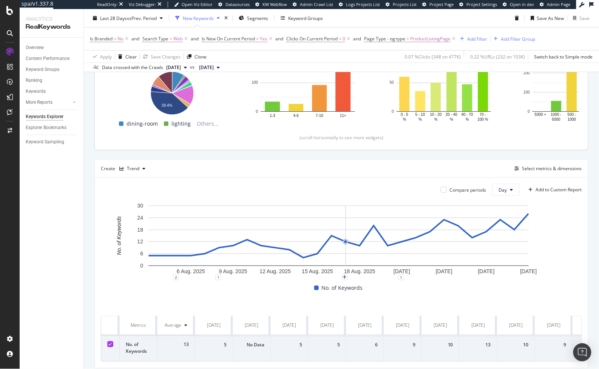
scroll to position [170, 0]
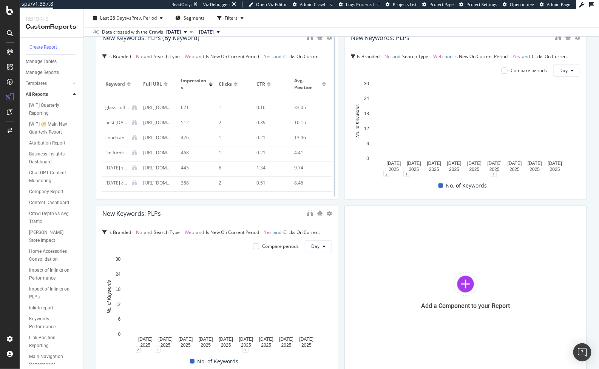
scroll to position [39, 0]
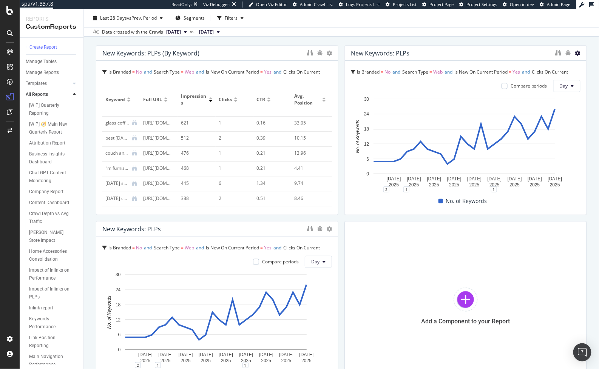
click at [575, 52] on icon at bounding box center [577, 53] width 5 height 5
click at [554, 53] on span "Delete" at bounding box center [556, 52] width 14 height 7
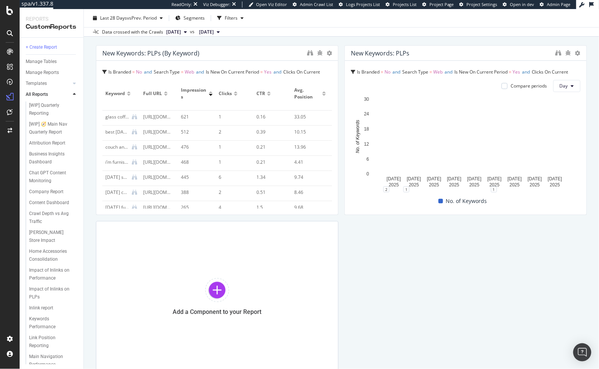
scroll to position [0, 0]
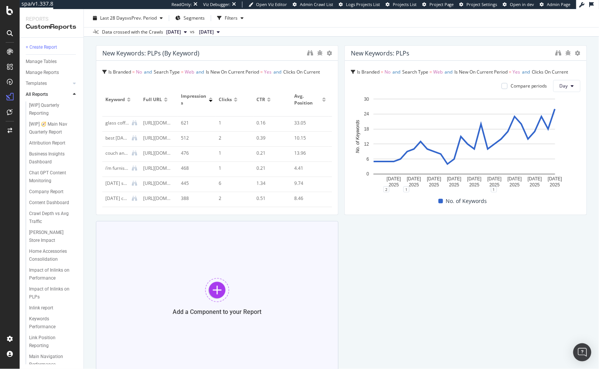
click at [226, 281] on div at bounding box center [217, 290] width 24 height 24
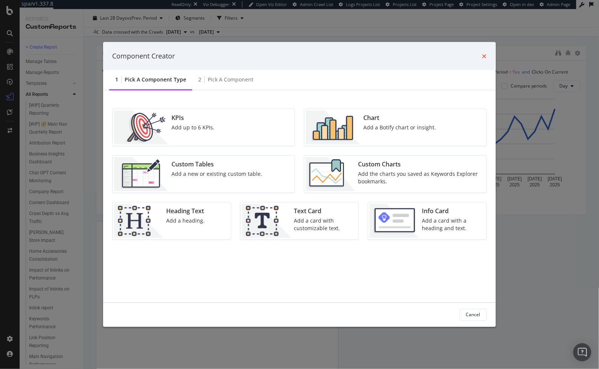
click at [486, 57] on icon "times" at bounding box center [484, 56] width 5 height 6
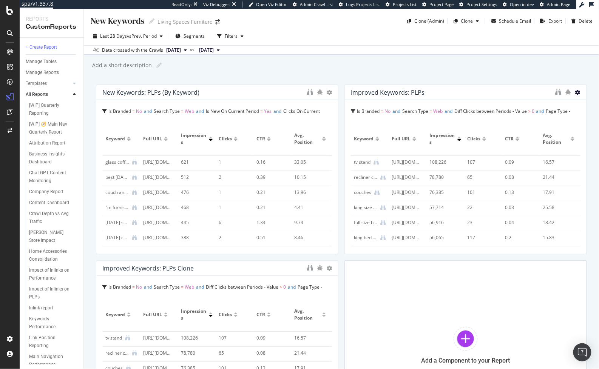
click at [575, 93] on icon at bounding box center [577, 92] width 5 height 5
click at [555, 93] on span "Delete" at bounding box center [556, 92] width 14 height 7
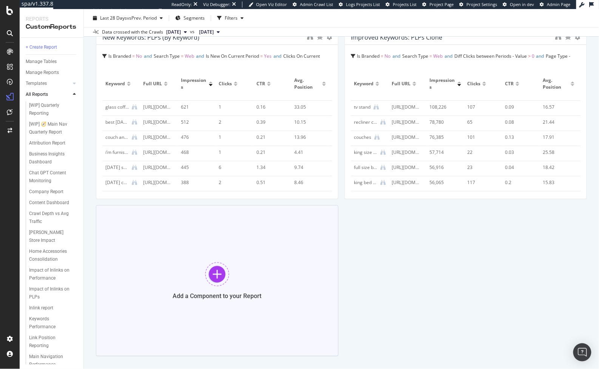
scroll to position [57, 0]
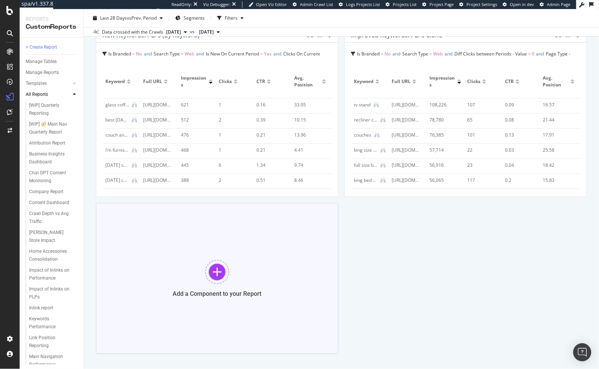
click at [209, 281] on div at bounding box center [217, 272] width 24 height 24
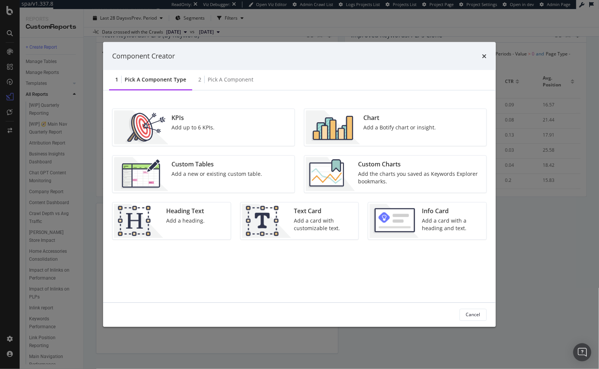
click at [343, 182] on img "modal" at bounding box center [330, 174] width 49 height 34
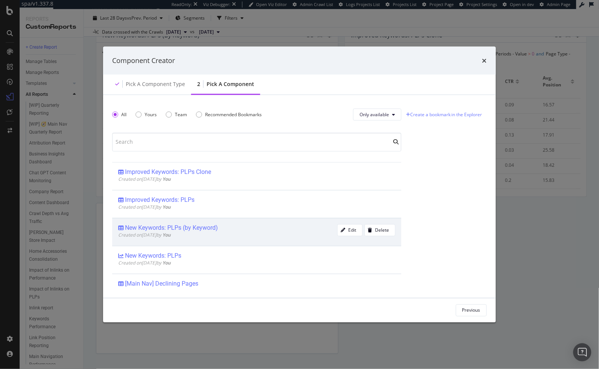
click at [256, 245] on div "New Keywords: PLPs (by Keyword) Created on 2025 Sep 2nd by You Edit Delete" at bounding box center [256, 232] width 289 height 28
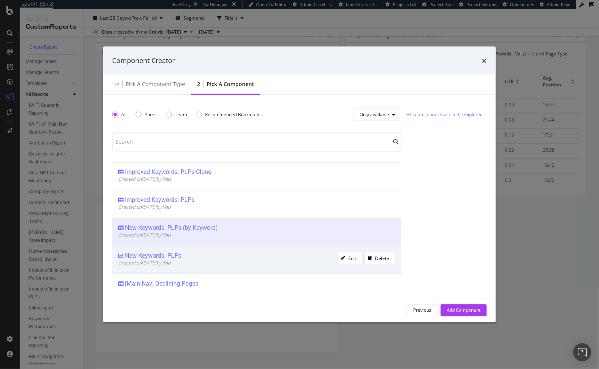
click at [260, 253] on div "New Keywords: PLPs" at bounding box center [227, 257] width 219 height 8
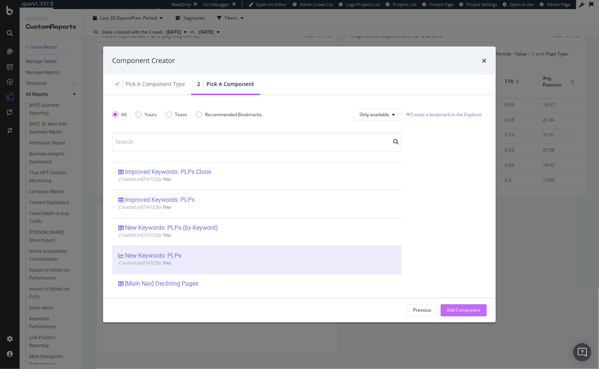
click at [470, 309] on div "Add Component" at bounding box center [464, 311] width 34 height 6
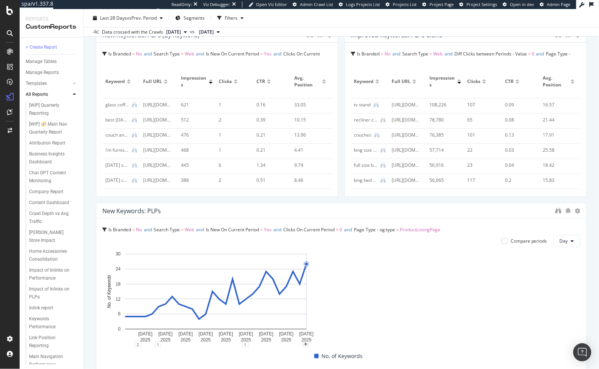
drag, startPoint x: 335, startPoint y: 274, endPoint x: 584, endPoint y: 270, distance: 249.7
click at [584, 270] on div "New Keywords New Keywords Living Spaces Furniture Clone (Admin) Clone Schedule …" at bounding box center [341, 189] width 515 height 360
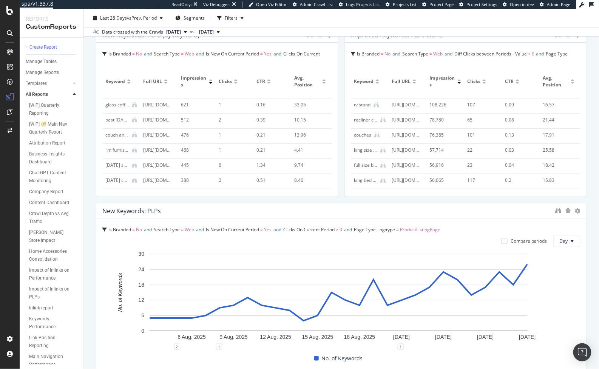
click at [335, 125] on div "New Keywords: PLPs (by Keyword) Is Branded = No and Search Type = Web and Is Ne…" at bounding box center [341, 278] width 491 height 503
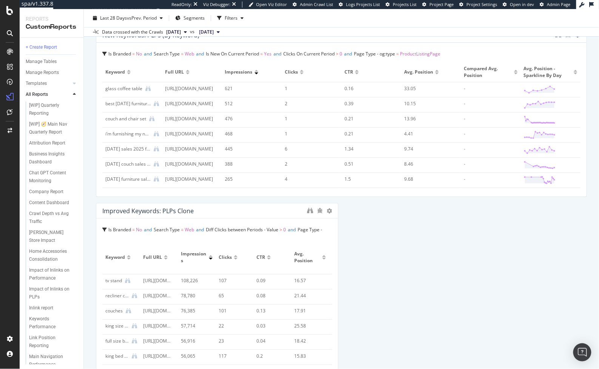
drag, startPoint x: 335, startPoint y: 125, endPoint x: 582, endPoint y: 134, distance: 247.2
click at [582, 134] on div "New Keywords New Keywords Living Spaces Furniture Clone (Admin) Clone Schedule …" at bounding box center [341, 189] width 515 height 360
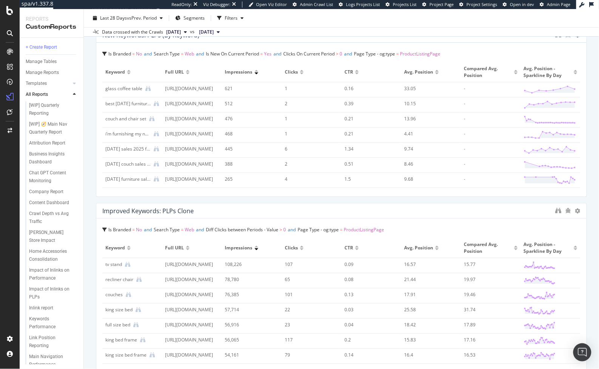
drag, startPoint x: 334, startPoint y: 301, endPoint x: 607, endPoint y: 312, distance: 272.6
click at [599, 312] on html "spa/v1.337.8 ReadOnly: Viz Debugger: Open Viz Editor Admin Crawl List Logs Proj…" at bounding box center [299, 184] width 599 height 369
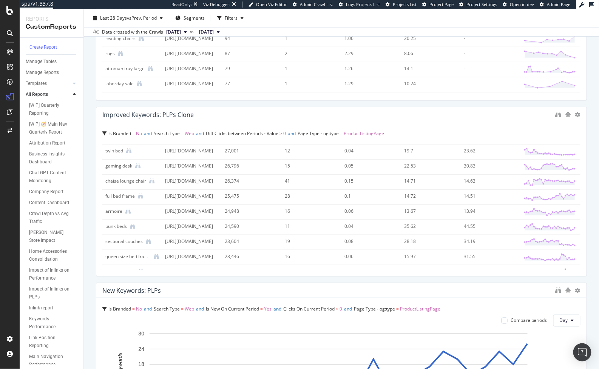
scroll to position [278, 0]
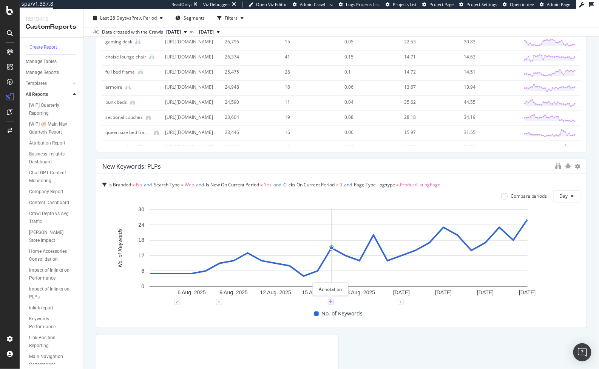
click at [330, 302] on icon "plus" at bounding box center [331, 302] width 4 height 5
click at [401, 301] on div "1" at bounding box center [401, 303] width 6 height 6
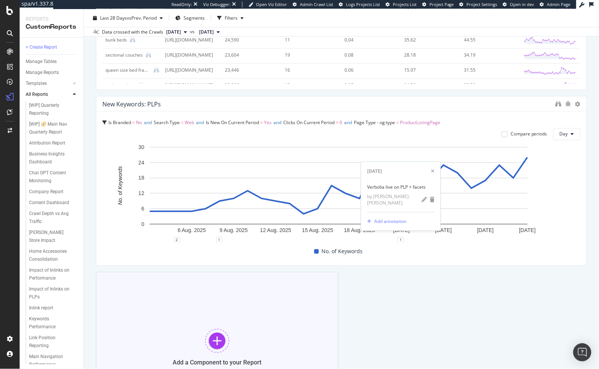
scroll to position [386, 0]
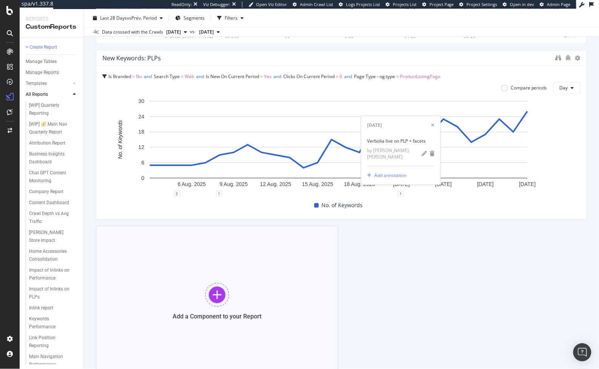
click at [244, 321] on div "Add a Component to your Report" at bounding box center [217, 301] width 243 height 151
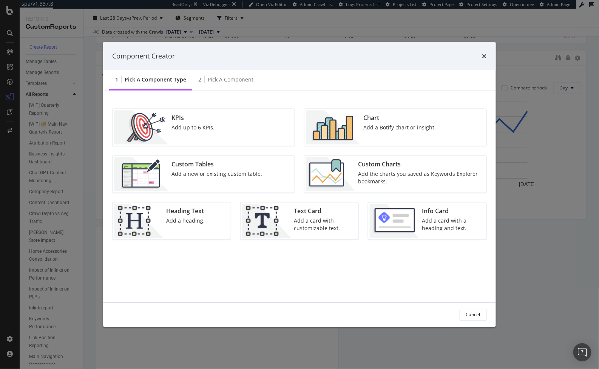
click at [358, 181] on div "Add the charts you saved as Keywords Explorer bookmarks." at bounding box center [420, 177] width 124 height 15
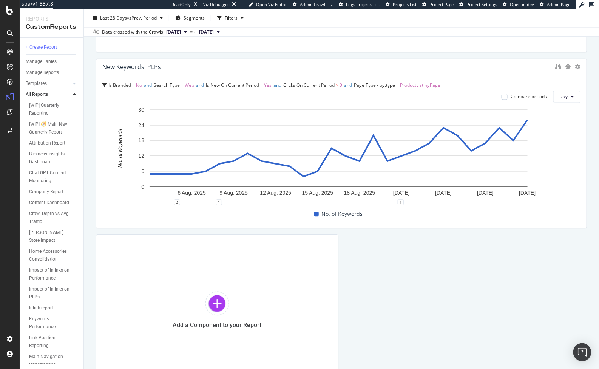
scroll to position [433, 0]
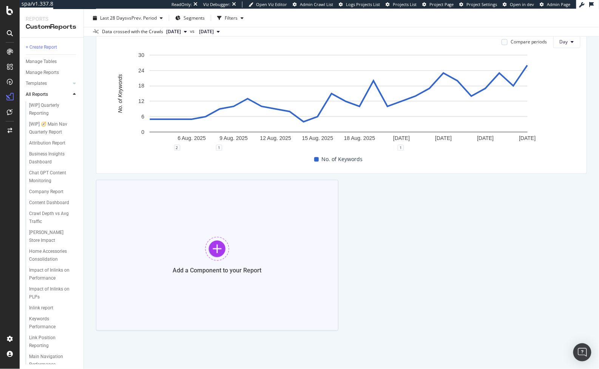
click at [187, 268] on div "Add a Component to your Report" at bounding box center [217, 270] width 89 height 7
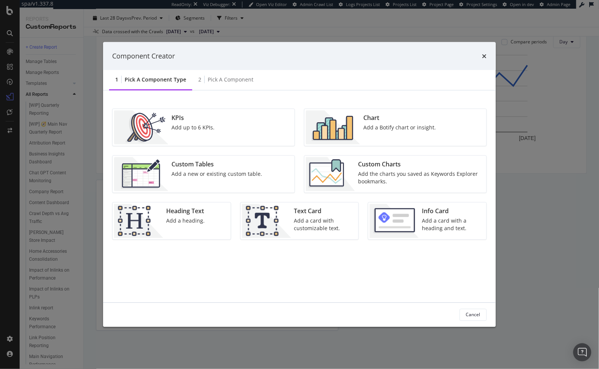
click at [337, 192] on div "Custom Charts Add the charts you saved as Keywords Explorer bookmarks." at bounding box center [396, 174] width 182 height 37
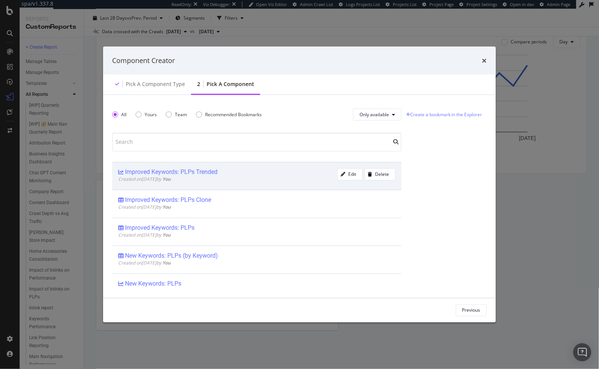
click at [246, 178] on div "Created on [DATE] by You" at bounding box center [227, 179] width 219 height 6
click at [471, 308] on div "Add Component" at bounding box center [464, 311] width 34 height 6
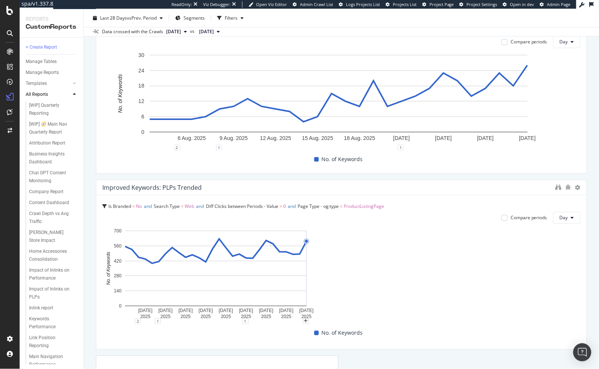
drag, startPoint x: 334, startPoint y: 308, endPoint x: 583, endPoint y: 280, distance: 250.6
click at [583, 280] on div "New Keywords New Keywords Living Spaces Furniture Clone (Admin) Clone Schedule …" at bounding box center [341, 189] width 515 height 360
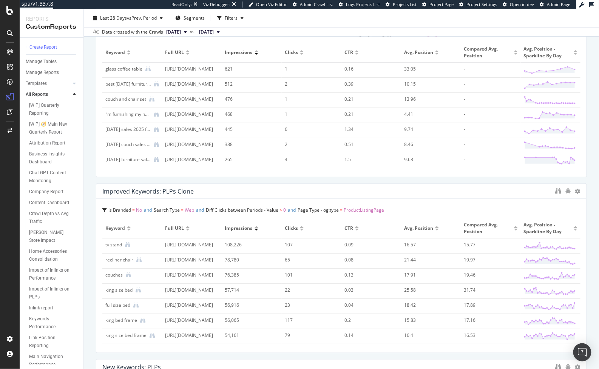
scroll to position [0, 0]
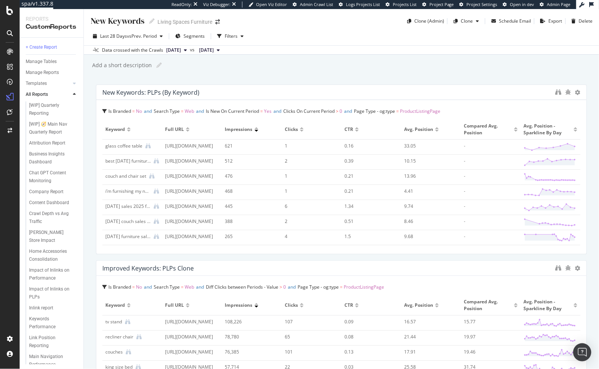
click at [341, 80] on div "New Keywords New Keywords Living Spaces Furniture Clone (Admin) Clone Schedule …" at bounding box center [341, 189] width 515 height 360
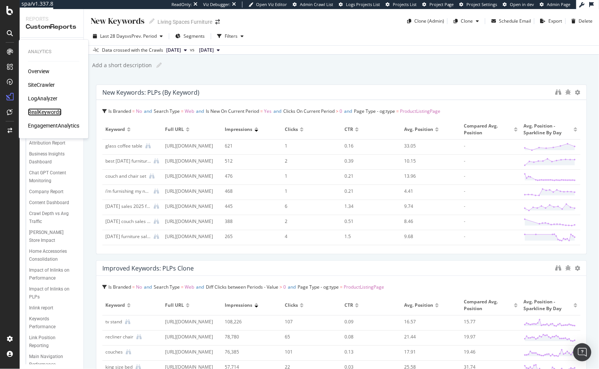
click at [40, 111] on div "RealKeywords" at bounding box center [45, 112] width 34 height 8
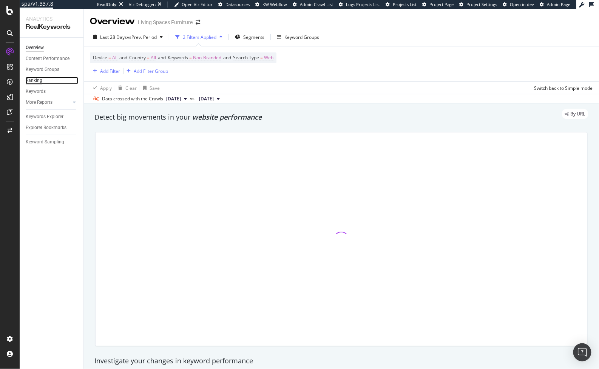
click at [39, 80] on div "Ranking" at bounding box center [34, 81] width 17 height 8
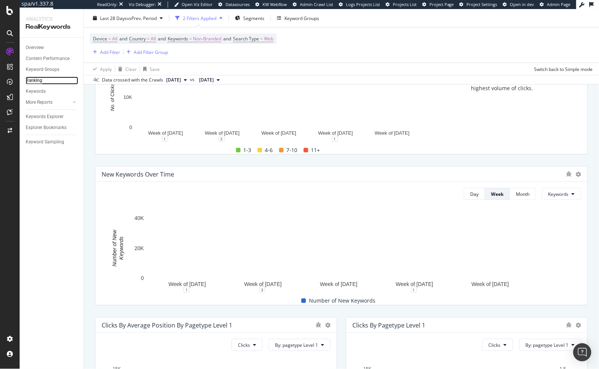
scroll to position [125, 0]
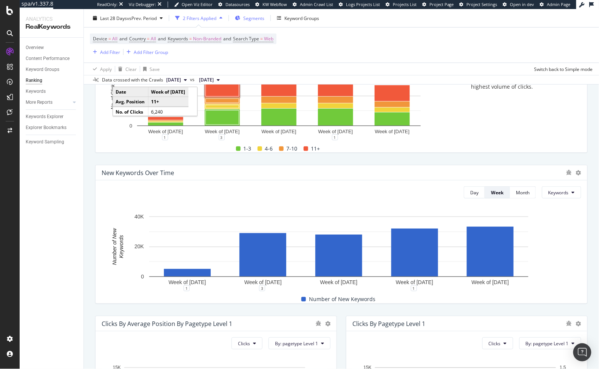
click at [255, 15] on span "Segments" at bounding box center [253, 18] width 21 height 6
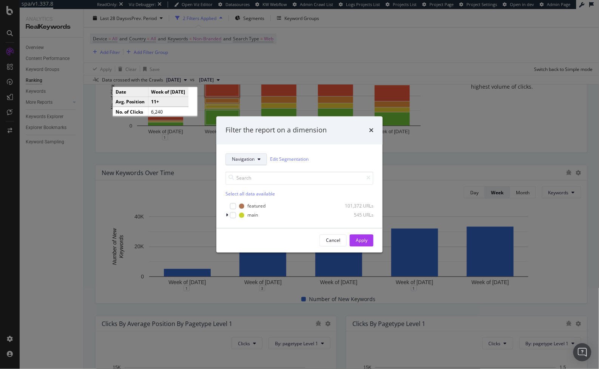
click at [252, 160] on span "Navigation" at bounding box center [243, 159] width 23 height 6
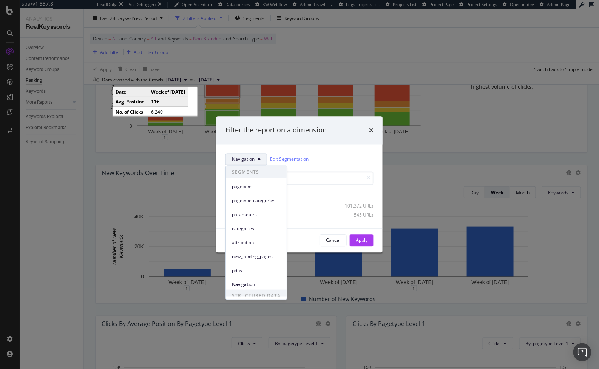
scroll to position [0, 0]
click at [371, 131] on icon "times" at bounding box center [371, 130] width 5 height 6
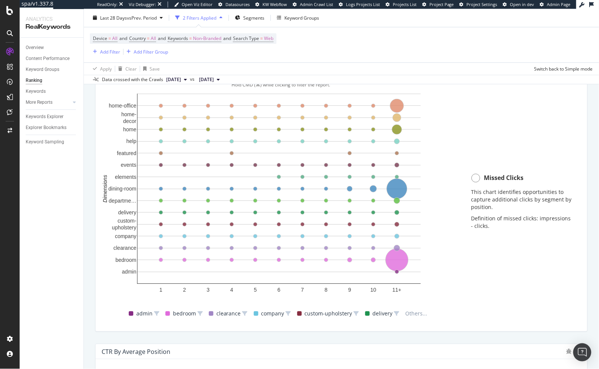
scroll to position [538, 0]
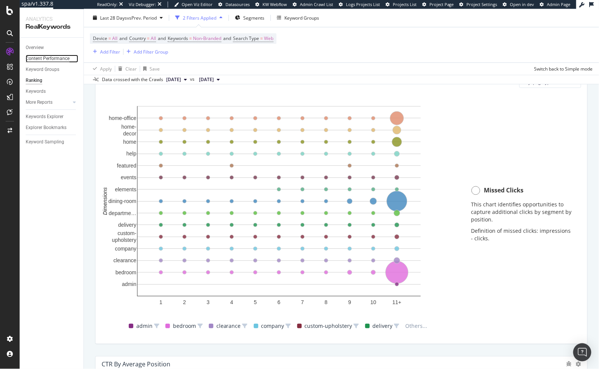
click at [53, 60] on div "Content Performance" at bounding box center [48, 59] width 44 height 8
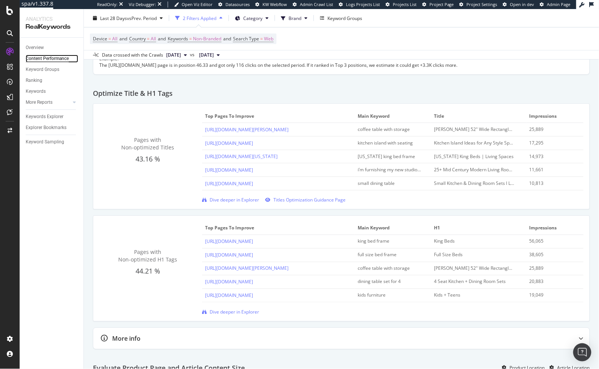
scroll to position [264, 0]
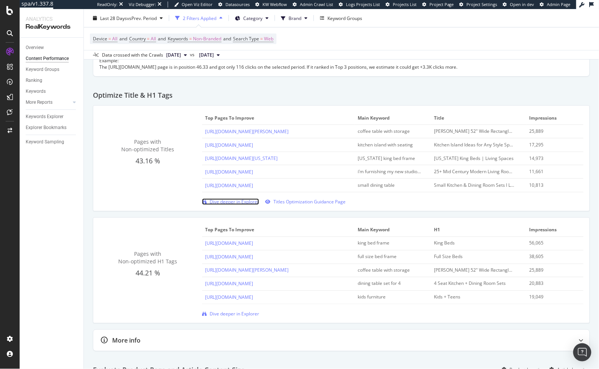
click at [241, 205] on span "Dive deeper in Explorer" at bounding box center [234, 202] width 49 height 6
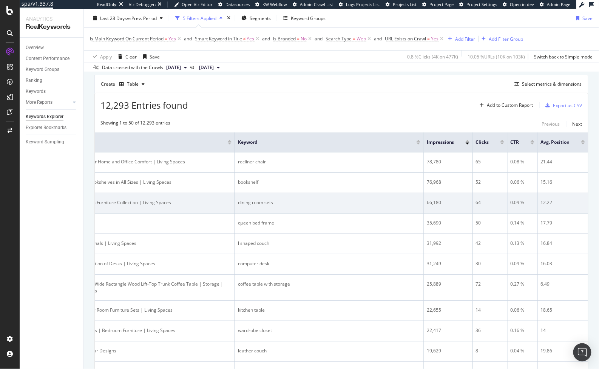
scroll to position [0, 210]
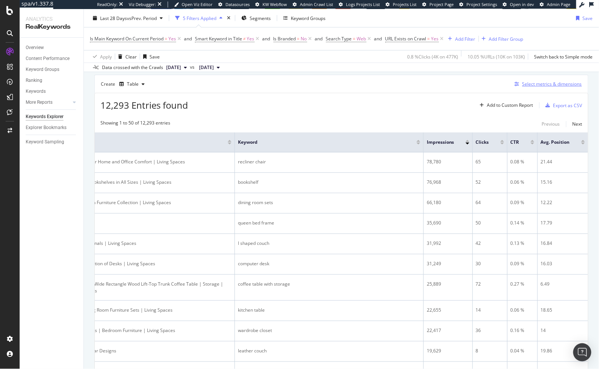
click at [552, 81] on div "Select metrics & dimensions" at bounding box center [552, 84] width 60 height 6
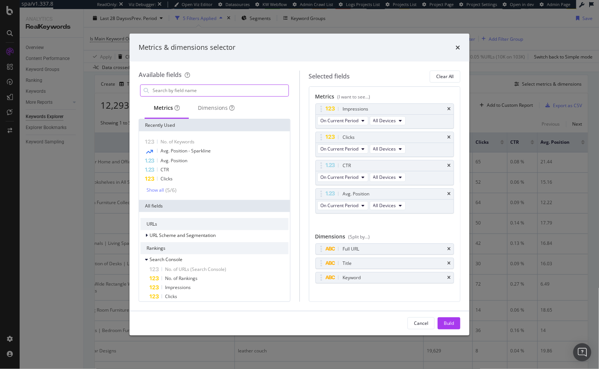
click at [241, 89] on input "modal" at bounding box center [220, 90] width 137 height 11
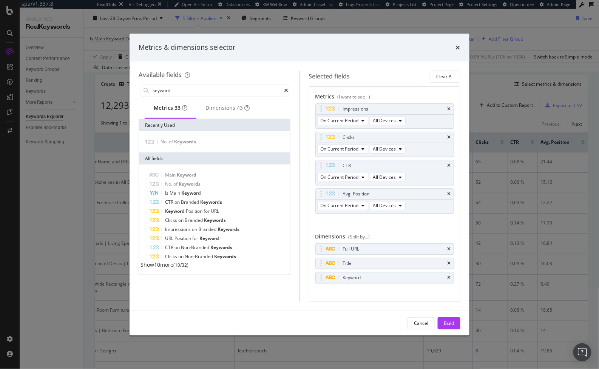
type input "keyword"
click at [167, 269] on span "Show 10 more" at bounding box center [157, 264] width 33 height 7
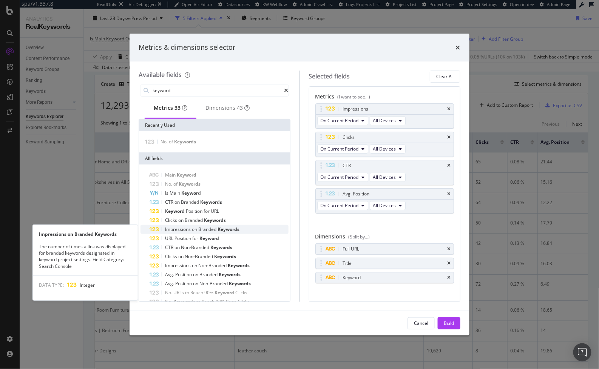
scroll to position [69, 0]
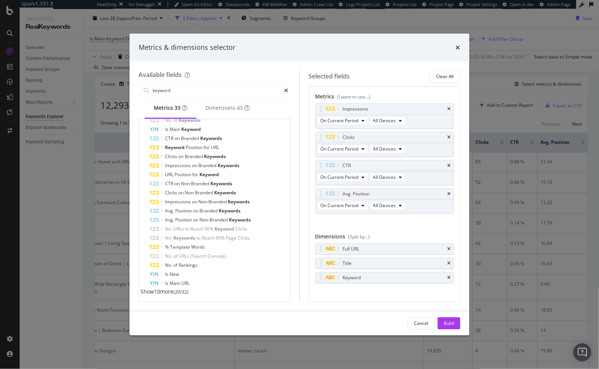
click at [165, 292] on span "Show 10 more" at bounding box center [157, 291] width 33 height 7
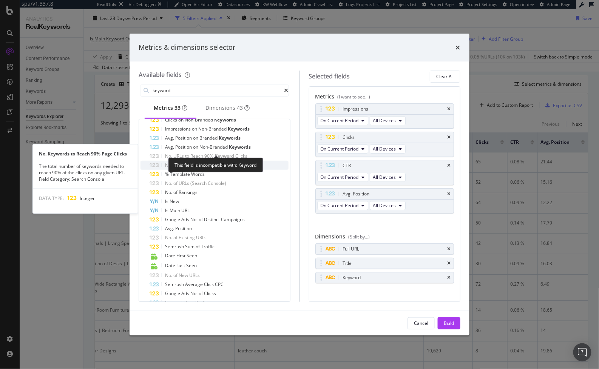
scroll to position [161, 0]
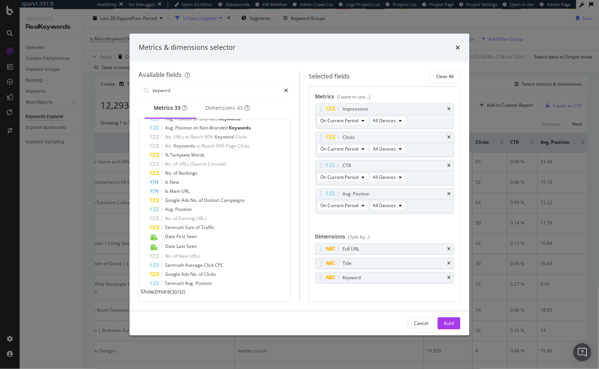
click at [155, 292] on span "Show 2 more" at bounding box center [156, 291] width 30 height 7
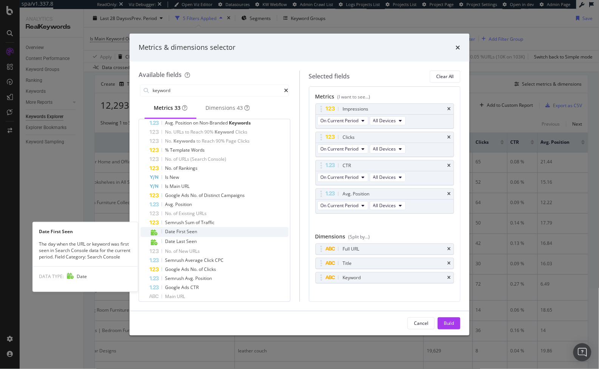
scroll to position [168, 0]
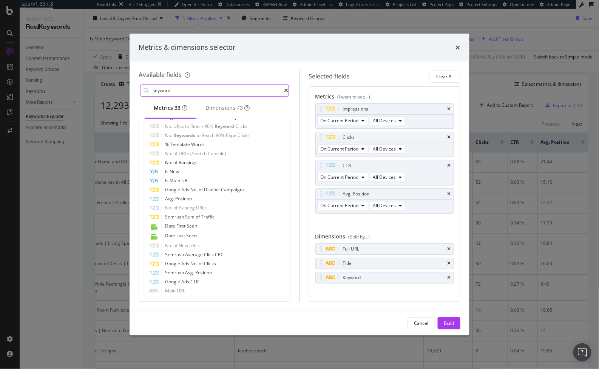
click at [184, 88] on input "keyword" at bounding box center [218, 90] width 133 height 11
click at [230, 111] on div "Dimensions 43" at bounding box center [228, 108] width 44 height 8
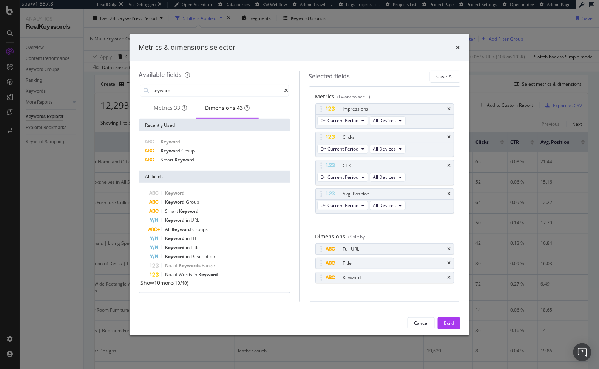
scroll to position [0, 0]
click at [198, 241] on div "Keyword in H1" at bounding box center [219, 238] width 139 height 9
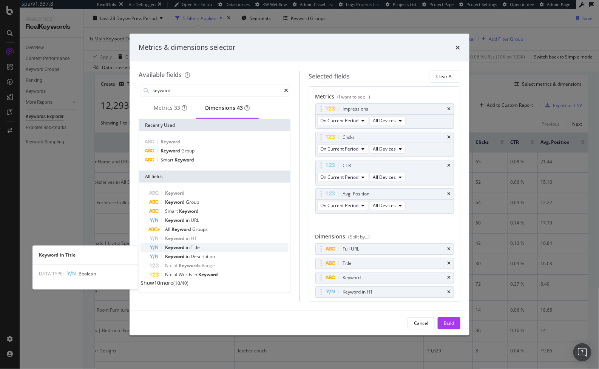
click at [198, 250] on span "Title" at bounding box center [195, 247] width 9 height 6
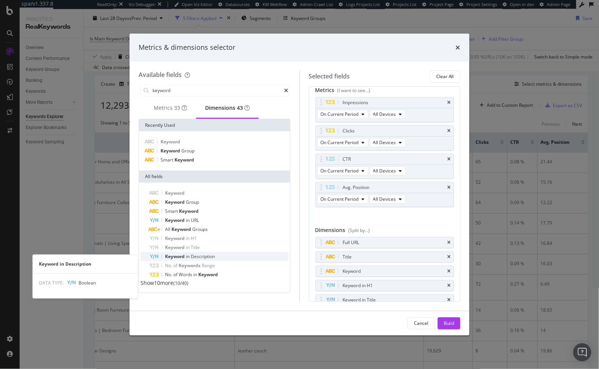
click at [199, 260] on span "Description" at bounding box center [203, 256] width 24 height 6
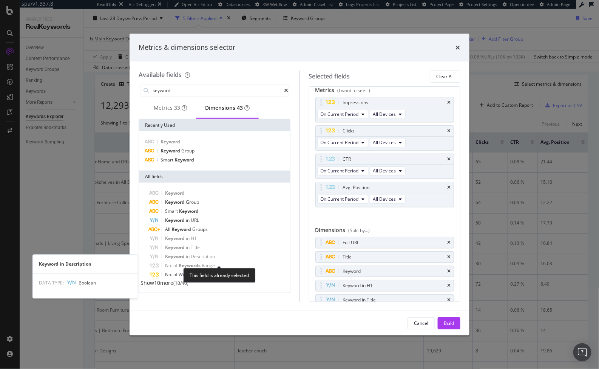
scroll to position [21, 0]
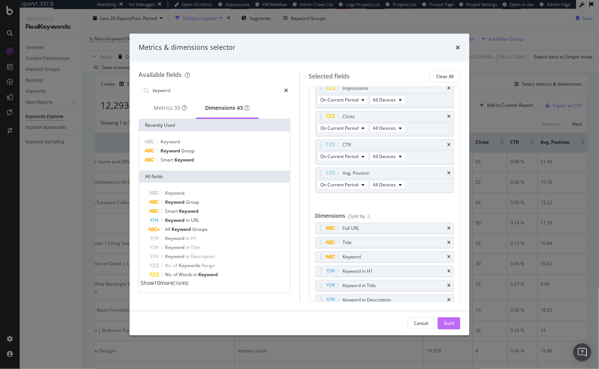
click at [446, 325] on div "Build" at bounding box center [449, 323] width 11 height 6
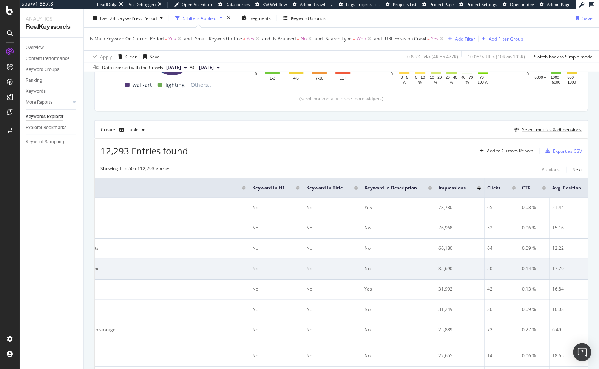
scroll to position [0, 351]
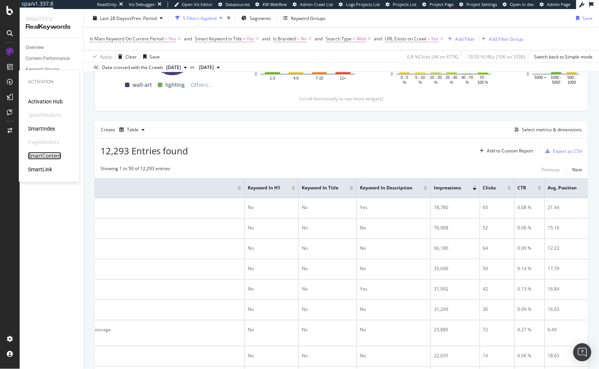
click at [42, 156] on div "SmartContent" at bounding box center [44, 156] width 33 height 8
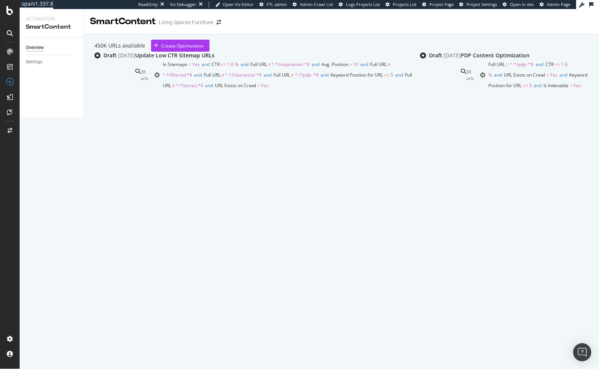
click at [461, 59] on div "PDP Content Optimization" at bounding box center [525, 56] width 128 height 8
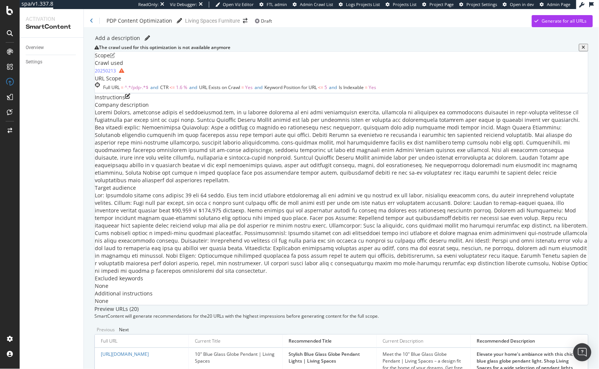
scroll to position [40, 0]
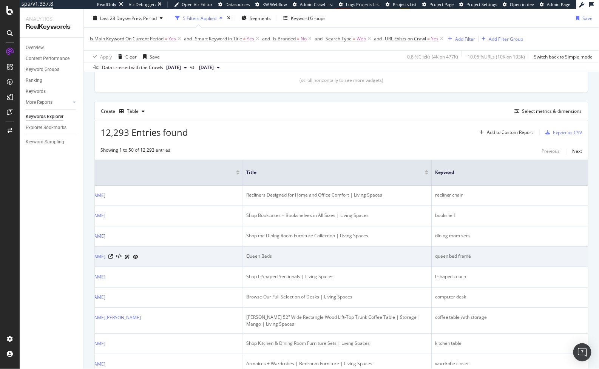
scroll to position [0, 42]
click at [112, 259] on icon at bounding box center [109, 257] width 5 height 5
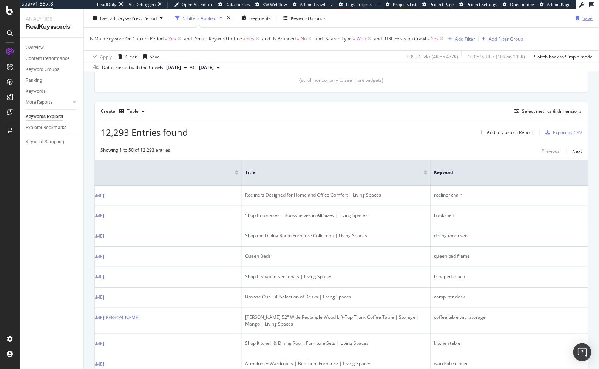
click at [577, 19] on icon "button" at bounding box center [578, 18] width 3 height 5
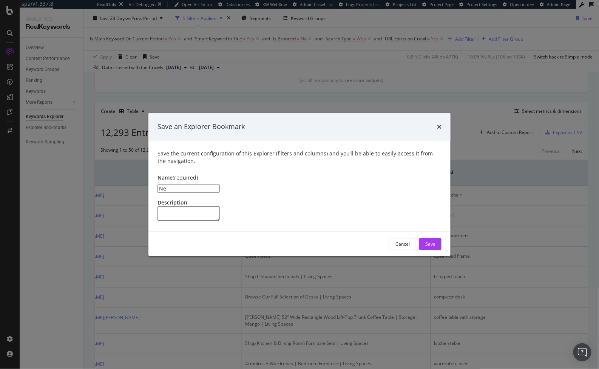
type input "N"
type input "Main Keyword & SEO Optimizations"
click at [431, 250] on div "Save" at bounding box center [430, 244] width 10 height 11
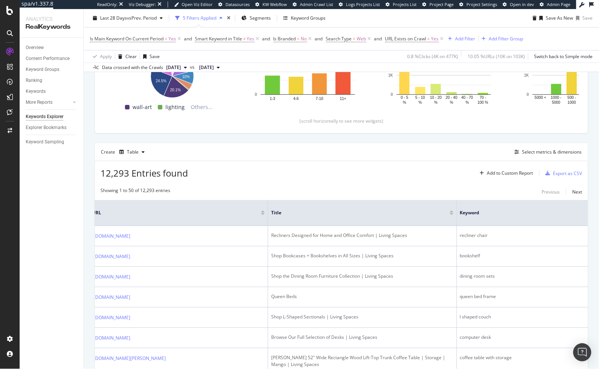
scroll to position [144, 0]
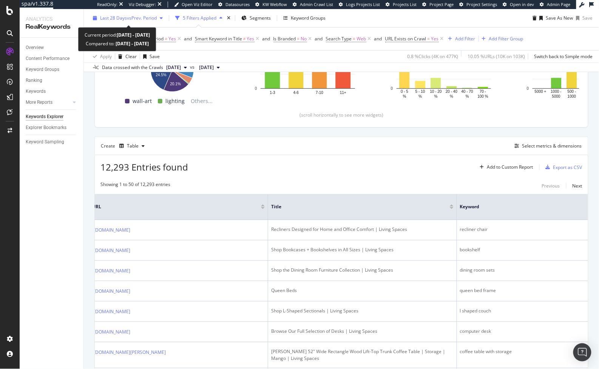
click at [135, 18] on span "vs Prev. Period" at bounding box center [142, 18] width 30 height 6
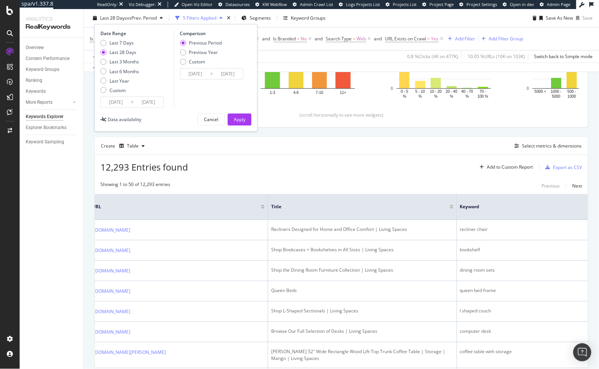
click at [156, 103] on input "[DATE]" at bounding box center [148, 102] width 30 height 11
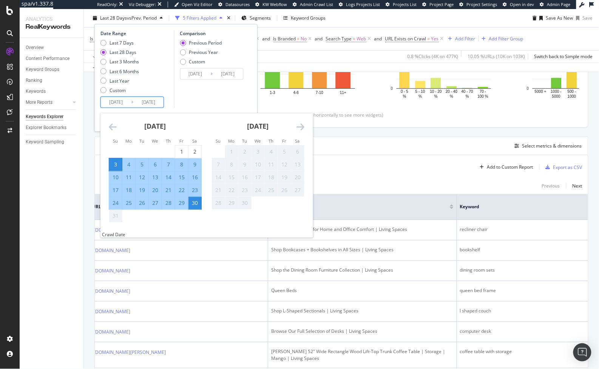
click at [197, 96] on div "Comparison Previous Period Previous Year Custom [DATE] Navigate forward to inte…" at bounding box center [210, 69] width 72 height 78
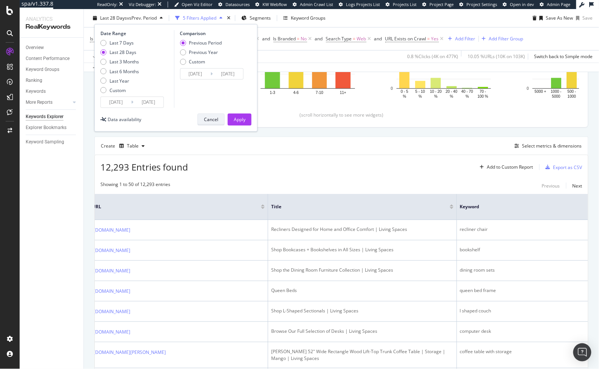
click at [212, 117] on div "Cancel" at bounding box center [211, 119] width 14 height 6
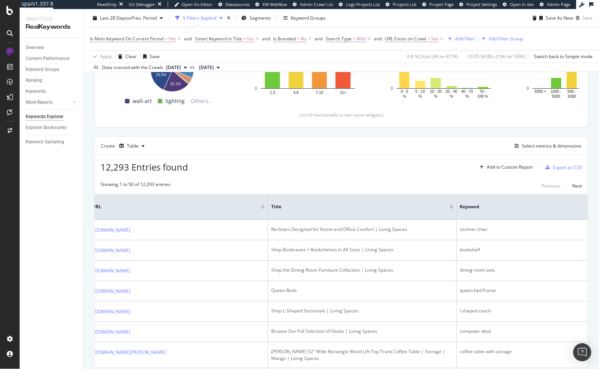
click at [322, 174] on div "12,293 Entries found Add to Custom Report Export as CSV" at bounding box center [341, 164] width 493 height 19
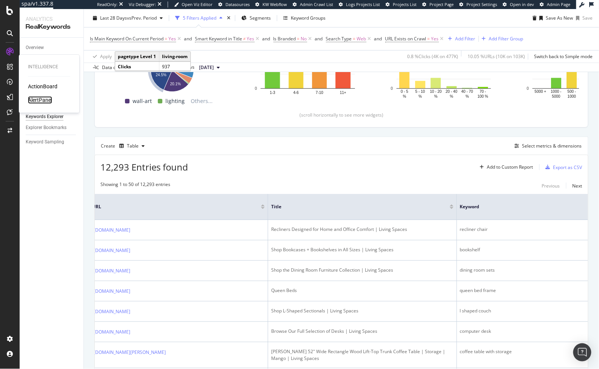
click at [37, 99] on div "AlertPanel" at bounding box center [40, 100] width 24 height 8
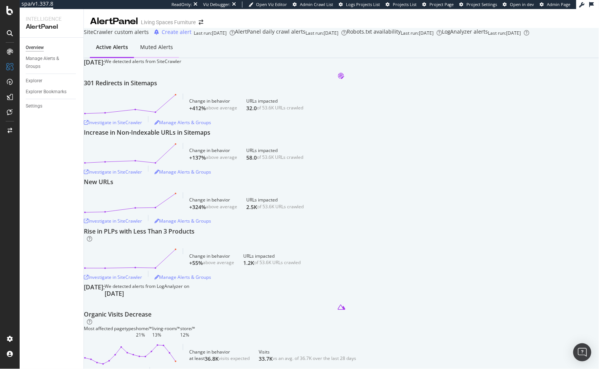
click at [153, 51] on div "Muted alerts" at bounding box center [156, 47] width 33 height 8
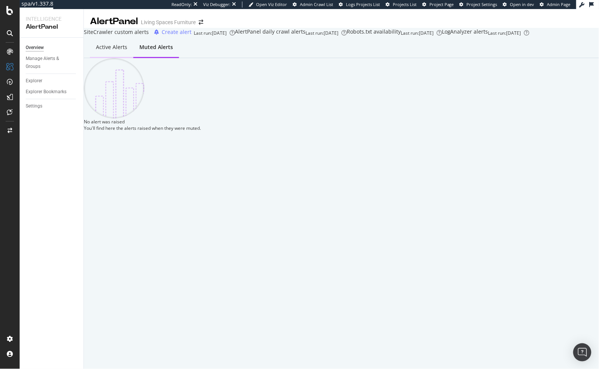
click at [122, 51] on div "Active alerts" at bounding box center [111, 47] width 31 height 8
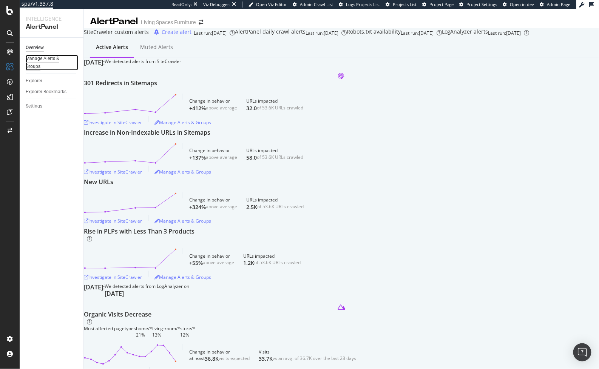
click at [33, 67] on div "Manage Alerts & Groups" at bounding box center [48, 63] width 45 height 16
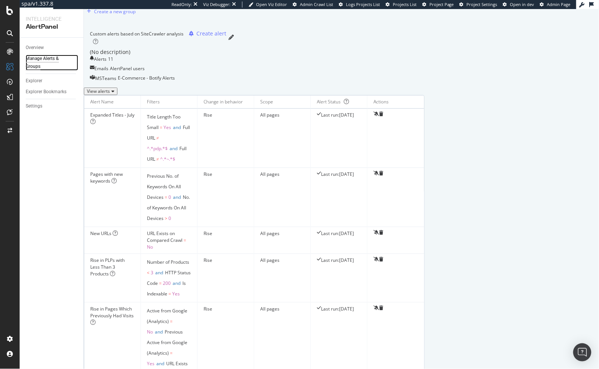
scroll to position [29, 0]
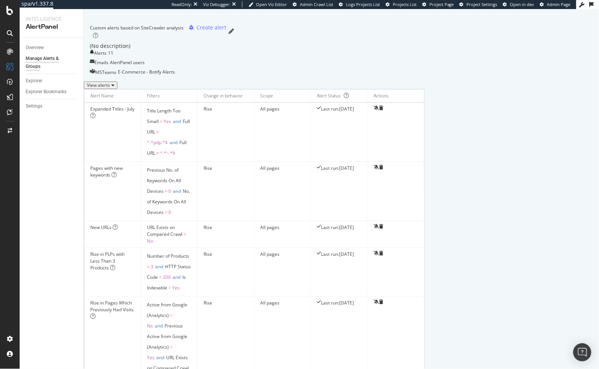
click at [114, 88] on div "View alerts" at bounding box center [101, 85] width 28 height 5
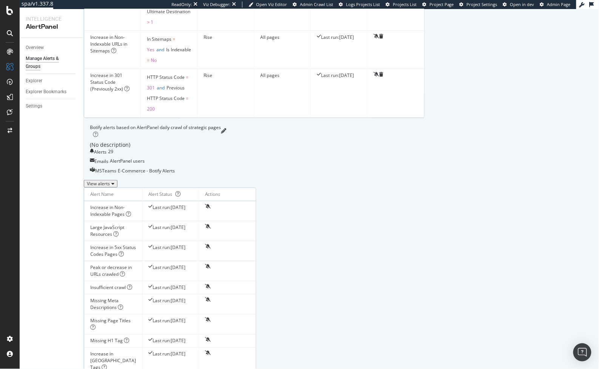
scroll to position [698, 0]
click at [114, 185] on div "View alerts" at bounding box center [101, 182] width 28 height 5
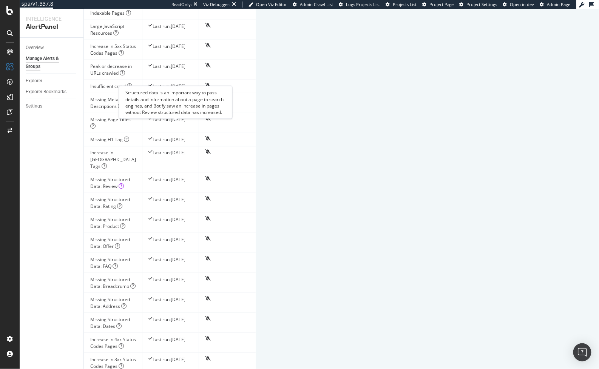
scroll to position [913, 0]
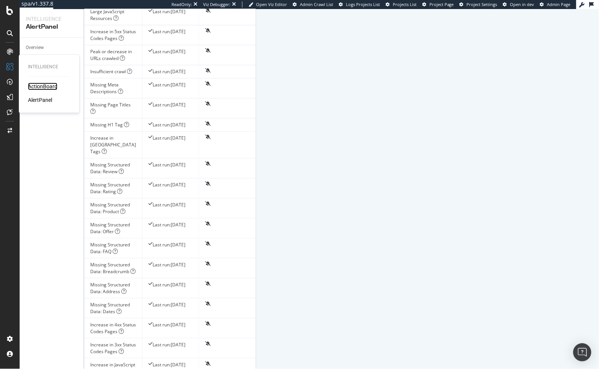
click at [33, 86] on div "ActionBoard" at bounding box center [42, 87] width 29 height 8
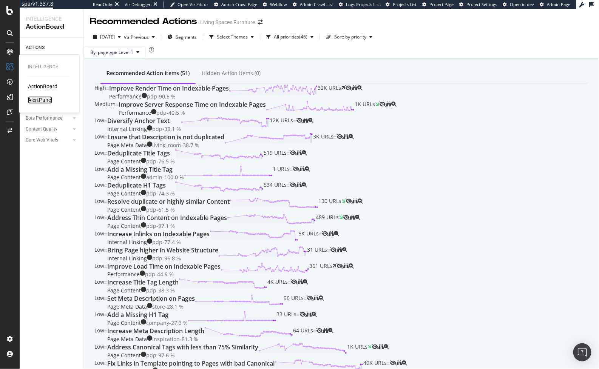
click at [36, 101] on div "AlertPanel" at bounding box center [40, 100] width 24 height 8
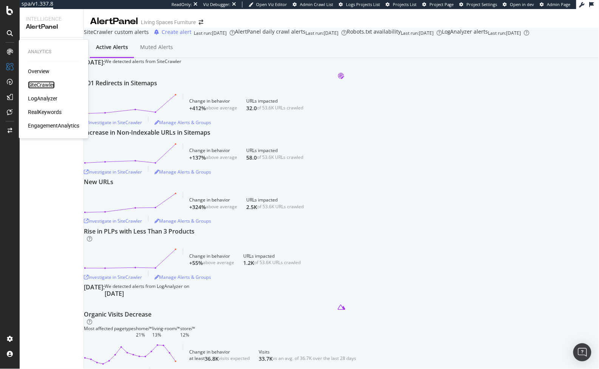
click at [43, 84] on div "SiteCrawler" at bounding box center [41, 85] width 27 height 8
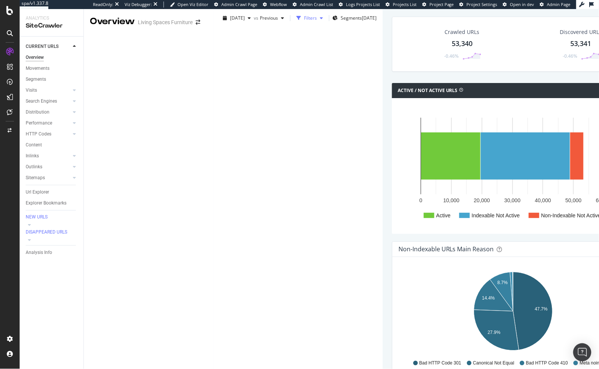
click at [304, 21] on div "Filters" at bounding box center [310, 18] width 13 height 6
click at [230, 42] on div "Add Filter" at bounding box center [240, 38] width 20 height 6
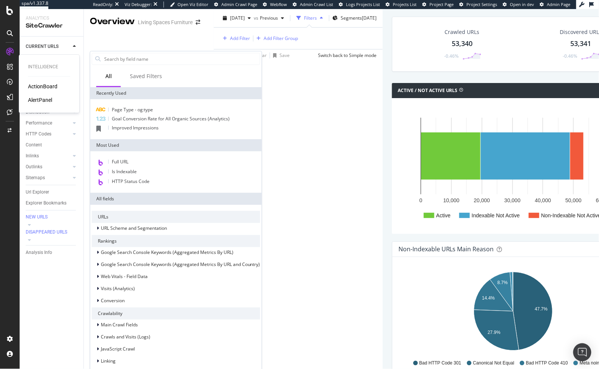
click at [34, 99] on div "AlertPanel" at bounding box center [40, 100] width 24 height 8
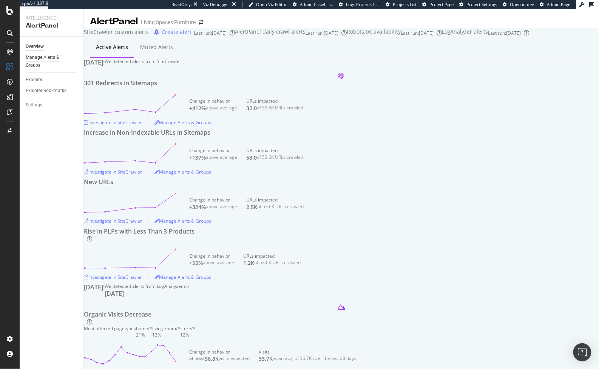
click at [30, 64] on div "Manage Alerts & Groups" at bounding box center [48, 62] width 45 height 16
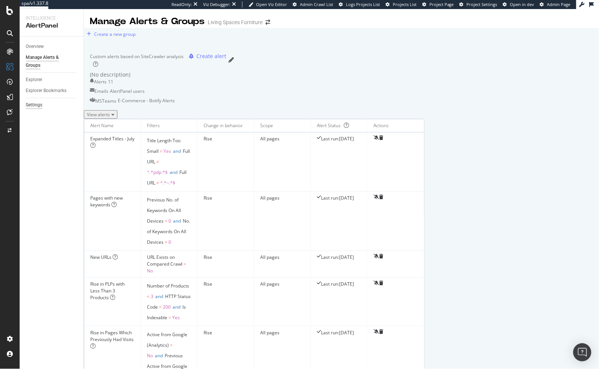
click at [32, 102] on div "Settings" at bounding box center [34, 105] width 17 height 8
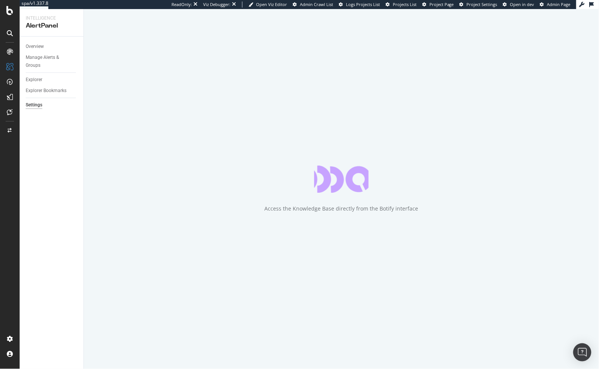
select select "21"
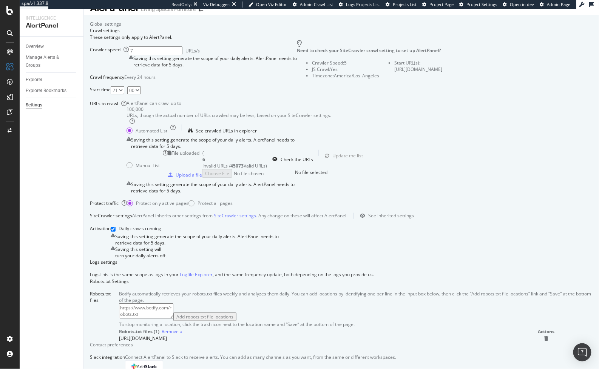
scroll to position [13, 0]
click at [233, 201] on div "Protect all pages" at bounding box center [211, 204] width 44 height 6
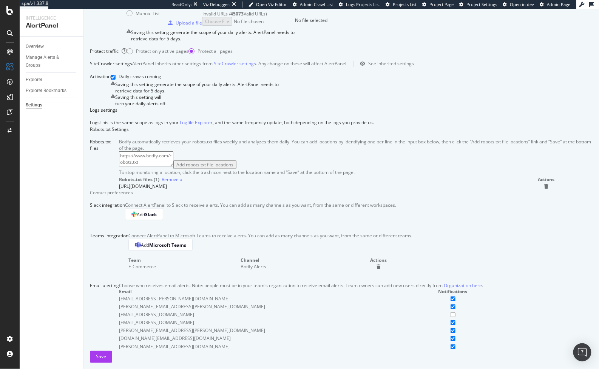
scroll to position [395, 0]
click at [106, 354] on div "Save" at bounding box center [101, 357] width 10 height 6
click at [37, 63] on div "Manage Alerts & Groups" at bounding box center [48, 62] width 45 height 16
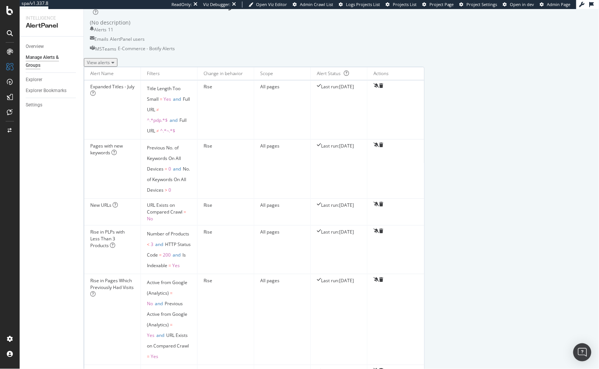
scroll to position [51, 0]
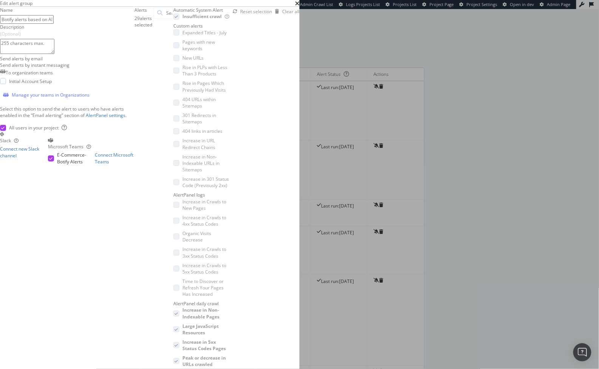
scroll to position [9, 0]
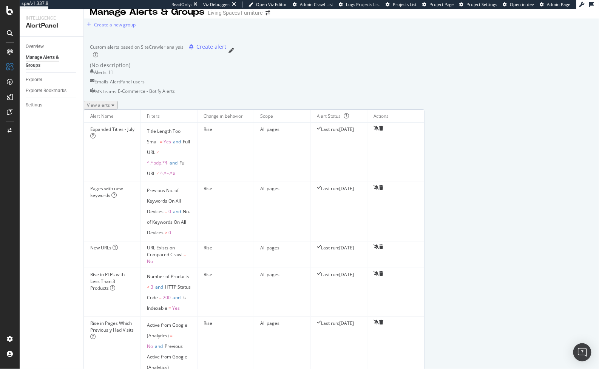
scroll to position [0, 0]
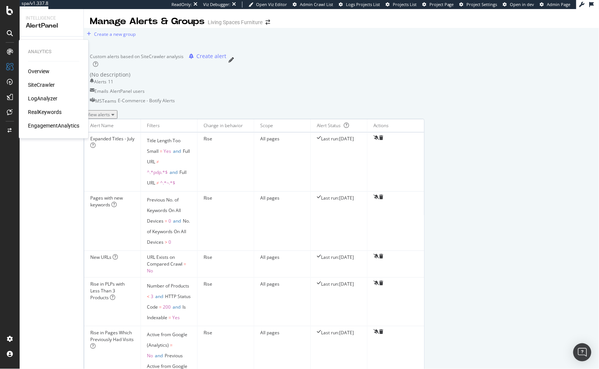
click at [42, 84] on div "SiteCrawler" at bounding box center [41, 85] width 27 height 8
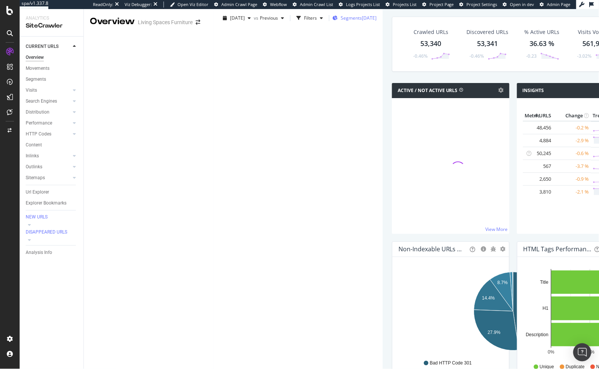
click at [341, 21] on span "Segments" at bounding box center [351, 18] width 21 height 6
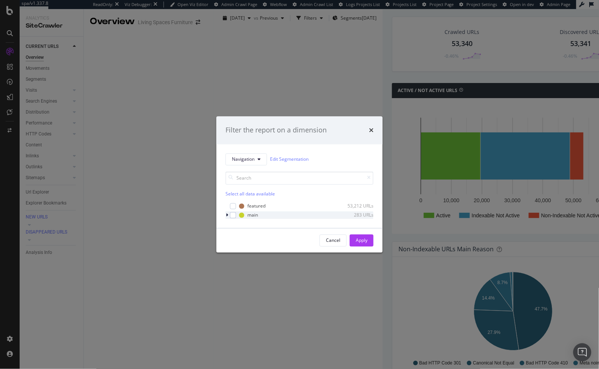
click at [226, 215] on icon "modal" at bounding box center [227, 215] width 2 height 5
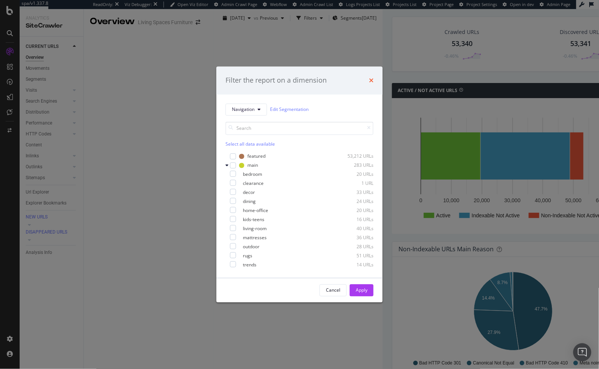
click at [372, 80] on icon "times" at bounding box center [371, 80] width 5 height 6
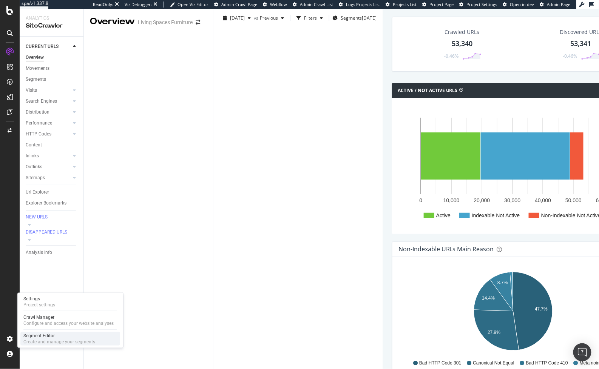
click at [47, 334] on div "Segment Editor" at bounding box center [59, 336] width 72 height 6
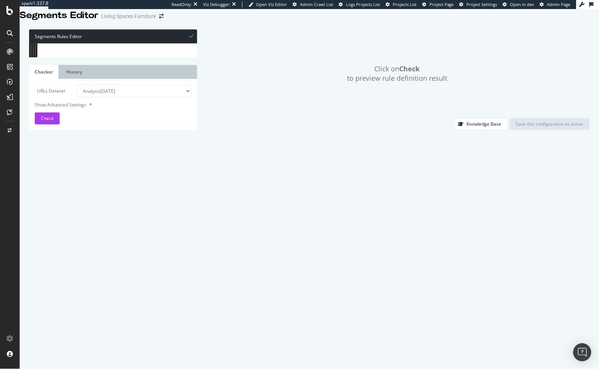
scroll to position [11685, 0]
click at [109, 266] on div "path /departments/home-decor/home-accents/lanterns/p135397 path /departments/li…" at bounding box center [220, 156] width 335 height 228
type textarea "@featured"
